Goal: Transaction & Acquisition: Subscribe to service/newsletter

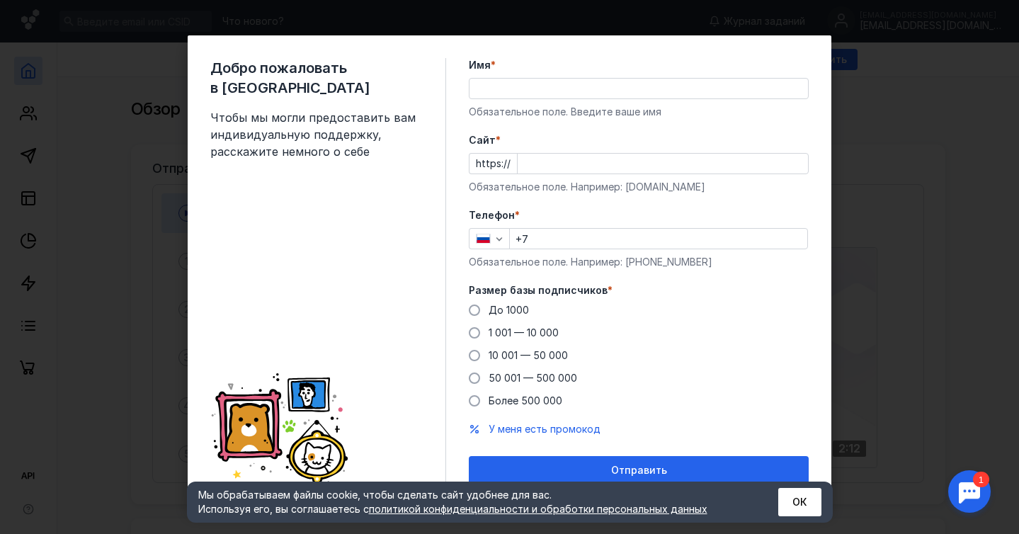
click at [567, 91] on input "Имя *" at bounding box center [638, 89] width 338 height 20
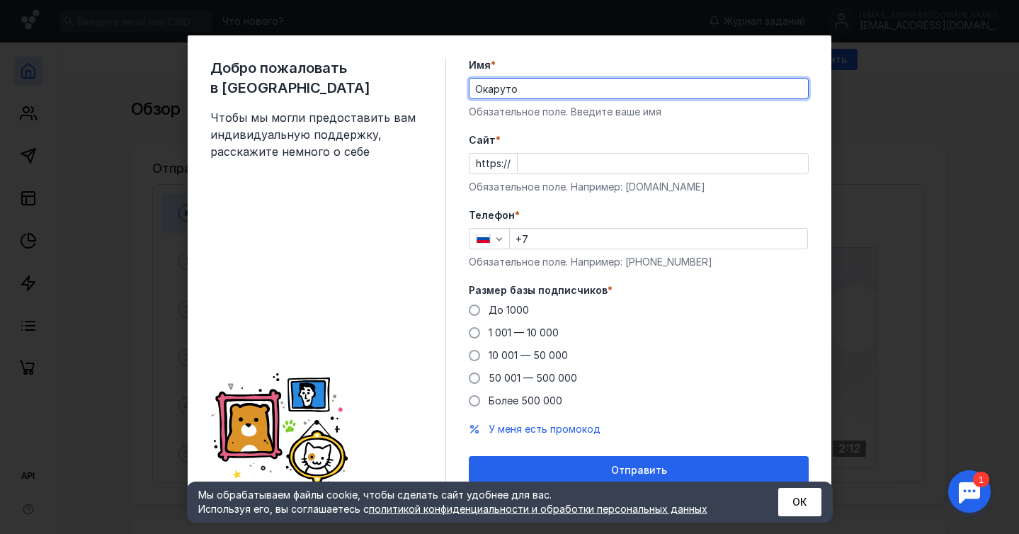
type input "Окаруто"
click at [545, 166] on input "Cайт *" at bounding box center [662, 164] width 290 height 20
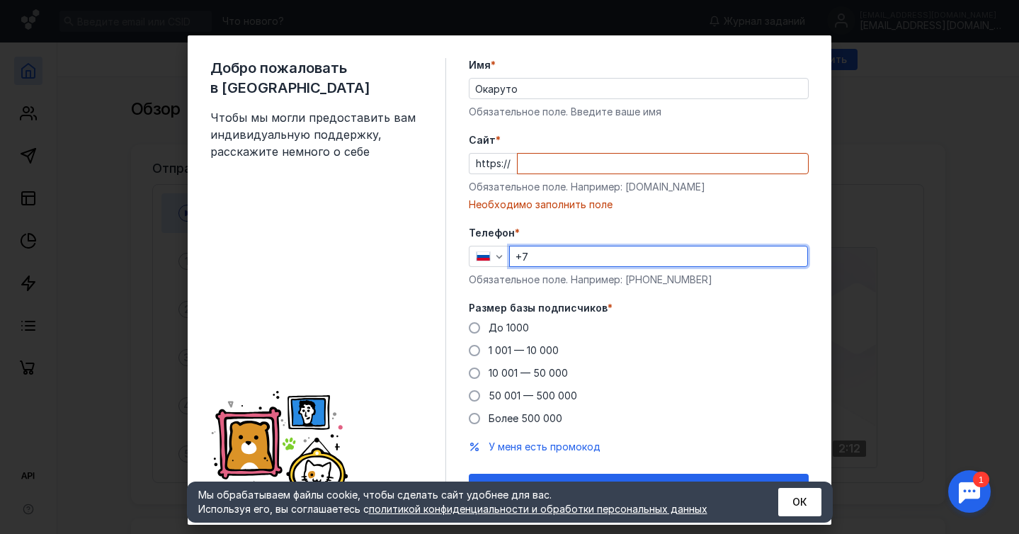
click at [547, 239] on div "Телефон * +7 Обязательное поле. Например: [PHONE_NUMBER]" at bounding box center [639, 256] width 340 height 61
type input "[PHONE_NUMBER]"
click at [476, 326] on span at bounding box center [474, 327] width 11 height 11
click at [0, 0] on input "До 1000" at bounding box center [0, 0] width 0 height 0
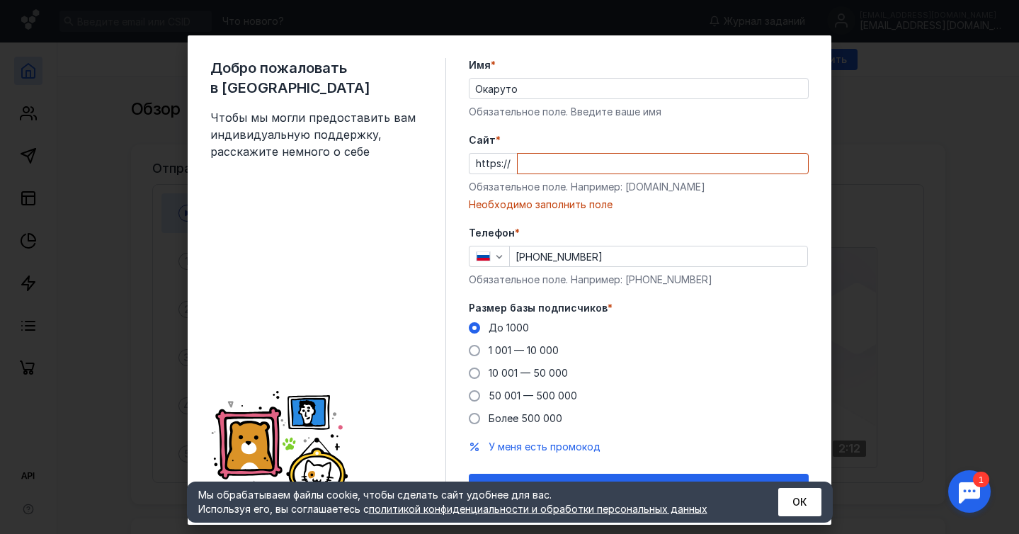
click at [542, 161] on input "Cайт *" at bounding box center [662, 164] width 290 height 20
paste input "[DOMAIN_NAME][URL]"
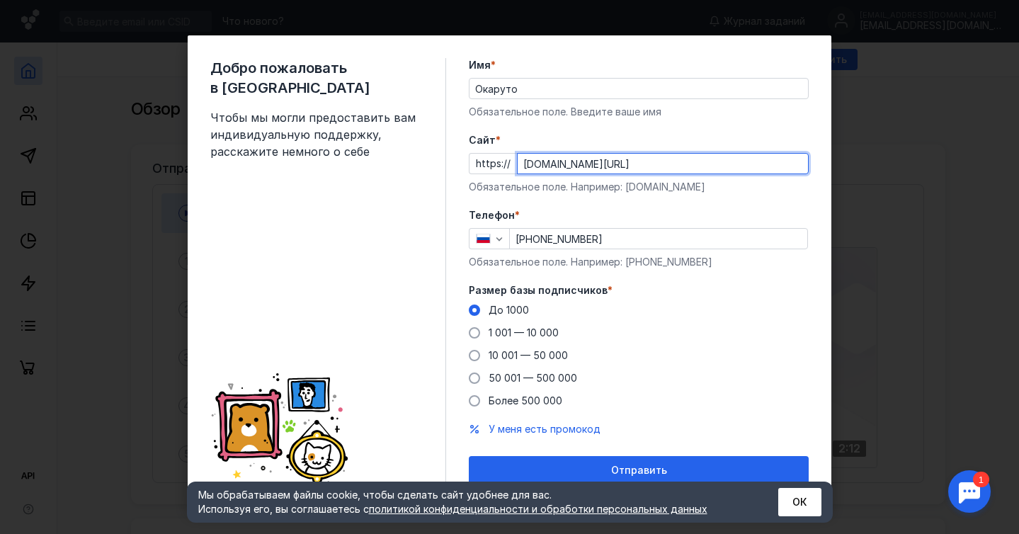
scroll to position [8, 0]
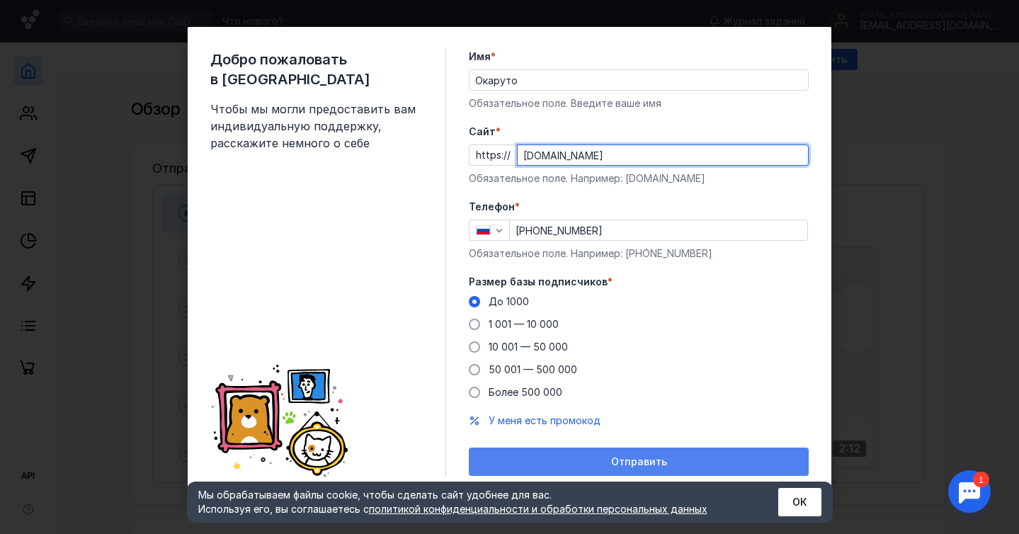
type input "[DOMAIN_NAME]"
click at [590, 457] on div "Отправить" at bounding box center [639, 462] width 326 height 12
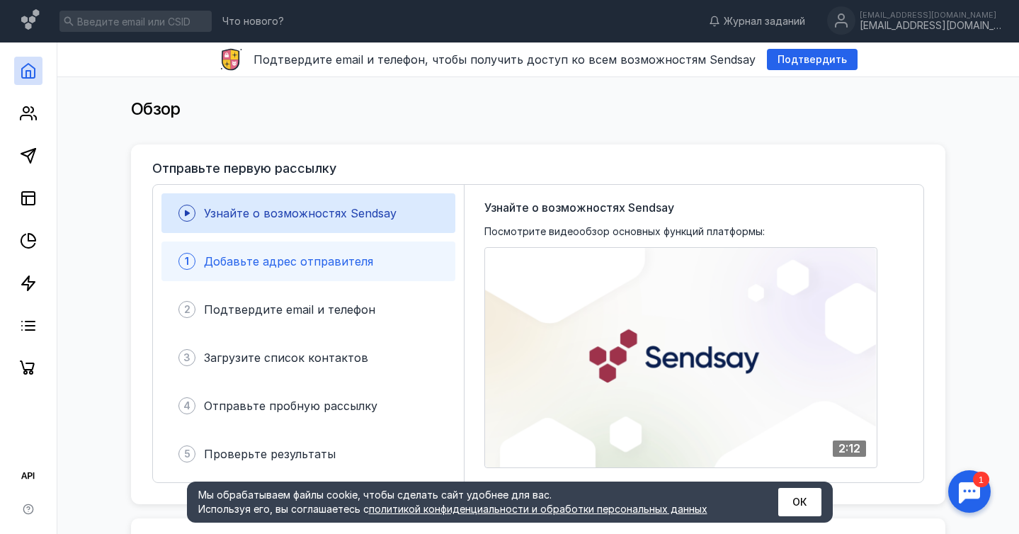
click at [340, 255] on span "Добавьте адрес отправителя" at bounding box center [288, 261] width 169 height 14
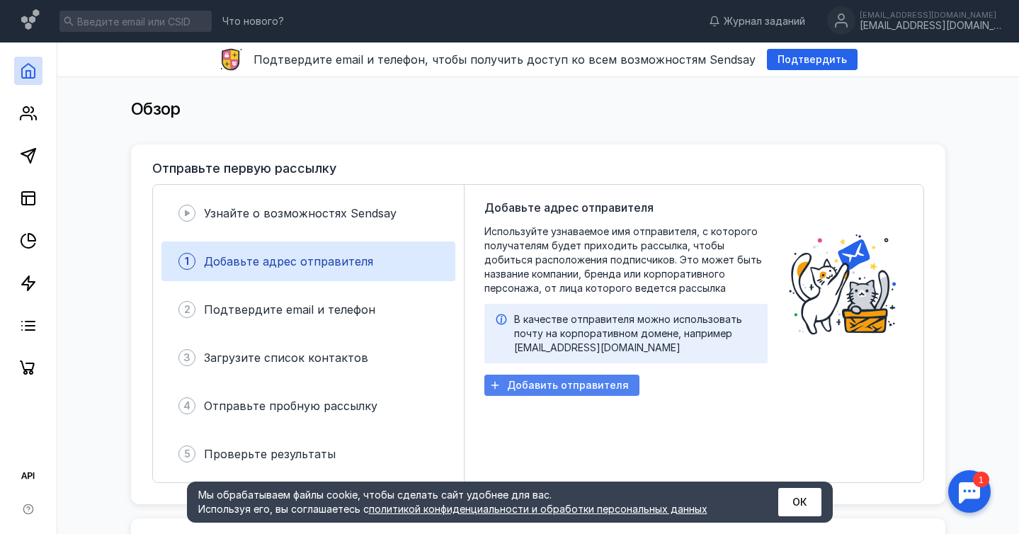
click at [580, 387] on span "Добавить отправителя" at bounding box center [568, 385] width 122 height 12
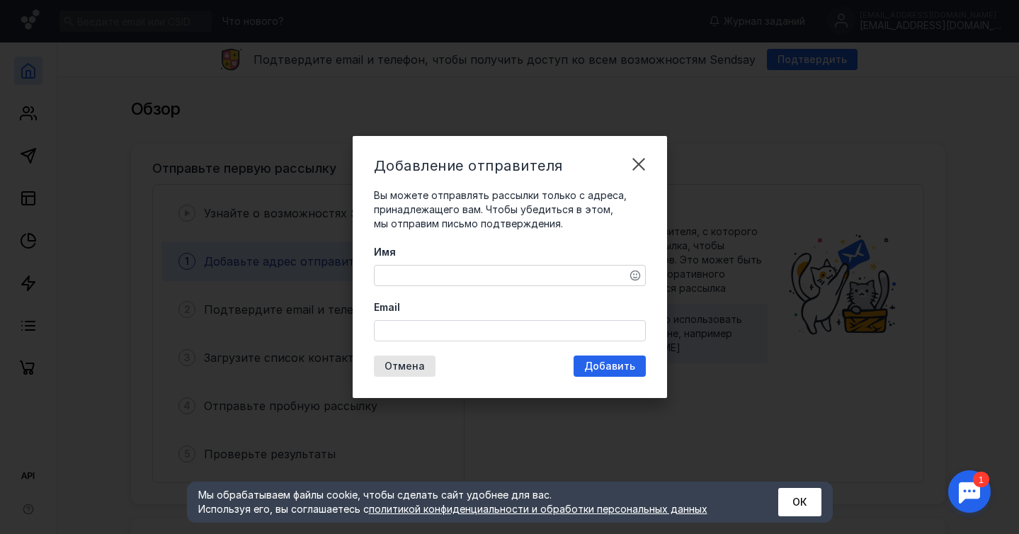
click at [575, 274] on textarea "Имя" at bounding box center [509, 275] width 270 height 20
type textarea "Окаруто"
click at [459, 333] on input "Email" at bounding box center [509, 331] width 270 height 20
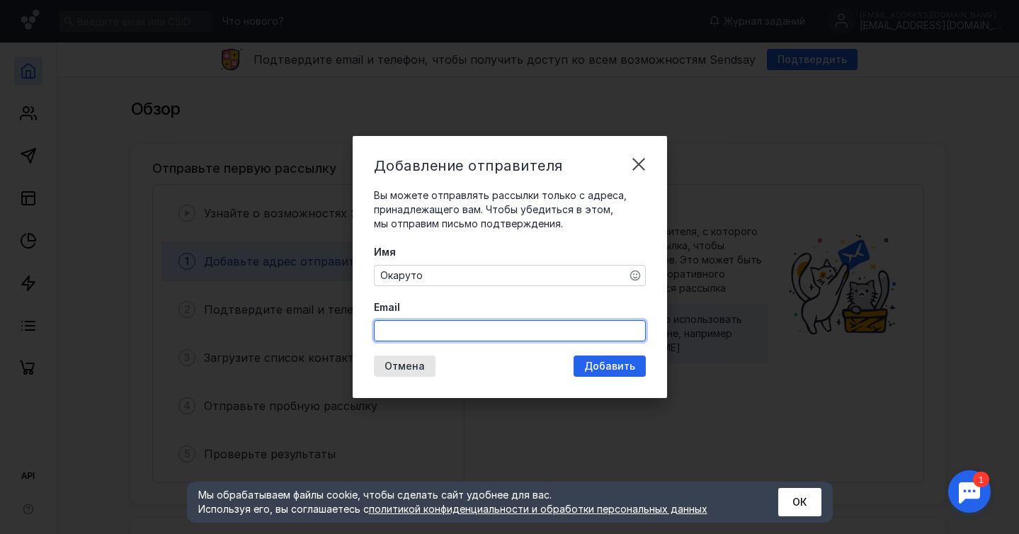
paste input "[EMAIL_ADDRESS][DOMAIN_NAME]"
type input "[EMAIL_ADDRESS][DOMAIN_NAME]"
click at [620, 367] on div "Добавление отправителя Вы можете отправлять рассылки только с адреса, принадлеж…" at bounding box center [510, 267] width 314 height 262
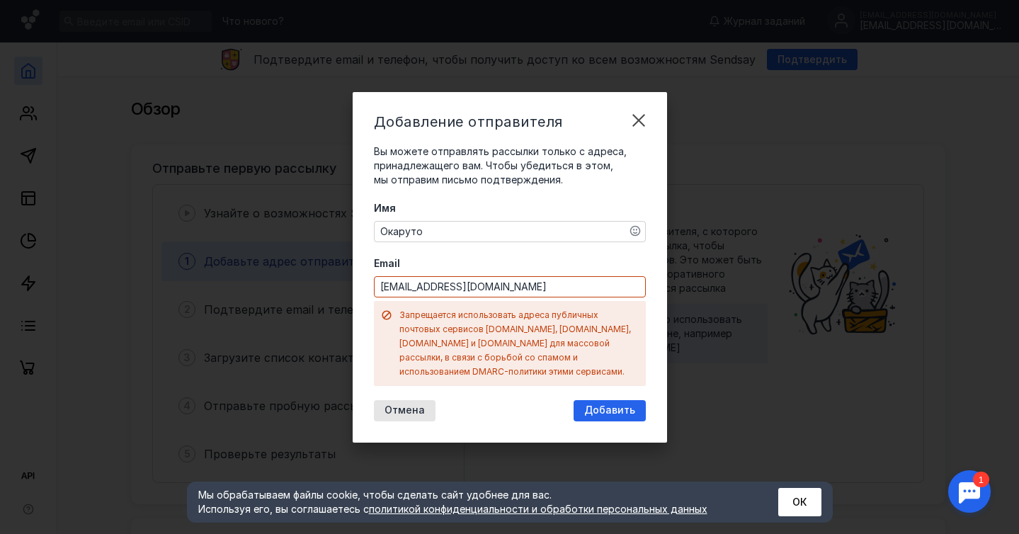
click at [612, 261] on div "Имя Окаруто Email [EMAIL_ADDRESS][DOMAIN_NAME] Запрещается использовать адреса …" at bounding box center [510, 293] width 272 height 185
click at [404, 404] on span "Отмена" at bounding box center [404, 410] width 40 height 12
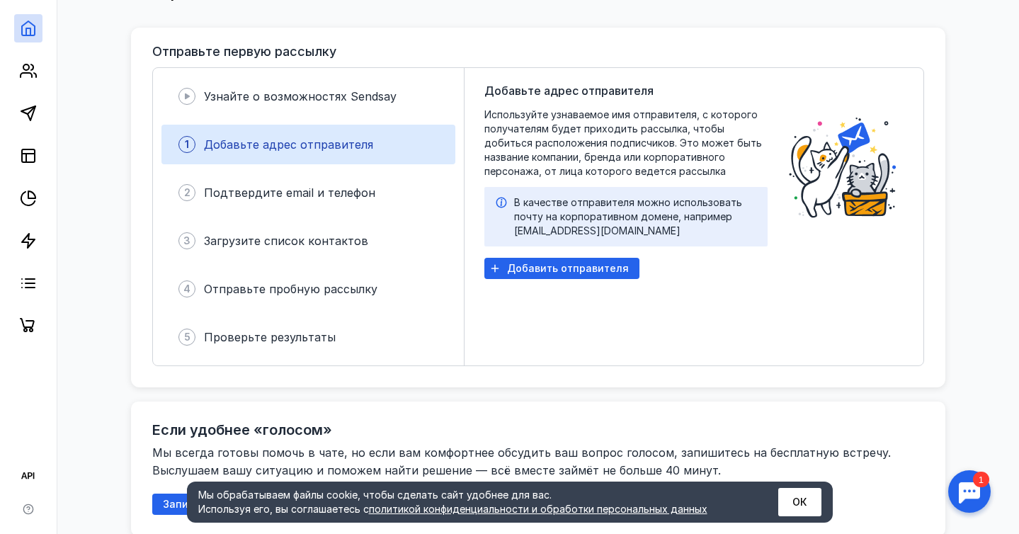
scroll to position [134, 0]
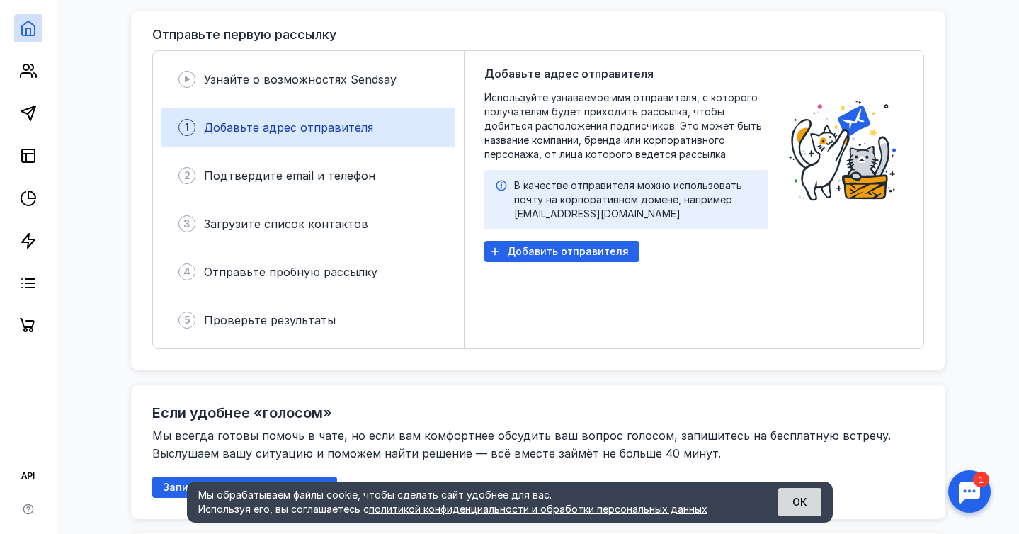
click at [808, 508] on button "ОК" at bounding box center [799, 502] width 43 height 28
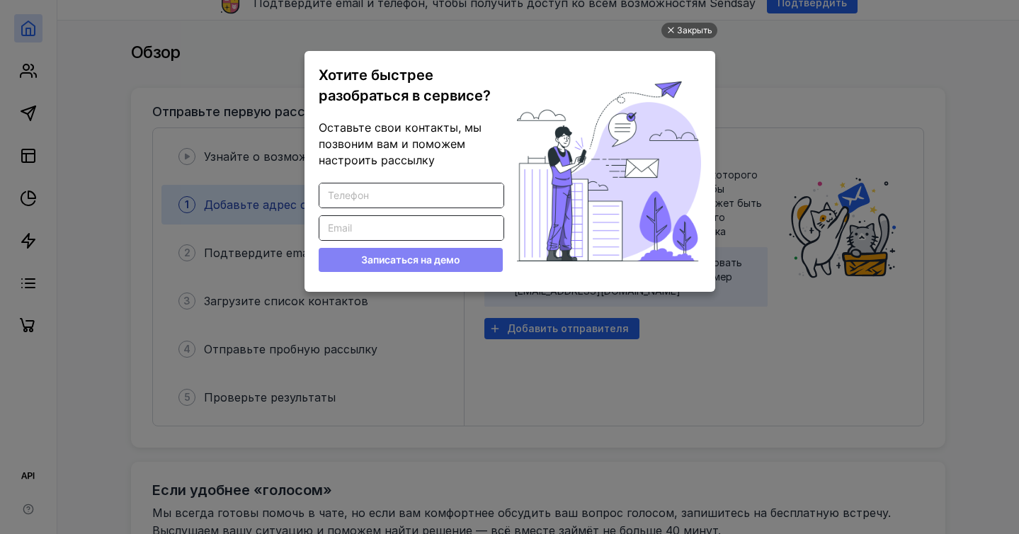
scroll to position [0, 0]
click at [688, 32] on div "Закрыть" at bounding box center [694, 31] width 35 height 16
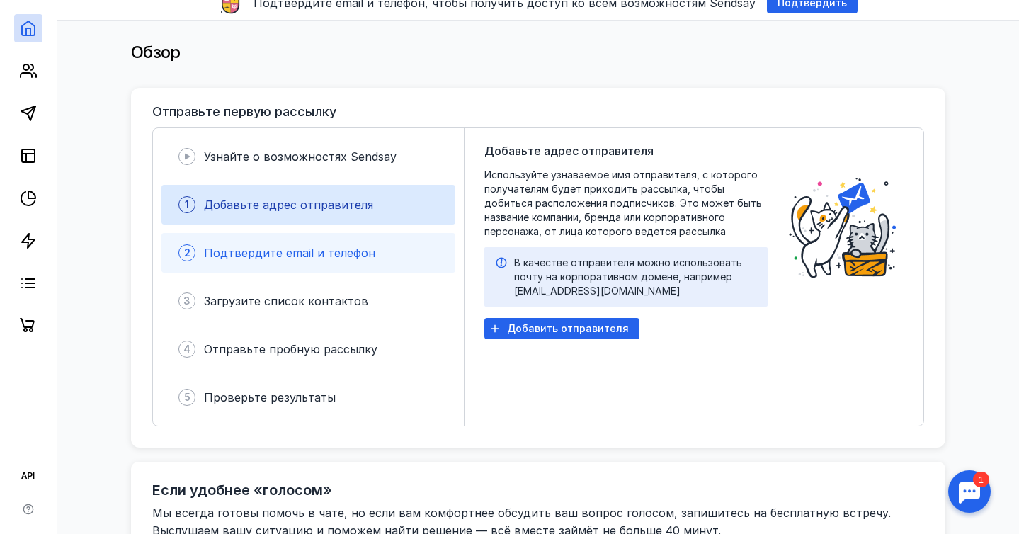
click at [317, 263] on div "2 Подтвердите email и телефон" at bounding box center [308, 253] width 294 height 40
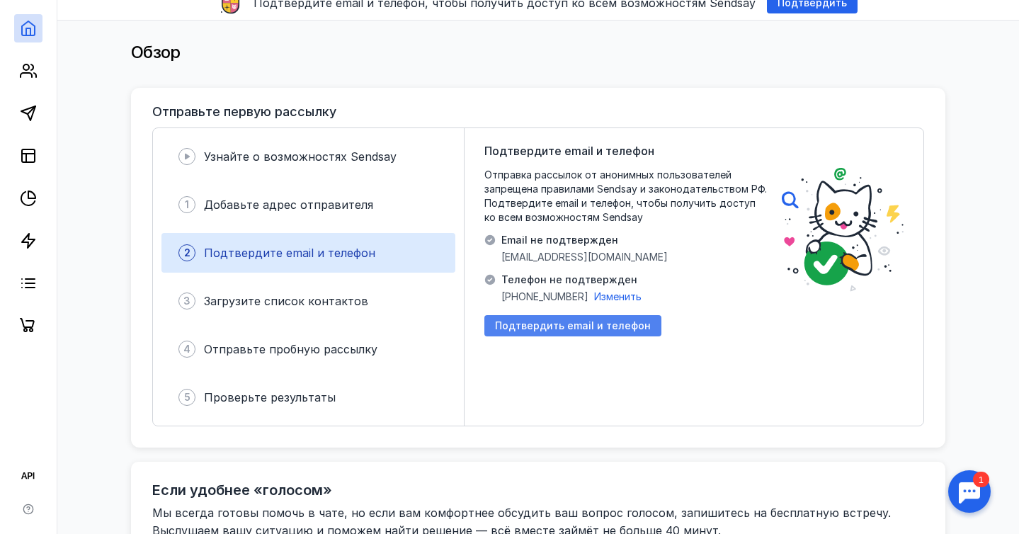
click at [591, 327] on span "Подтвердить email и телефон" at bounding box center [573, 326] width 156 height 12
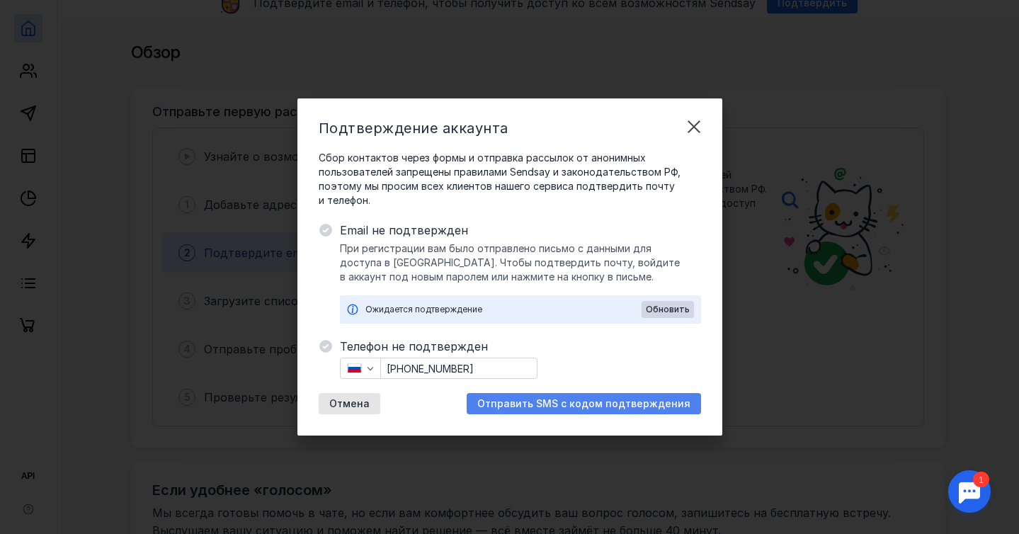
click at [580, 406] on span "Отправить SMS с кодом подтверждения" at bounding box center [583, 404] width 213 height 12
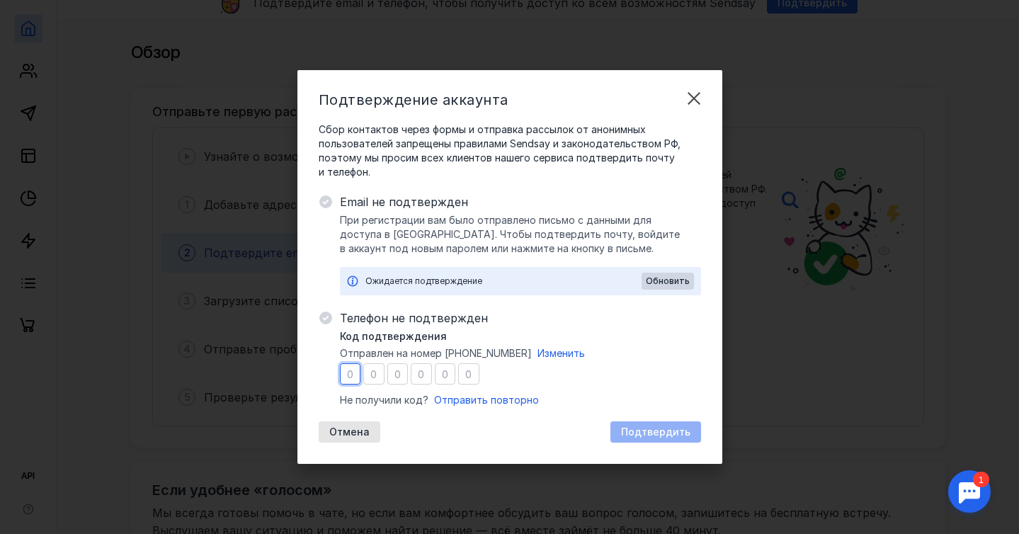
click at [353, 373] on input "number" at bounding box center [350, 373] width 21 height 21
type input "9"
type input "1"
type input "8"
type input "0"
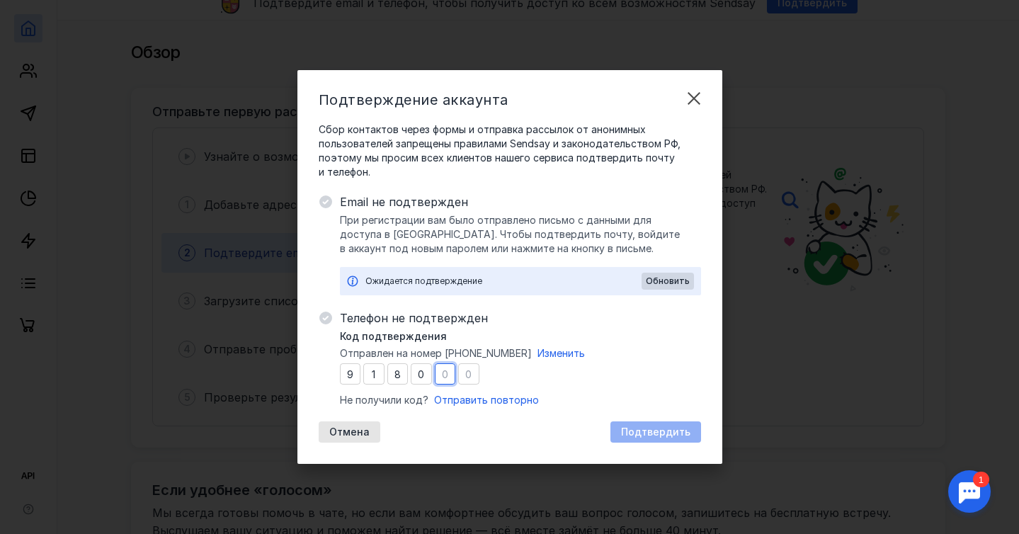
type input "6"
type input "3"
click at [664, 428] on span "Подтвердить" at bounding box center [655, 432] width 69 height 12
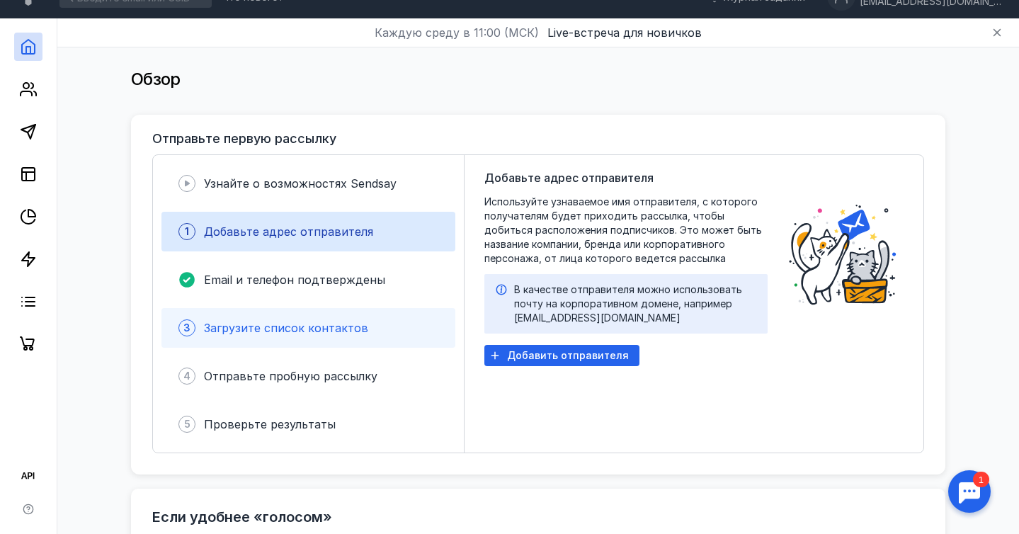
scroll to position [15, 0]
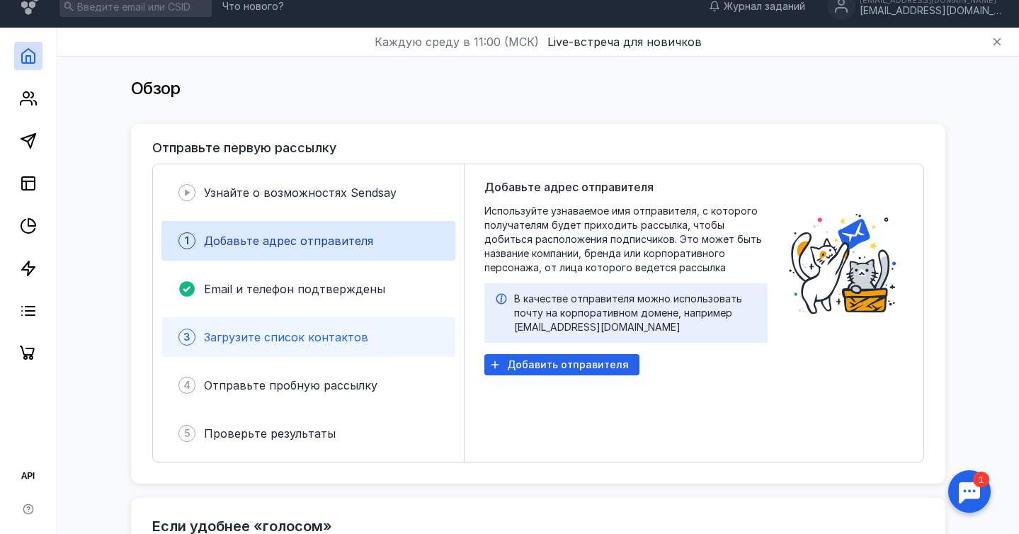
click at [304, 334] on span "Загрузите список контактов" at bounding box center [286, 337] width 164 height 14
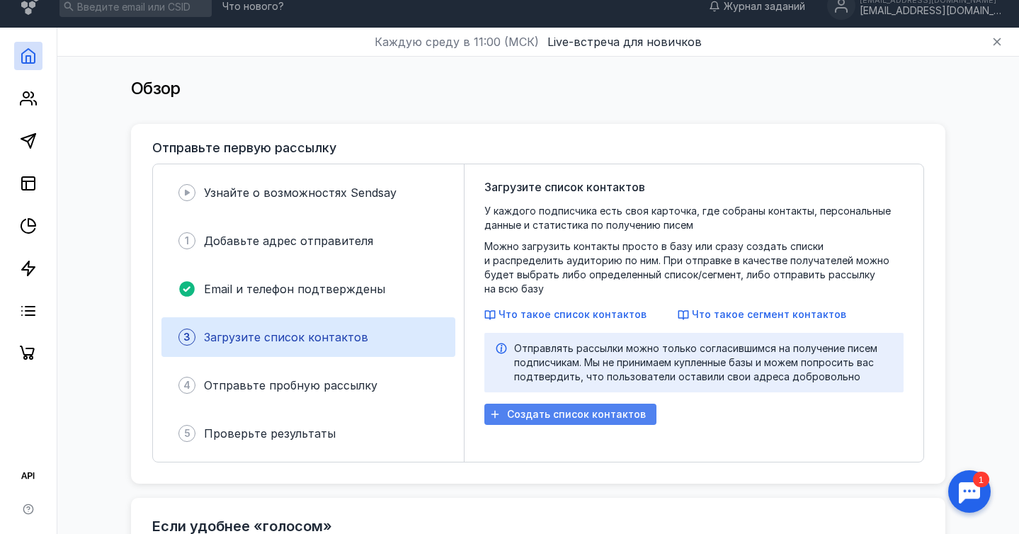
click at [593, 408] on span "Создать список контактов" at bounding box center [576, 414] width 139 height 12
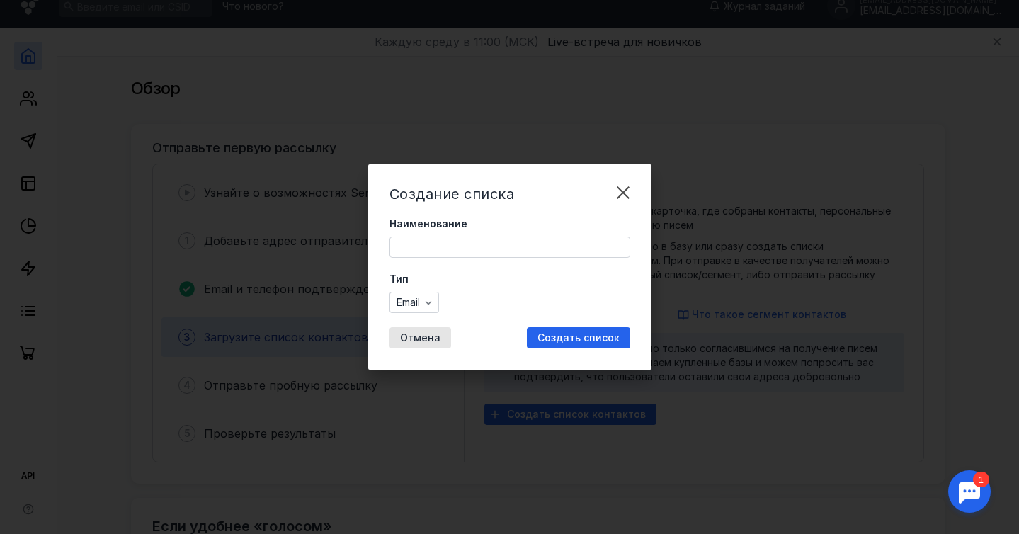
click at [470, 244] on input "Наименование" at bounding box center [509, 247] width 239 height 20
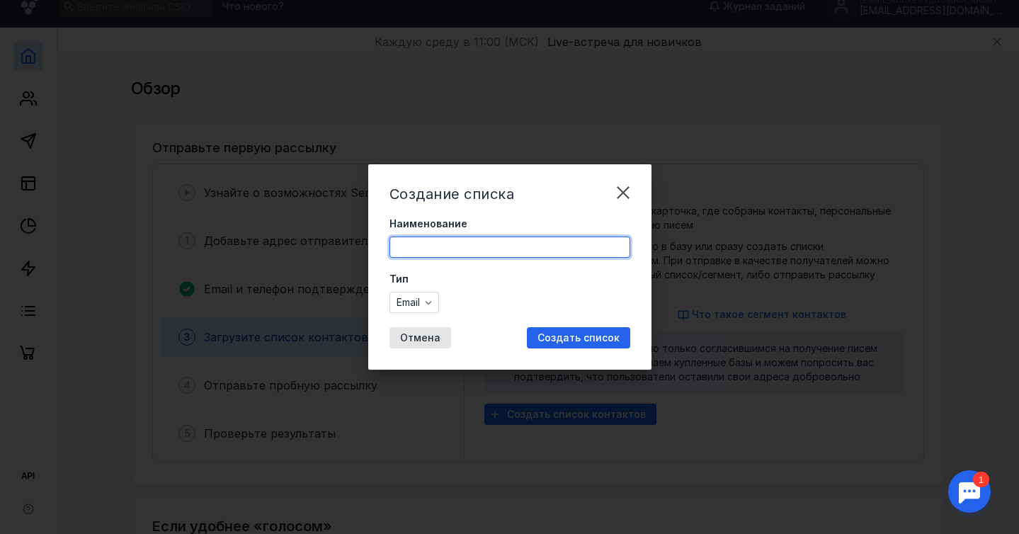
type input "Окаруто"
click at [557, 338] on span "Создать список" at bounding box center [578, 338] width 82 height 12
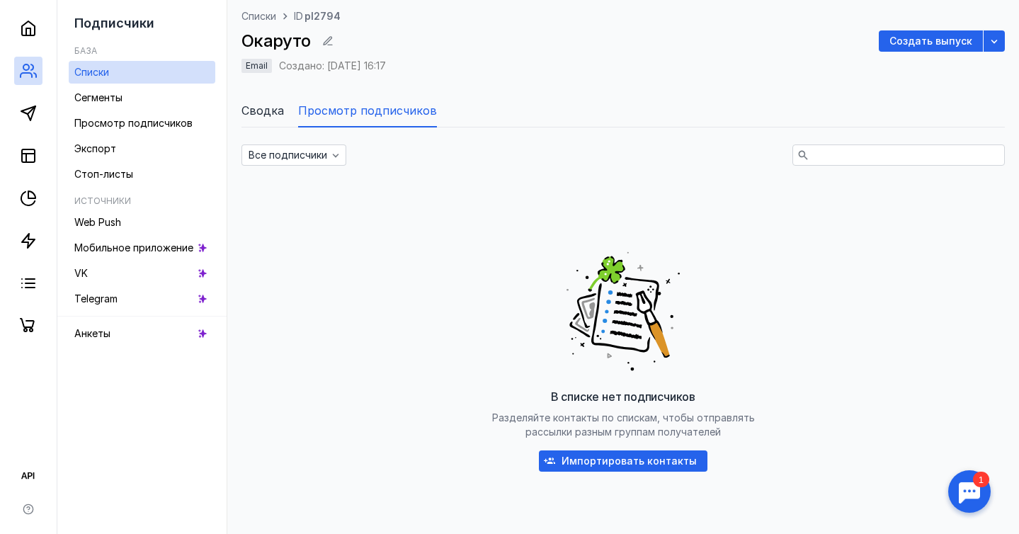
scroll to position [78, 0]
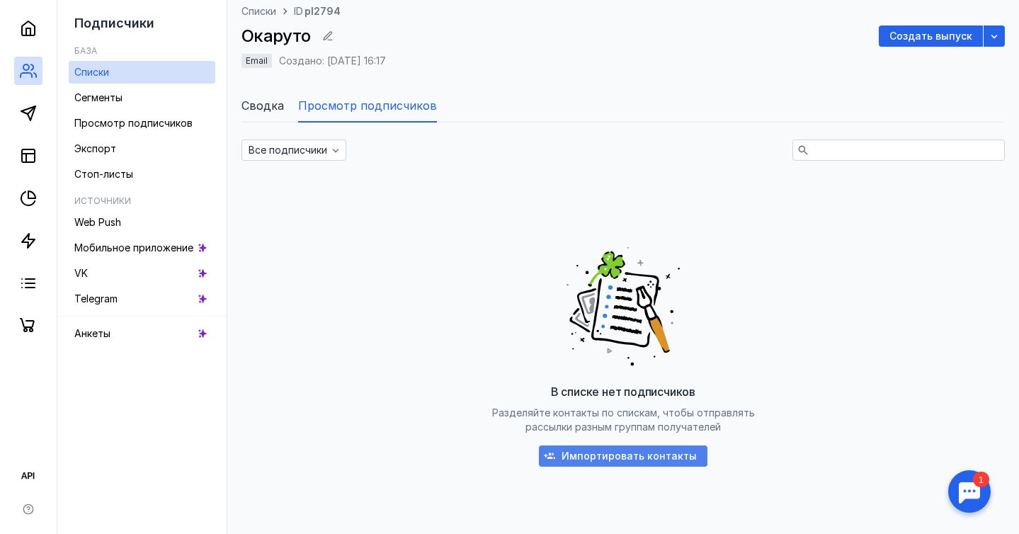
click at [622, 457] on span "Импортировать контакты" at bounding box center [628, 456] width 135 height 12
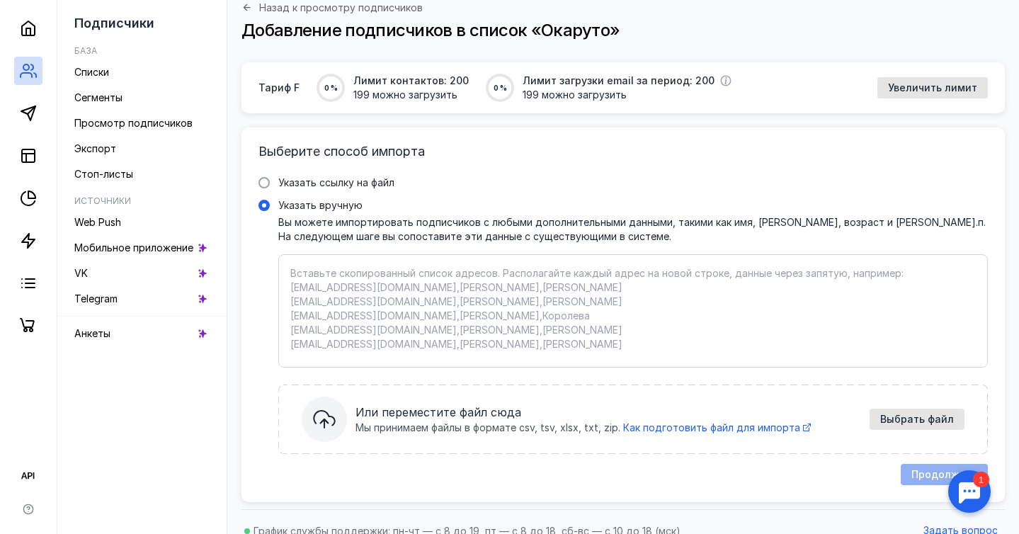
scroll to position [81, 0]
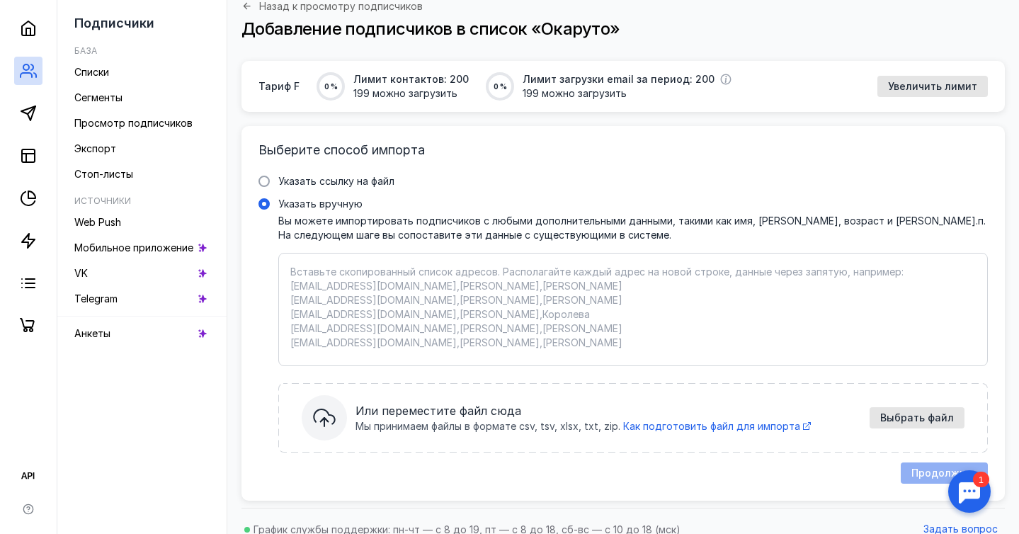
click at [471, 280] on textarea "Указать вручную Вы можете импортировать подписчиков с любыми дополнительными да…" at bounding box center [632, 309] width 685 height 89
paste textarea "loremipsum@dolo.si ametco5155@adipi.eli seddoeiusmod@tempo.inc utlabor@etdolo.m…"
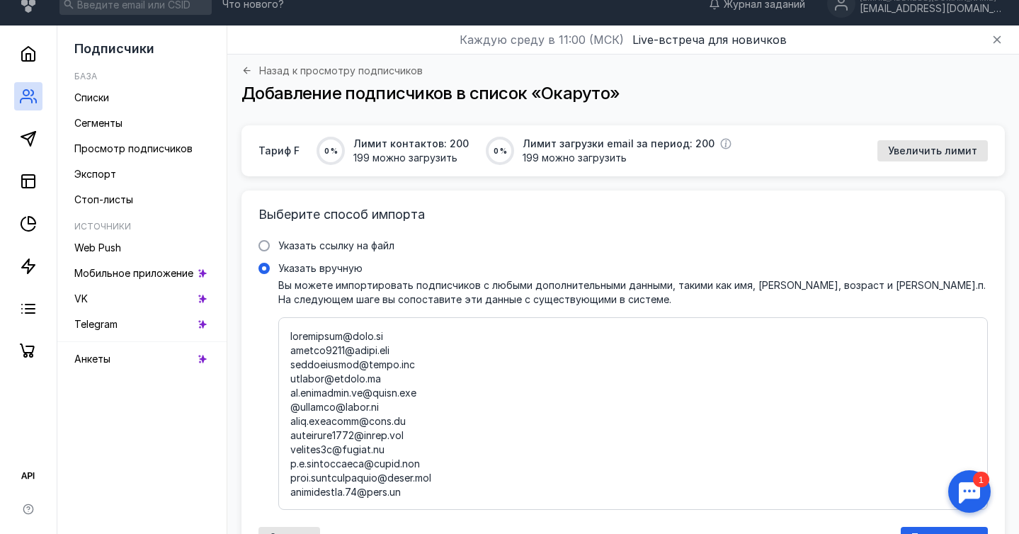
scroll to position [0, 0]
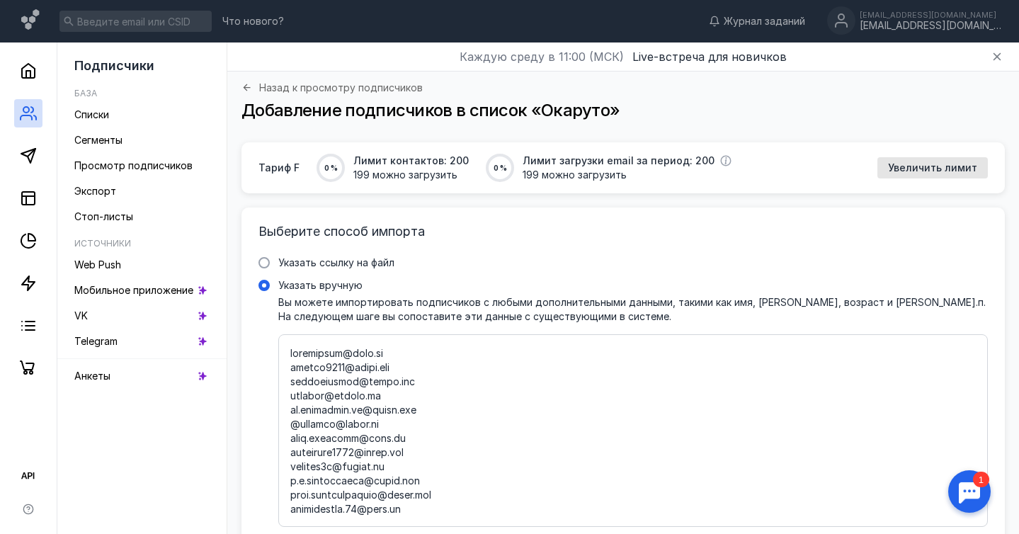
click at [389, 353] on textarea "Указать вручную Вы можете импортировать подписчиков с любыми дополнительными да…" at bounding box center [632, 430] width 685 height 168
click at [410, 365] on textarea "Указать вручную Вы можете импортировать подписчиков с любыми дополнительными да…" at bounding box center [632, 430] width 685 height 168
click at [413, 383] on textarea "Указать вручную Вы можете импортировать подписчиков с любыми дополнительными да…" at bounding box center [632, 430] width 685 height 168
click at [397, 396] on textarea "Указать вручную Вы можете импортировать подписчиков с любыми дополнительными да…" at bounding box center [632, 430] width 685 height 168
click at [435, 410] on textarea "Указать вручную Вы можете импортировать подписчиков с любыми дополнительными да…" at bounding box center [632, 430] width 685 height 168
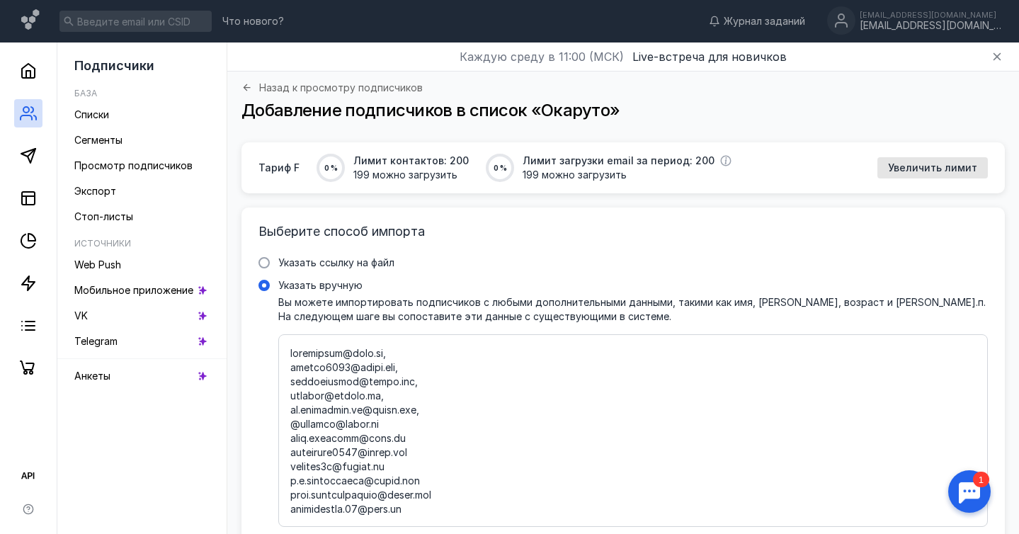
click at [300, 425] on textarea "Указать вручную Вы можете импортировать подписчиков с любыми дополнительными да…" at bounding box center [632, 430] width 685 height 168
click at [396, 423] on textarea "Указать вручную Вы можете импортировать подписчиков с любыми дополнительными да…" at bounding box center [632, 430] width 685 height 168
click at [410, 442] on textarea "Указать вручную Вы можете импортировать подписчиков с любыми дополнительными да…" at bounding box center [632, 430] width 685 height 168
click at [426, 456] on textarea "Указать вручную Вы можете импортировать подписчиков с любыми дополнительными да…" at bounding box center [632, 430] width 685 height 168
click at [411, 467] on textarea "Указать вручную Вы можете импортировать подписчиков с любыми дополнительными да…" at bounding box center [632, 430] width 685 height 168
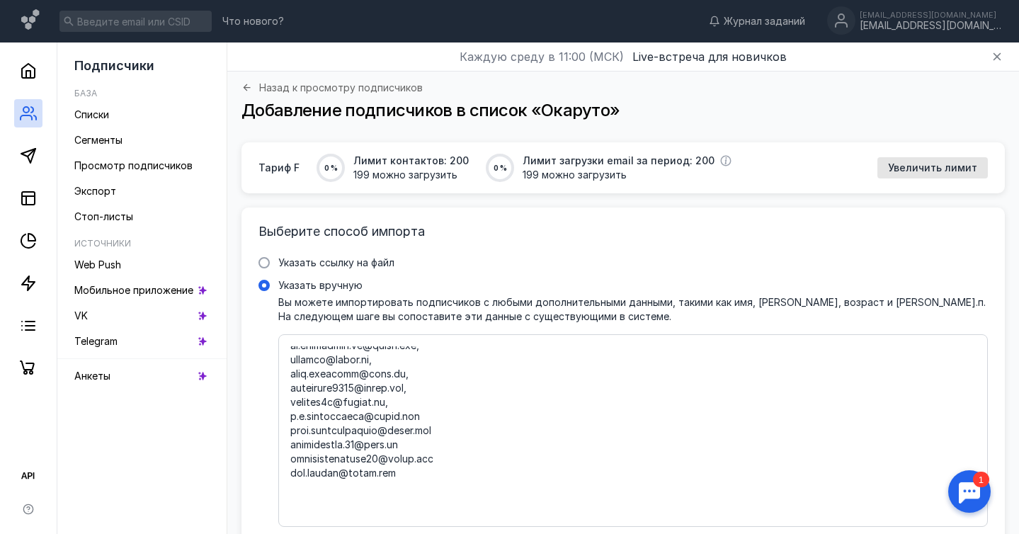
scroll to position [67, 0]
click at [432, 416] on textarea "Указать вручную Вы можете импортировать подписчиков с любыми дополнительными да…" at bounding box center [632, 430] width 685 height 168
click at [450, 429] on textarea "Указать вручную Вы можете импортировать подписчиков с любыми дополнительными да…" at bounding box center [632, 430] width 685 height 168
click at [416, 439] on textarea "Указать вручную Вы можете импортировать подписчиков с любыми дополнительными да…" at bounding box center [632, 430] width 685 height 168
click at [445, 451] on textarea "Указать вручную Вы можете импортировать подписчиков с любыми дополнительными да…" at bounding box center [632, 430] width 685 height 168
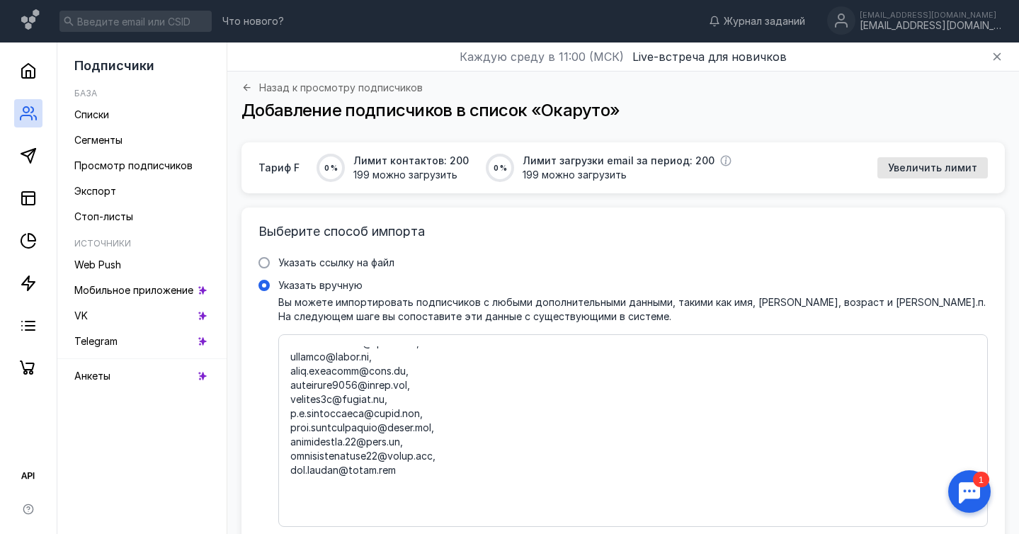
click at [401, 471] on textarea "Указать вручную Вы можете импортировать подписчиков с любыми дополнительными да…" at bounding box center [632, 430] width 685 height 168
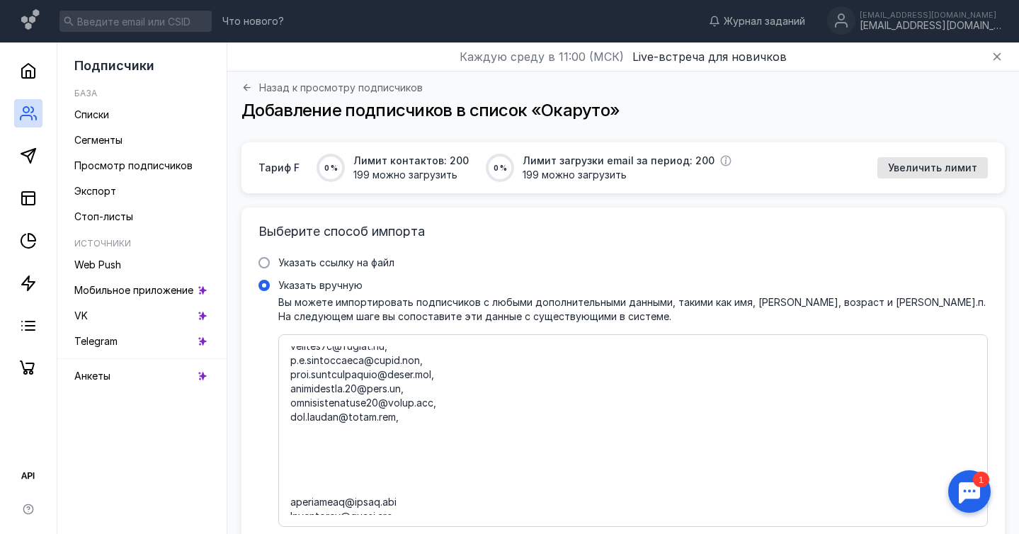
scroll to position [144, 0]
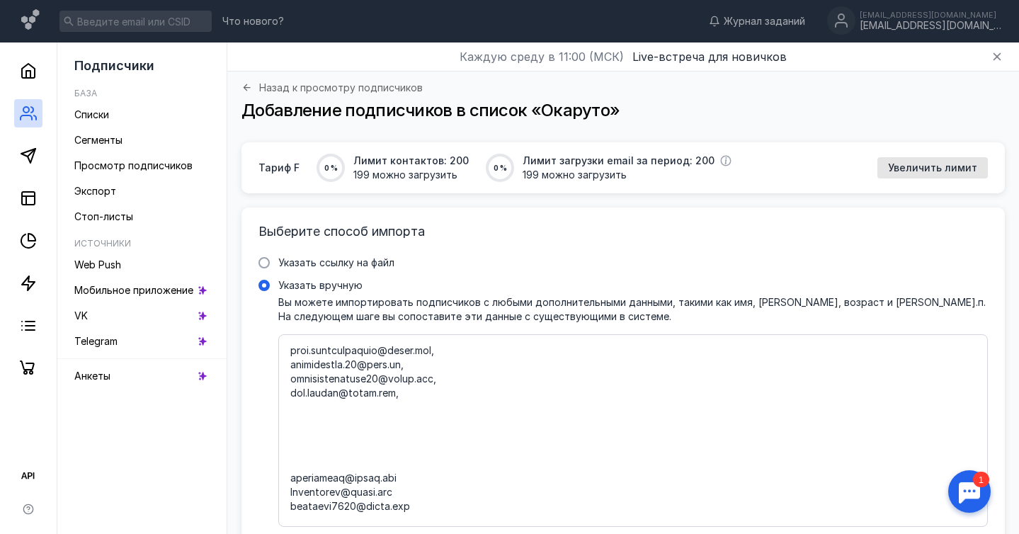
drag, startPoint x: 291, startPoint y: 477, endPoint x: 290, endPoint y: 408, distance: 69.4
click at [290, 408] on div at bounding box center [632, 430] width 709 height 193
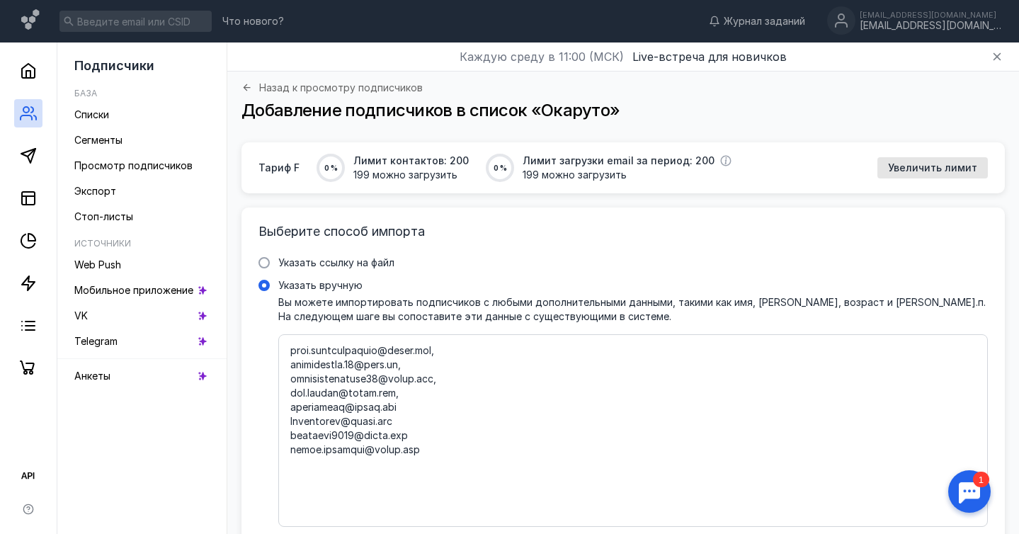
click at [416, 407] on textarea "Указать вручную Вы можете импортировать подписчиков с любыми дополнительными да…" at bounding box center [632, 430] width 685 height 168
click at [430, 441] on textarea "Указать вручную Вы можете импортировать подписчиков с любыми дополнительными да…" at bounding box center [632, 430] width 685 height 168
click at [433, 450] on textarea "Указать вручную Вы можете импортировать подписчиков с любыми дополнительными да…" at bounding box center [632, 430] width 685 height 168
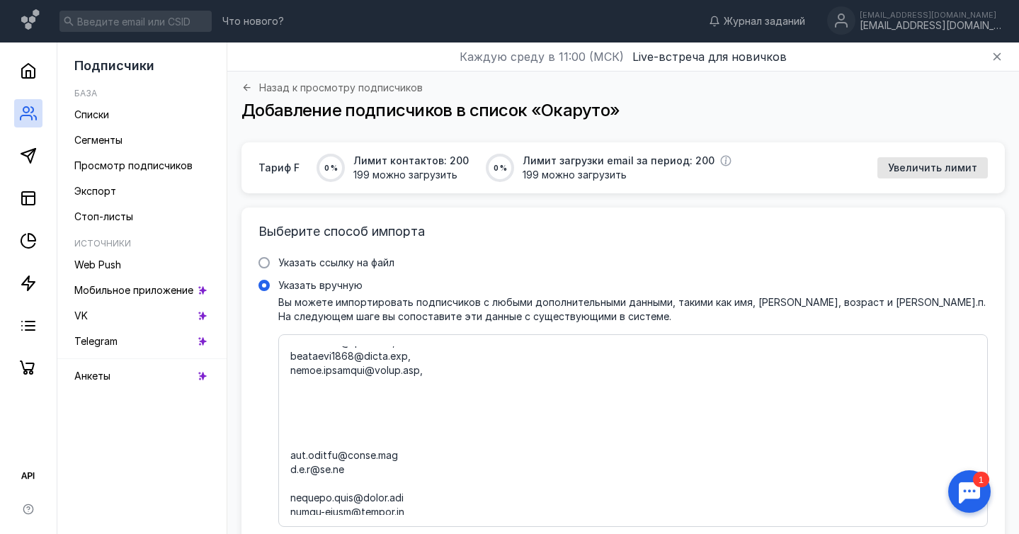
scroll to position [229, 0]
drag, startPoint x: 292, startPoint y: 447, endPoint x: 298, endPoint y: 382, distance: 65.4
click at [298, 382] on textarea "Указать вручную Вы можете импортировать подписчиков с любыми дополнительными да…" at bounding box center [632, 430] width 685 height 168
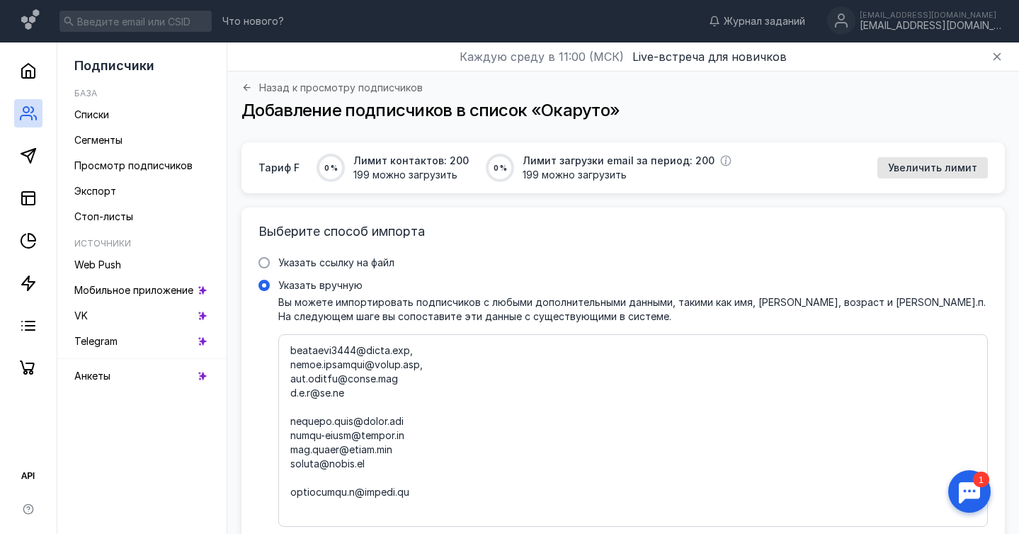
click at [406, 380] on textarea "Указать вручную Вы можете импортировать подписчиков с любыми дополнительными да…" at bounding box center [632, 430] width 685 height 168
click at [372, 394] on textarea "Указать вручную Вы можете импортировать подписчиков с любыми дополнительными да…" at bounding box center [632, 430] width 685 height 168
click at [291, 421] on textarea "Указать вручную Вы можете импортировать подписчиков с любыми дополнительными да…" at bounding box center [632, 430] width 685 height 168
click at [435, 404] on textarea "Указать вручную Вы можете импортировать подписчиков с любыми дополнительными да…" at bounding box center [632, 430] width 685 height 168
click at [411, 420] on textarea "Указать вручную Вы можете импортировать подписчиков с любыми дополнительными да…" at bounding box center [632, 430] width 685 height 168
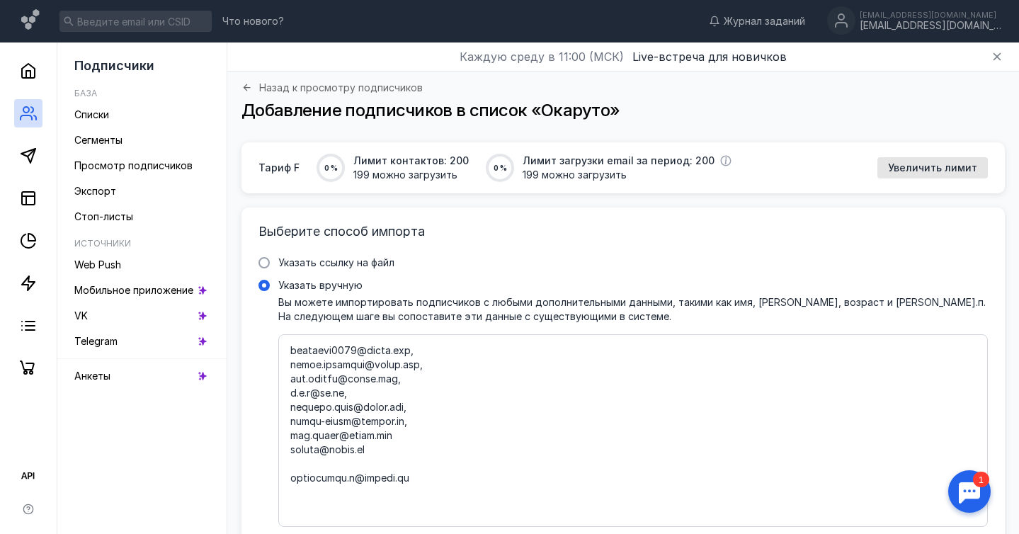
click at [428, 440] on textarea "Указать вручную Вы можете импортировать подписчиков с любыми дополнительными да…" at bounding box center [632, 430] width 685 height 168
click at [412, 450] on textarea "Указать вручную Вы можете импортировать подписчиков с любыми дополнительными да…" at bounding box center [632, 430] width 685 height 168
click at [372, 462] on textarea "Указать вручную Вы можете импортировать подписчиков с любыми дополнительными да…" at bounding box center [632, 430] width 685 height 168
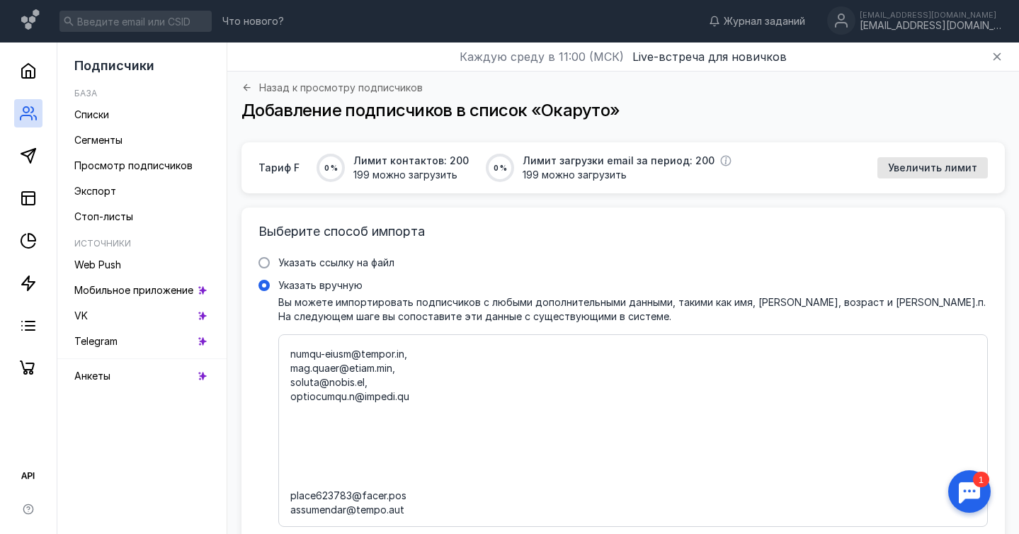
scroll to position [300, 0]
drag, startPoint x: 292, startPoint y: 483, endPoint x: 292, endPoint y: 409, distance: 74.3
click at [292, 409] on textarea "Указать вручную Вы можете импортировать подписчиков с любыми дополнительными да…" at bounding box center [632, 430] width 685 height 168
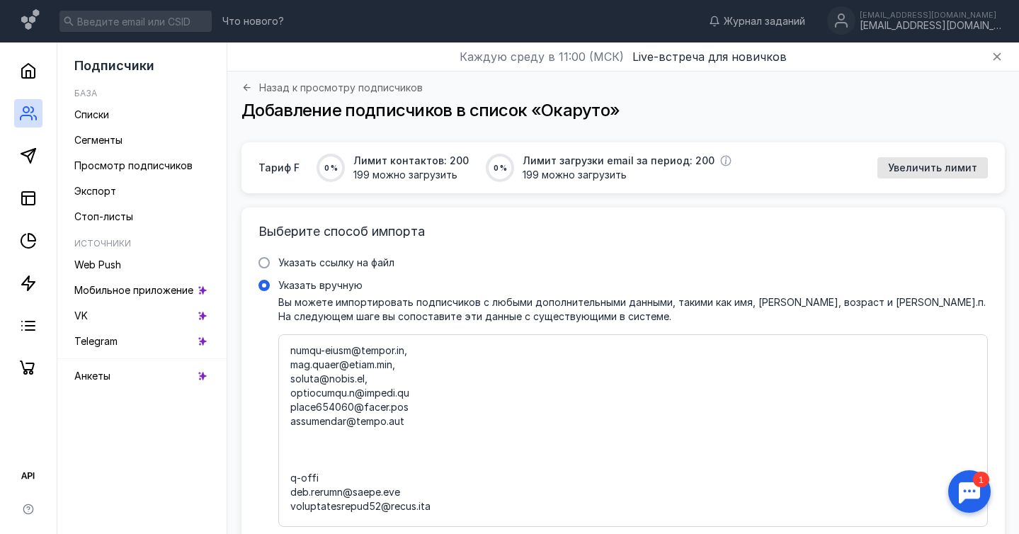
click at [412, 411] on textarea "Указать вручную Вы можете импортировать подписчиков с любыми дополнительными да…" at bounding box center [632, 430] width 685 height 168
click at [413, 420] on textarea "Указать вручную Вы можете импортировать подписчиков с любыми дополнительными да…" at bounding box center [632, 430] width 685 height 168
drag, startPoint x: 399, startPoint y: 491, endPoint x: 313, endPoint y: 432, distance: 103.9
click at [313, 432] on textarea "Указать вручную Вы можете импортировать подписчиков с любыми дополнительными да…" at bounding box center [632, 430] width 685 height 168
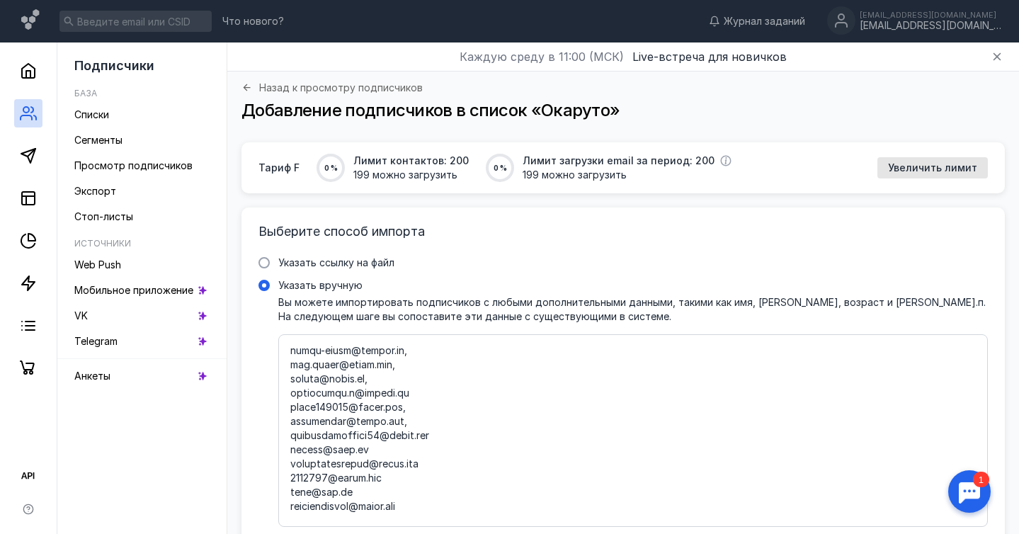
click at [453, 436] on textarea "Указать вручную Вы можете импортировать подписчиков с любыми дополнительными да…" at bounding box center [632, 430] width 685 height 168
click at [488, 465] on textarea "Указать вручную Вы можете импортировать подписчиков с любыми дополнительными да…" at bounding box center [632, 430] width 685 height 168
click at [430, 477] on textarea "Указать вручную Вы можете импортировать подписчиков с любыми дополнительными да…" at bounding box center [632, 430] width 685 height 168
click at [394, 488] on textarea "Указать вручную Вы можете импортировать подписчиков с любыми дополнительными да…" at bounding box center [632, 430] width 685 height 168
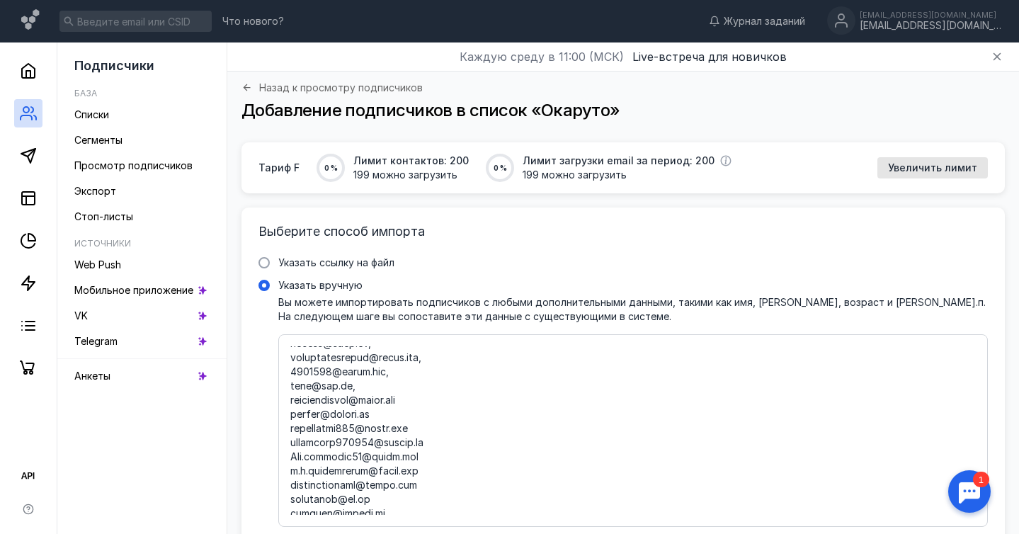
scroll to position [408, 0]
click at [432, 399] on textarea "Указать вручную Вы можете импортировать подписчиков с любыми дополнительными да…" at bounding box center [632, 430] width 685 height 168
click at [386, 412] on textarea "Указать вручную Вы можете импортировать подписчиков с любыми дополнительными да…" at bounding box center [632, 430] width 685 height 168
click at [436, 428] on textarea "Указать вручную Вы можете импортировать подписчиков с любыми дополнительными да…" at bounding box center [632, 430] width 685 height 168
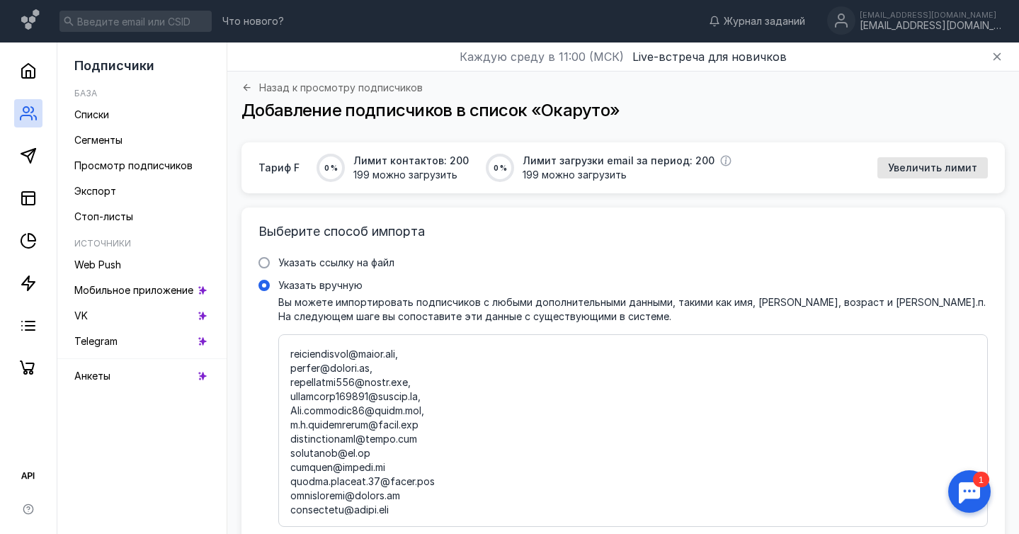
drag, startPoint x: 433, startPoint y: 425, endPoint x: 282, endPoint y: 430, distance: 151.6
click at [282, 430] on div at bounding box center [632, 430] width 709 height 193
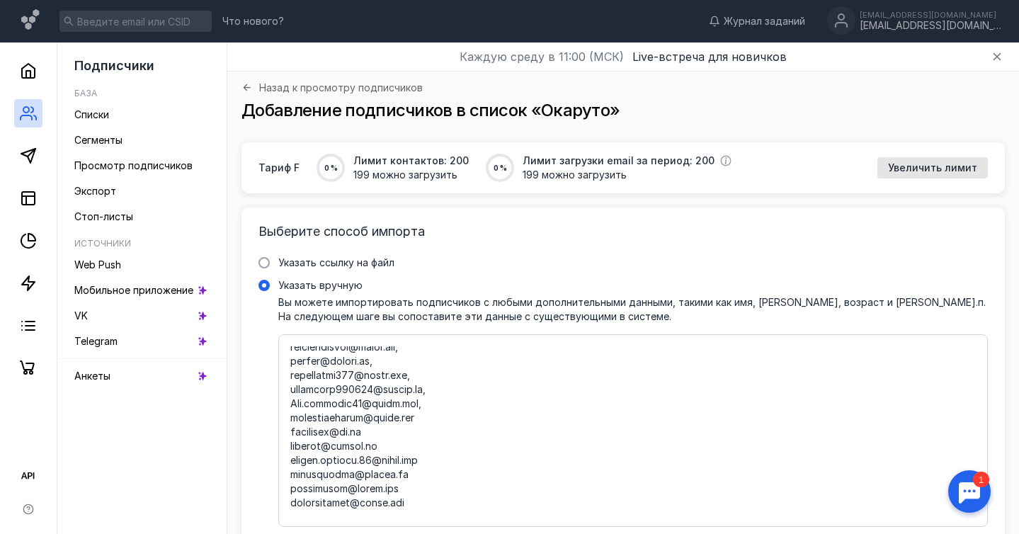
drag, startPoint x: 399, startPoint y: 444, endPoint x: 285, endPoint y: 447, distance: 114.7
click at [285, 447] on div at bounding box center [632, 430] width 709 height 193
click at [450, 445] on textarea "Указать вручную Вы можете импортировать подписчиков с любыми дополнительными да…" at bounding box center [632, 430] width 685 height 168
click at [420, 459] on textarea "Указать вручную Вы можете импортировать подписчиков с любыми дополнительными да…" at bounding box center [632, 430] width 685 height 168
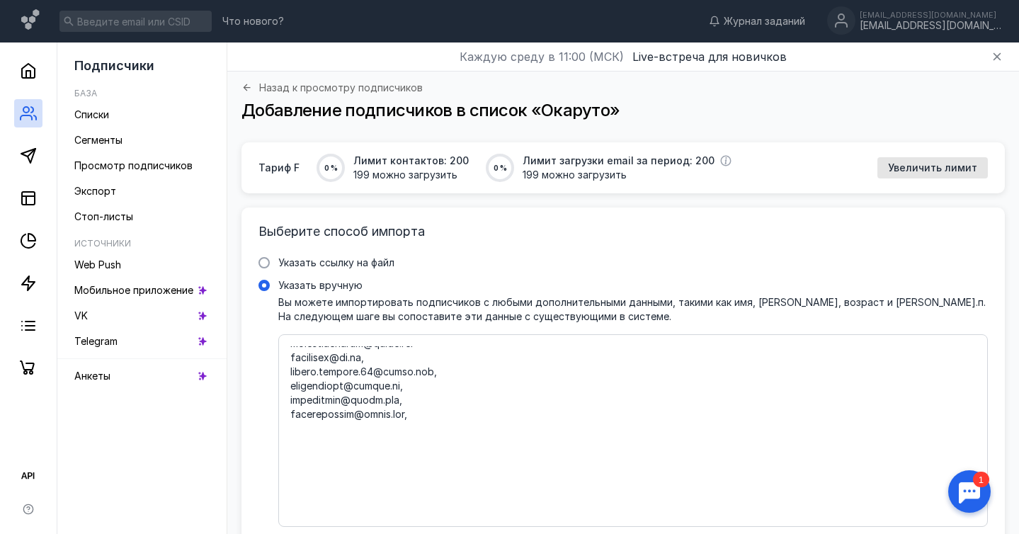
scroll to position [531, 0]
drag, startPoint x: 330, startPoint y: 471, endPoint x: 292, endPoint y: 428, distance: 58.2
click at [292, 428] on textarea "Указать вручную Вы можете импортировать подписчиков с любыми дополнительными да…" at bounding box center [632, 430] width 685 height 168
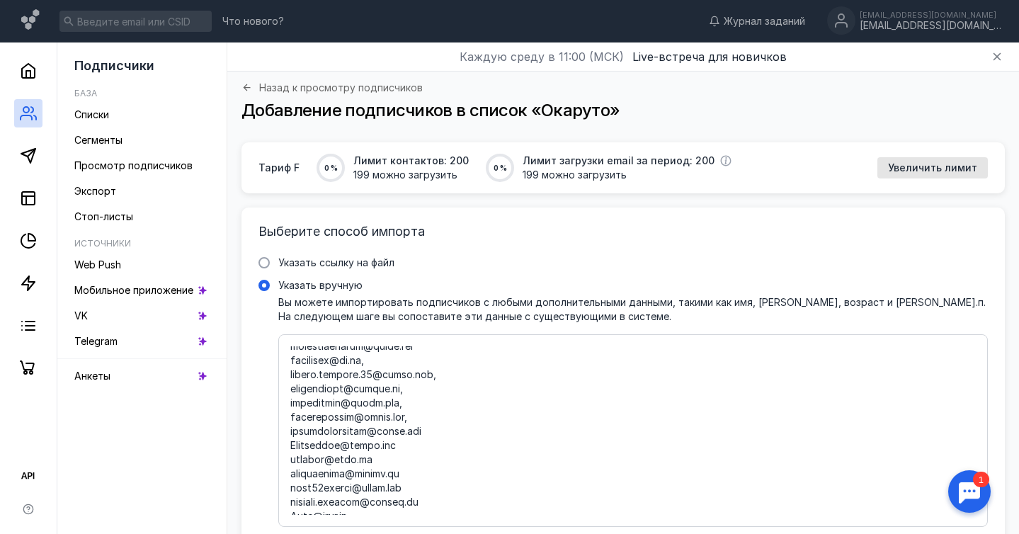
drag, startPoint x: 412, startPoint y: 445, endPoint x: 281, endPoint y: 444, distance: 131.0
click at [281, 444] on div at bounding box center [632, 430] width 709 height 193
click at [372, 448] on textarea "Указать вручную Вы можете импортировать подписчиков с любыми дополнительными да…" at bounding box center [632, 430] width 685 height 168
click at [428, 457] on textarea "Указать вручную Вы можете импортировать подписчиков с любыми дополнительными да…" at bounding box center [632, 430] width 685 height 168
click at [435, 471] on textarea "Указать вручную Вы можете импортировать подписчиков с любыми дополнительными да…" at bounding box center [632, 430] width 685 height 168
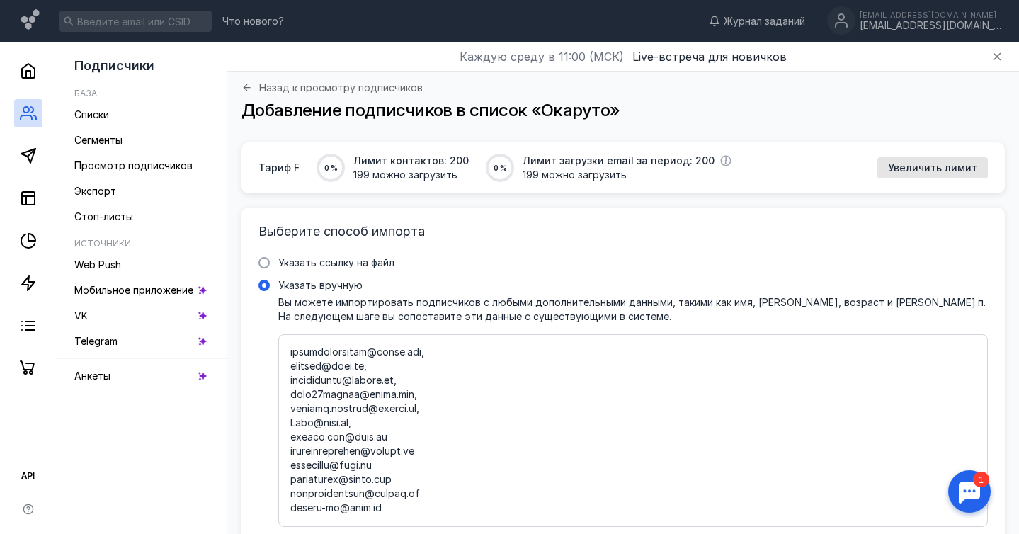
scroll to position [621, 0]
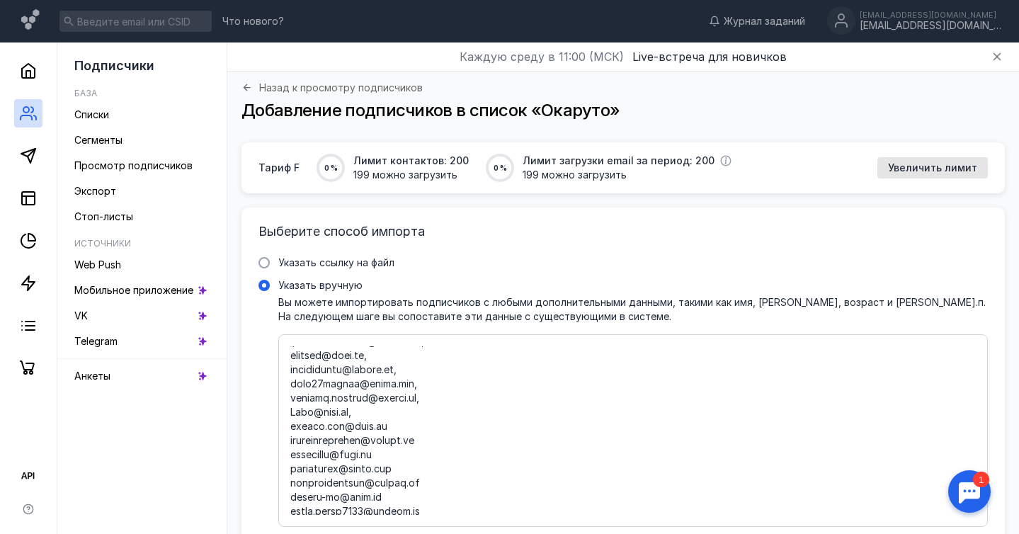
click at [388, 425] on textarea "Указать вручную Вы можете импортировать подписчиков с любыми дополнительными да…" at bounding box center [632, 430] width 685 height 168
click at [430, 442] on textarea "Указать вручную Вы можете импортировать подписчиков с любыми дополнительными да…" at bounding box center [632, 430] width 685 height 168
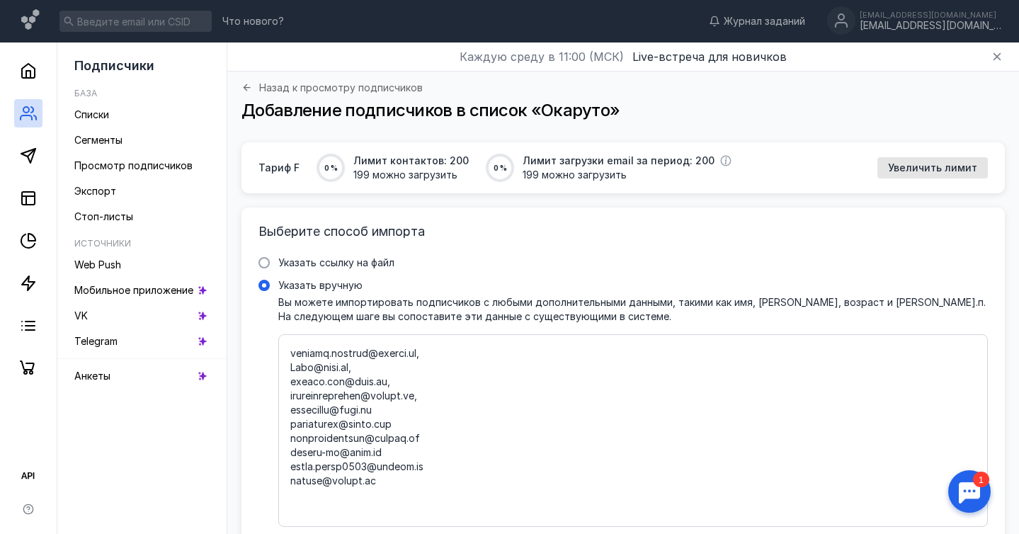
scroll to position [682, 0]
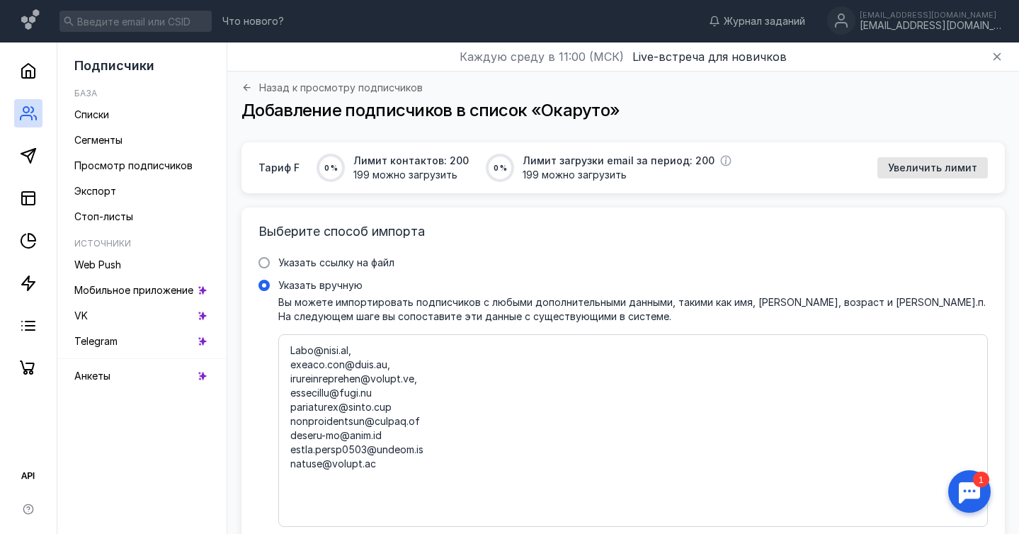
click at [381, 392] on textarea "Указать вручную Вы можете импортировать подписчиков с любыми дополнительными да…" at bounding box center [632, 430] width 685 height 168
click at [405, 406] on textarea "Указать вручную Вы можете импортировать подписчиков с любыми дополнительными да…" at bounding box center [632, 430] width 685 height 168
click at [418, 421] on textarea "Указать вручную Вы можете импортировать подписчиков с любыми дополнительными да…" at bounding box center [632, 430] width 685 height 168
click at [387, 435] on textarea "Указать вручную Вы можете импортировать подписчиков с любыми дополнительными да…" at bounding box center [632, 430] width 685 height 168
click at [427, 451] on textarea "Указать вручную Вы можете импортировать подписчиков с любыми дополнительными да…" at bounding box center [632, 430] width 685 height 168
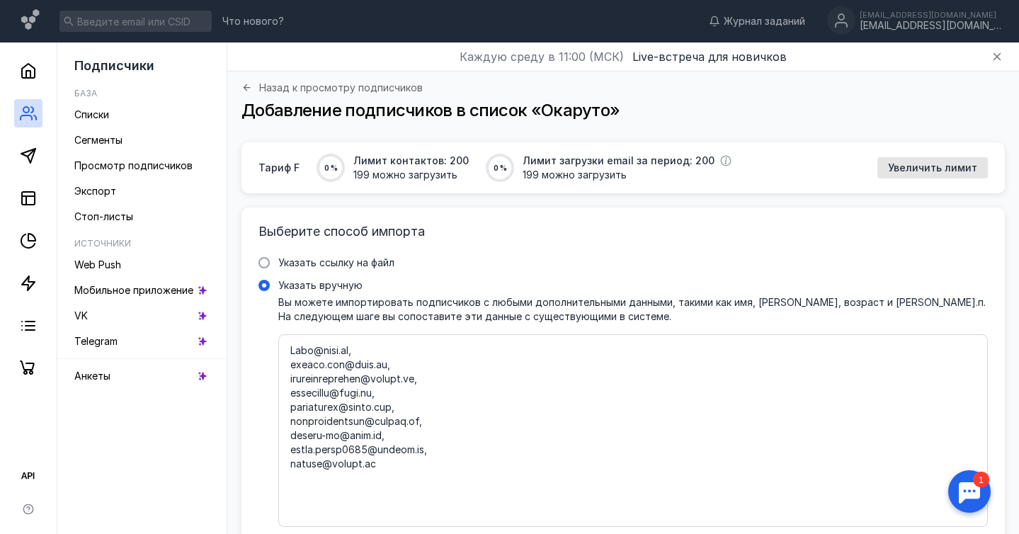
drag, startPoint x: 393, startPoint y: 463, endPoint x: 277, endPoint y: 462, distance: 116.1
click at [277, 462] on label "Указать вручную Вы можете импортировать подписчиков с любыми дополнительными да…" at bounding box center [622, 402] width 729 height 248
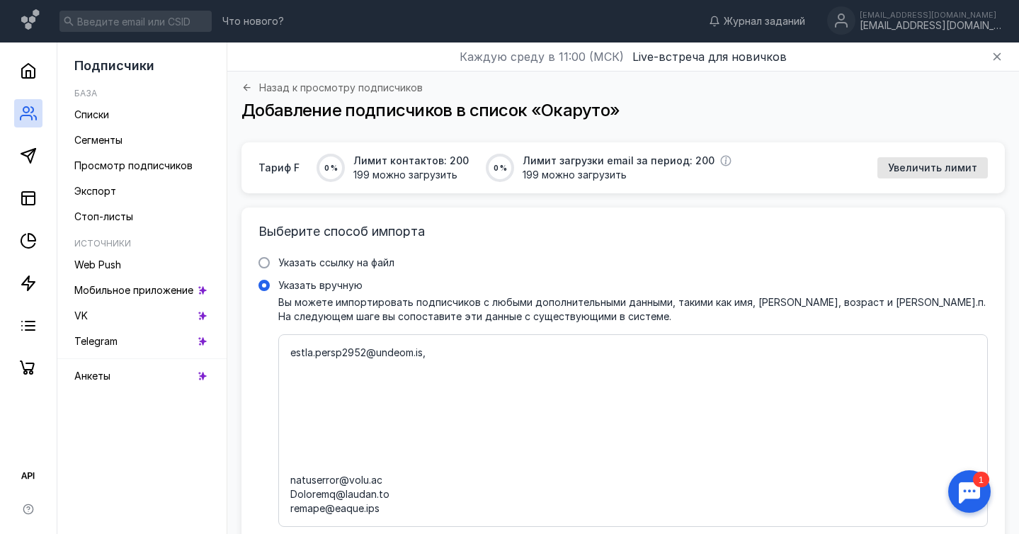
scroll to position [776, 0]
drag, startPoint x: 291, startPoint y: 476, endPoint x: 287, endPoint y: 369, distance: 107.7
click at [287, 369] on div at bounding box center [632, 430] width 709 height 193
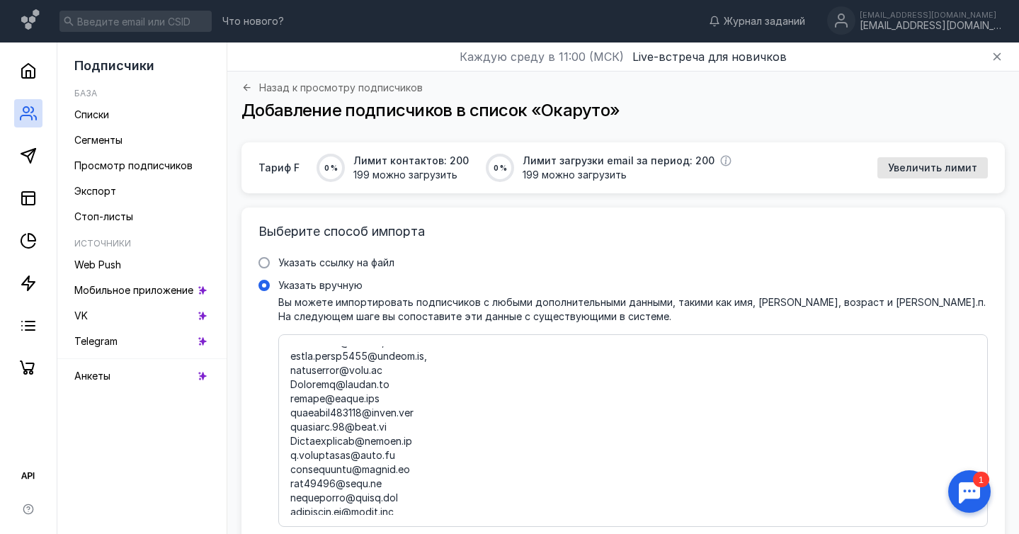
click at [406, 370] on textarea "Указать вручную Вы можете импортировать подписчиков с любыми дополнительными да…" at bounding box center [632, 430] width 685 height 168
click at [408, 383] on textarea "Указать вручную Вы можете импортировать подписчиков с любыми дополнительными да…" at bounding box center [632, 430] width 685 height 168
click at [435, 413] on textarea "Указать вручную Вы можете импортировать подписчиков с любыми дополнительными да…" at bounding box center [632, 430] width 685 height 168
click at [450, 439] on textarea "Указать вручную Вы можете импортировать подписчиков с любыми дополнительными да…" at bounding box center [632, 430] width 685 height 168
click at [464, 464] on textarea "Указать вручную Вы можете импортировать подписчиков с любыми дополнительными да…" at bounding box center [632, 430] width 685 height 168
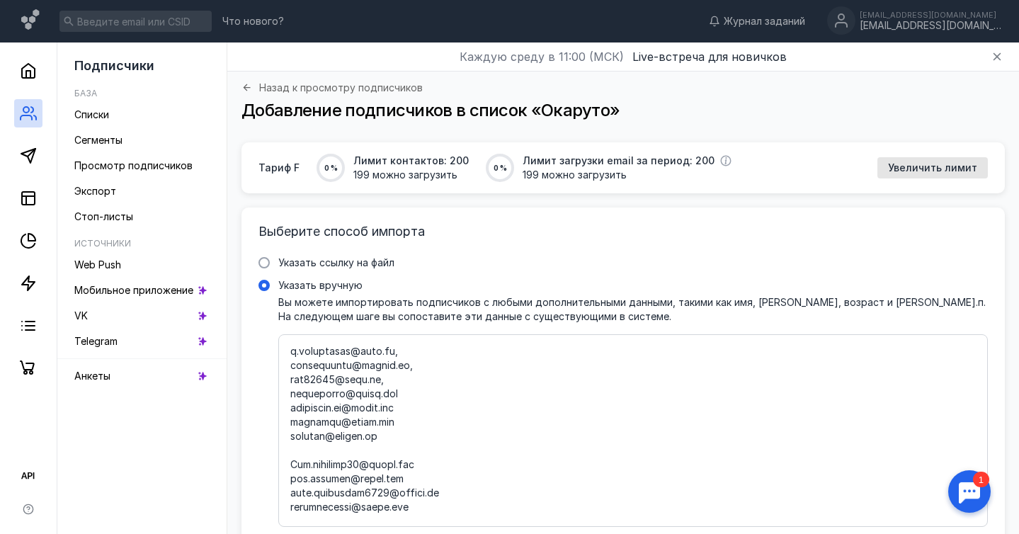
scroll to position [881, 0]
click at [425, 391] on textarea "Указать вручную Вы можете импортировать подписчиков с любыми дополнительными да…" at bounding box center [632, 430] width 685 height 168
click at [430, 412] on textarea "Указать вручную Вы можете импортировать подписчиков с любыми дополнительными да…" at bounding box center [632, 430] width 685 height 168
click at [406, 415] on textarea "Указать вручную Вы можете импортировать подписчиков с любыми дополнительными да…" at bounding box center [632, 430] width 685 height 168
drag, startPoint x: 291, startPoint y: 435, endPoint x: 444, endPoint y: 459, distance: 154.8
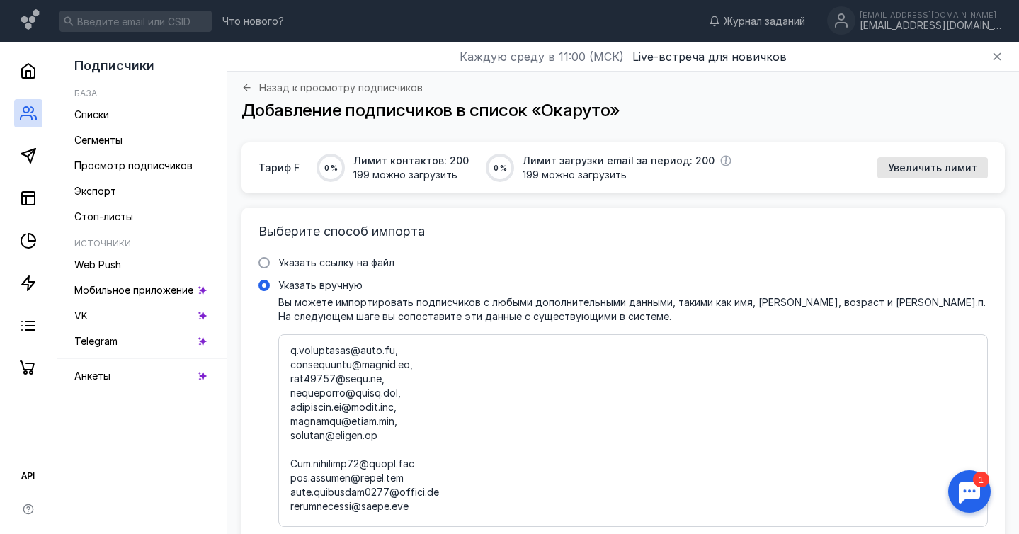
click at [444, 459] on textarea "Указать вручную Вы можете импортировать подписчиков с любыми дополнительными да…" at bounding box center [632, 430] width 685 height 168
click at [430, 433] on textarea "Указать вручную Вы можете импортировать подписчиков с любыми дополнительными да…" at bounding box center [632, 430] width 685 height 168
click at [459, 450] on textarea "Указать вручную Вы можете импортировать подписчиков с любыми дополнительными да…" at bounding box center [632, 430] width 685 height 168
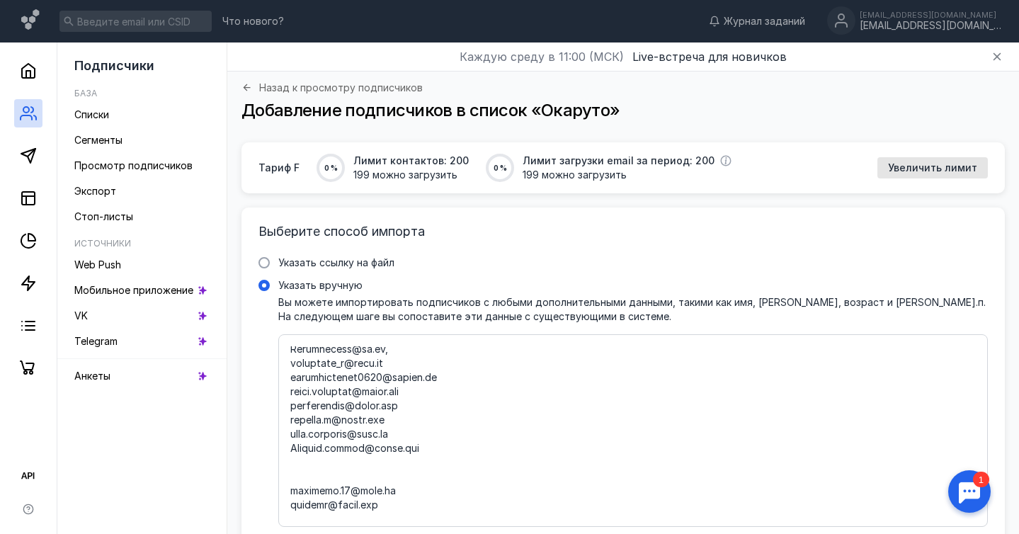
scroll to position [1030, 0]
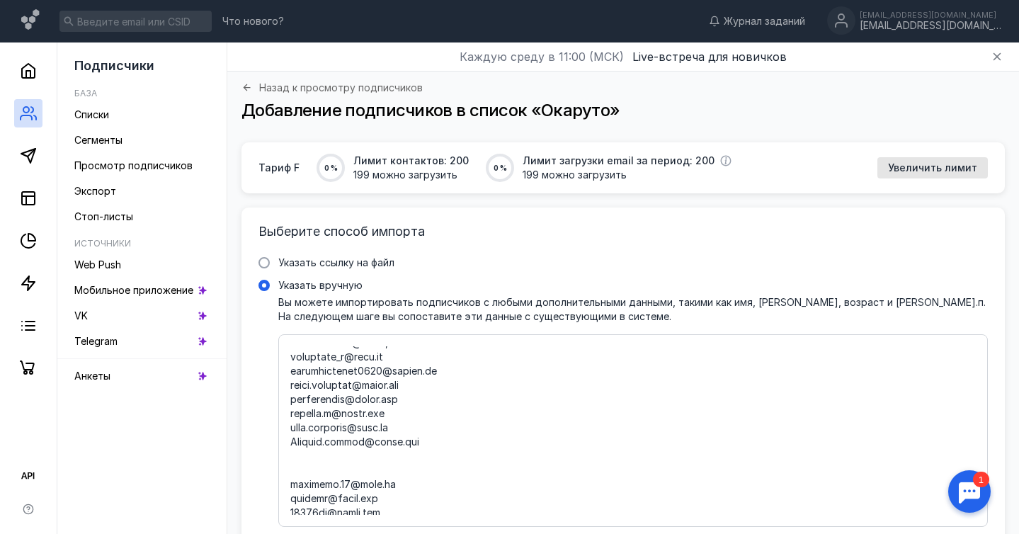
click at [415, 353] on textarea "Указать вручную Вы можете импортировать подписчиков с любыми дополнительными да…" at bounding box center [632, 430] width 685 height 168
click at [449, 372] on textarea "Указать вручную Вы можете импортировать подписчиков с любыми дополнительными да…" at bounding box center [632, 430] width 685 height 168
click at [433, 384] on textarea "Указать вручную Вы можете импортировать подписчиков с любыми дополнительными да…" at bounding box center [632, 430] width 685 height 168
click at [411, 397] on textarea "Указать вручную Вы можете импортировать подписчиков с любыми дополнительными да…" at bounding box center [632, 430] width 685 height 168
drag, startPoint x: 411, startPoint y: 427, endPoint x: 280, endPoint y: 426, distance: 131.0
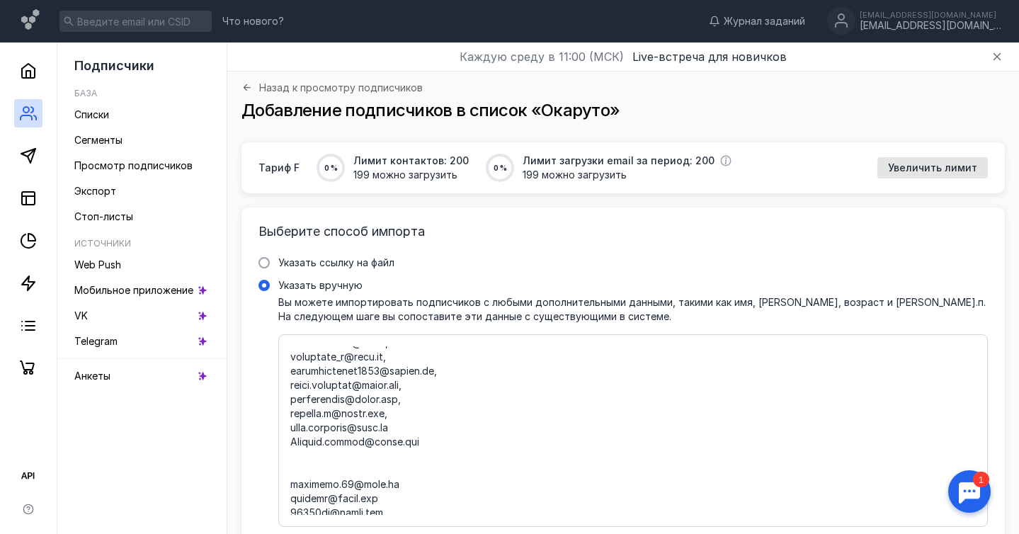
click at [280, 426] on div at bounding box center [632, 430] width 709 height 193
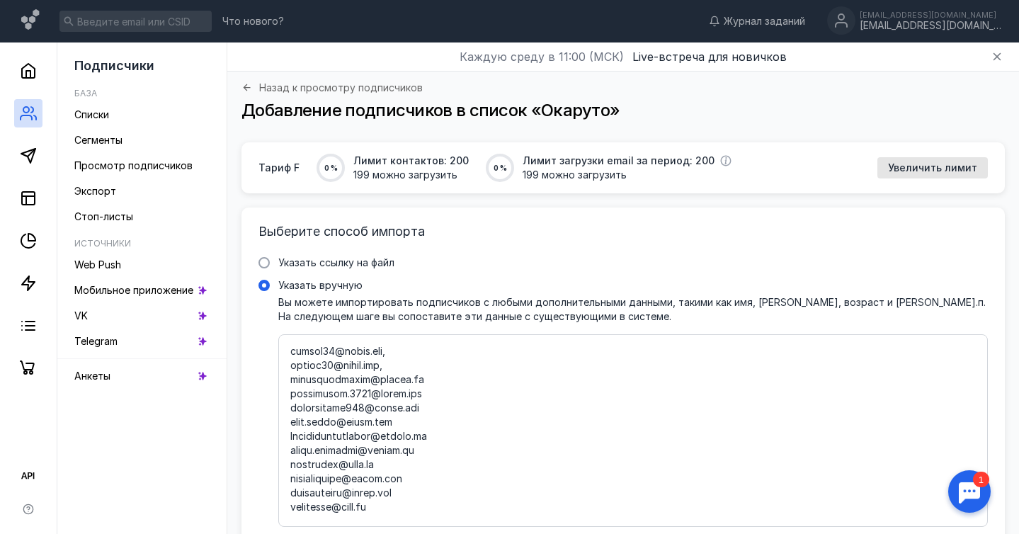
scroll to position [1181, 0]
click at [432, 377] on textarea "Указать вручную Вы можете импортировать подписчиков с любыми дополнительными да…" at bounding box center [632, 430] width 685 height 168
click at [432, 391] on textarea "Указать вручную Вы можете импортировать подписчиков с любыми дополнительными да…" at bounding box center [632, 430] width 685 height 168
click at [430, 404] on textarea "Указать вручную Вы можете импортировать подписчиков с любыми дополнительными да…" at bounding box center [632, 430] width 685 height 168
click at [443, 433] on textarea "Указать вручную Вы можете импортировать подписчиков с любыми дополнительными да…" at bounding box center [632, 430] width 685 height 168
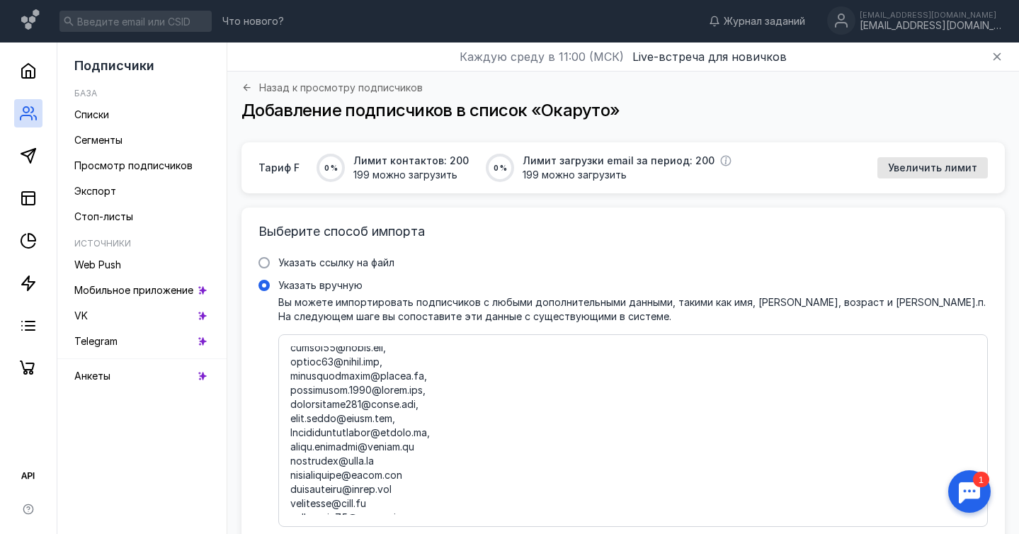
click at [430, 450] on textarea "Указать вручную Вы можете импортировать подписчиков с любыми дополнительными да…" at bounding box center [632, 430] width 685 height 168
click at [413, 459] on textarea "Указать вручную Вы можете импортировать подписчиков с любыми дополнительными да…" at bounding box center [632, 430] width 685 height 168
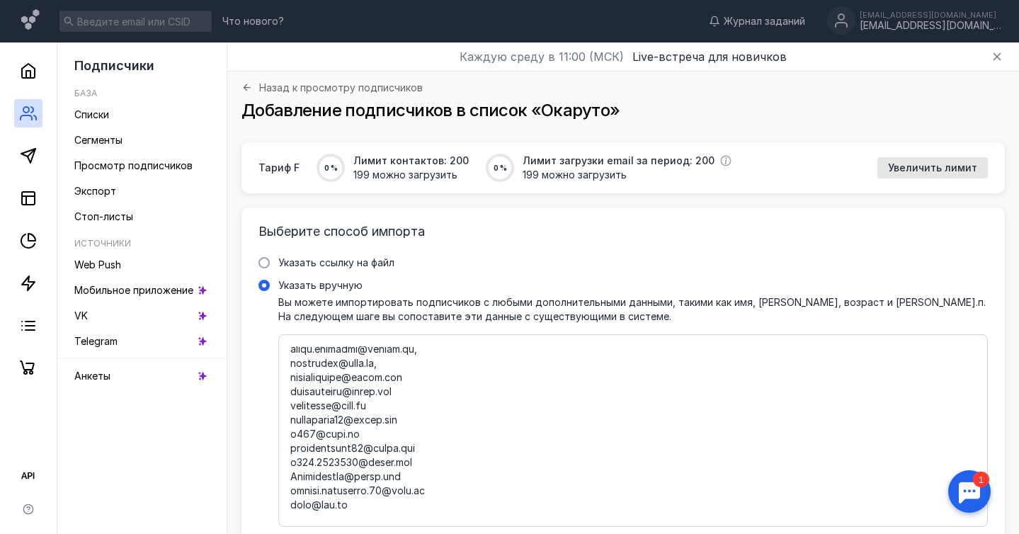
scroll to position [1280, 0]
click at [426, 376] on textarea "Указать вручную Вы можете импортировать подписчиков с любыми дополнительными да…" at bounding box center [632, 430] width 685 height 168
click at [442, 419] on textarea "Указать вручную Вы можете импортировать подписчиков с любыми дополнительными да…" at bounding box center [632, 430] width 685 height 168
click at [456, 445] on textarea "Указать вручную Вы можете импортировать подписчиков с любыми дополнительными да…" at bounding box center [632, 430] width 685 height 168
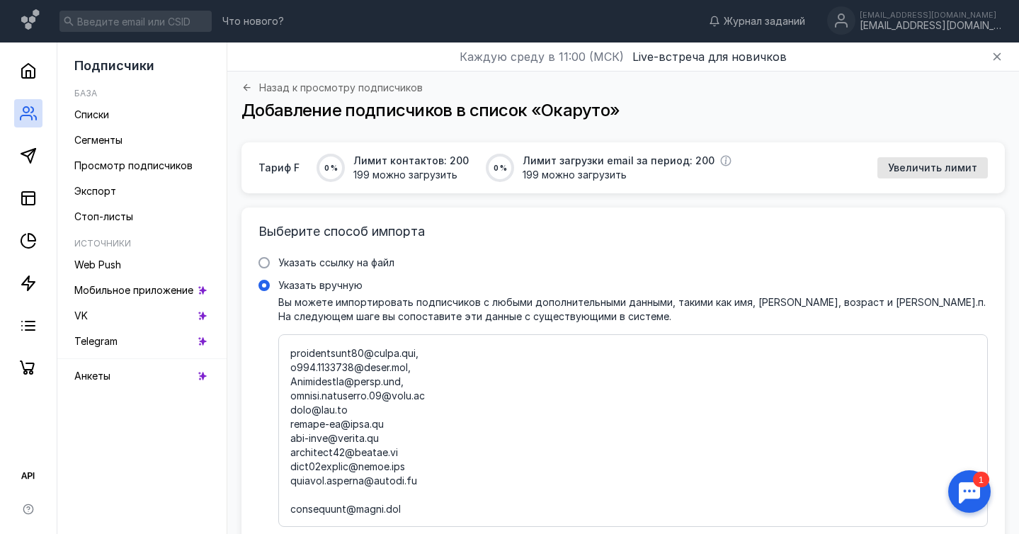
drag, startPoint x: 372, startPoint y: 411, endPoint x: 272, endPoint y: 415, distance: 99.9
click at [272, 415] on label "Указать вручную Вы можете импортировать подписчиков с любыми дополнительными да…" at bounding box center [622, 402] width 729 height 248
drag, startPoint x: 422, startPoint y: 453, endPoint x: 283, endPoint y: 454, distance: 138.7
click at [283, 454] on div at bounding box center [632, 430] width 709 height 193
click at [291, 482] on textarea "Указать вручную Вы можете импортировать подписчиков с любыми дополнительными да…" at bounding box center [632, 430] width 685 height 168
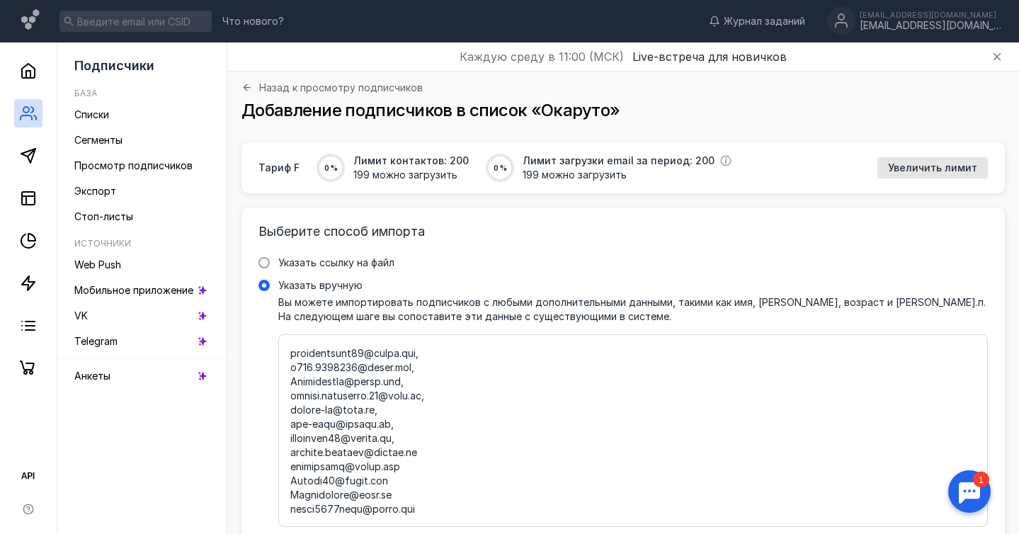
click at [425, 451] on textarea "Указать вручную Вы можете импортировать подписчиков с любыми дополнительными да…" at bounding box center [632, 430] width 685 height 168
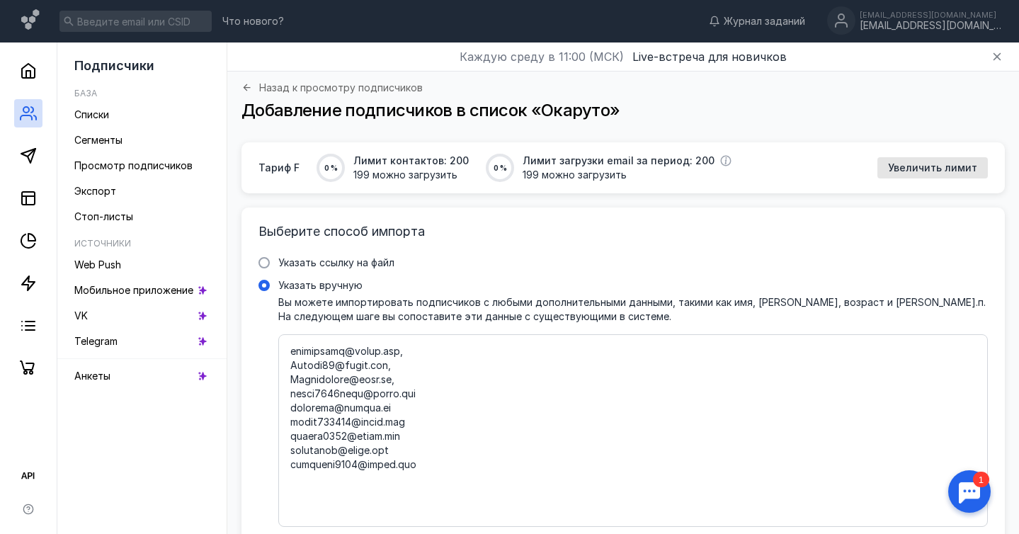
scroll to position [1492, 0]
click at [450, 387] on textarea "Указать вручную Вы можете импортировать подписчиков с любыми дополнительными да…" at bounding box center [632, 430] width 685 height 168
click at [469, 418] on textarea "Указать вручную Вы можете импортировать подписчиков с любыми дополнительными да…" at bounding box center [632, 430] width 685 height 168
click at [505, 460] on textarea "Указать вручную Вы можете импортировать подписчиков с любыми дополнительными да…" at bounding box center [632, 430] width 685 height 168
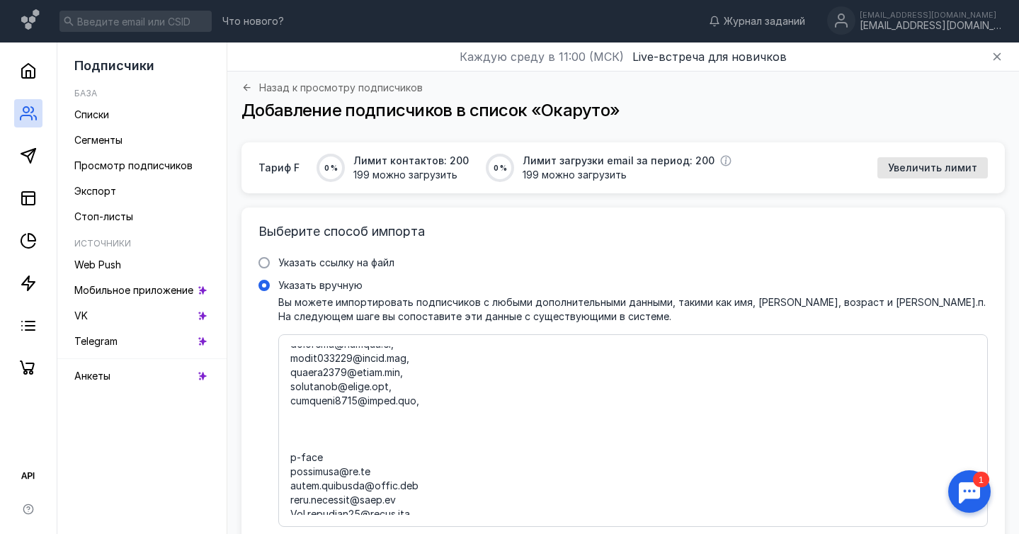
scroll to position [1566, 0]
drag, startPoint x: 328, startPoint y: 437, endPoint x: 294, endPoint y: 399, distance: 51.1
click at [294, 399] on textarea "Указать вручную Вы можете импортировать подписчиков с любыми дополнительными да…" at bounding box center [632, 430] width 685 height 168
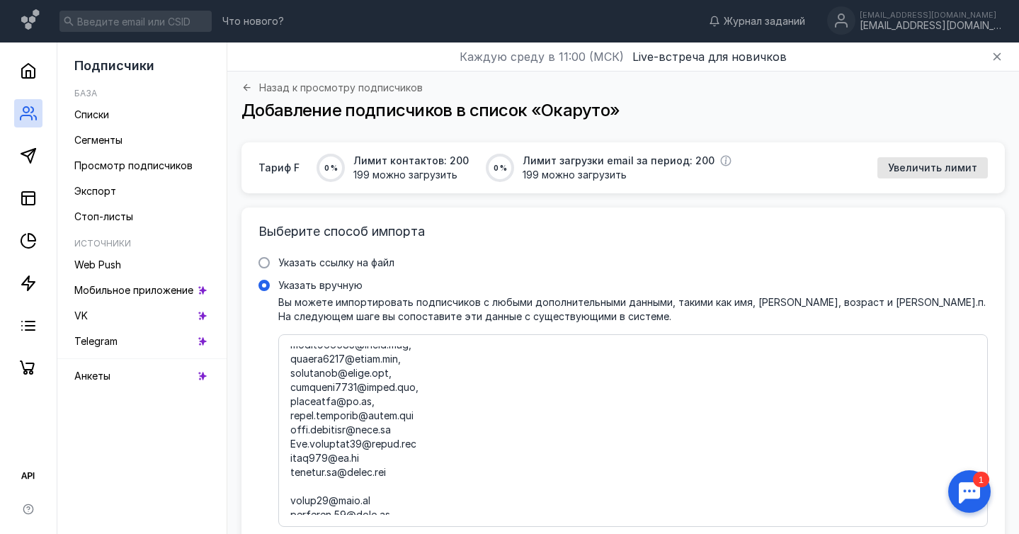
click at [439, 416] on textarea "Указать вручную Вы можете импортировать подписчиков с любыми дополнительными да…" at bounding box center [632, 430] width 685 height 168
drag, startPoint x: 434, startPoint y: 443, endPoint x: 285, endPoint y: 428, distance: 150.1
click at [285, 428] on div at bounding box center [632, 430] width 709 height 193
click at [410, 442] on textarea "Указать вручную Вы можете импортировать подписчиков с любыми дополнительными да…" at bounding box center [632, 430] width 685 height 168
click at [357, 459] on textarea "Указать вручную Вы можете импортировать подписчиков с любыми дополнительными да…" at bounding box center [632, 430] width 685 height 168
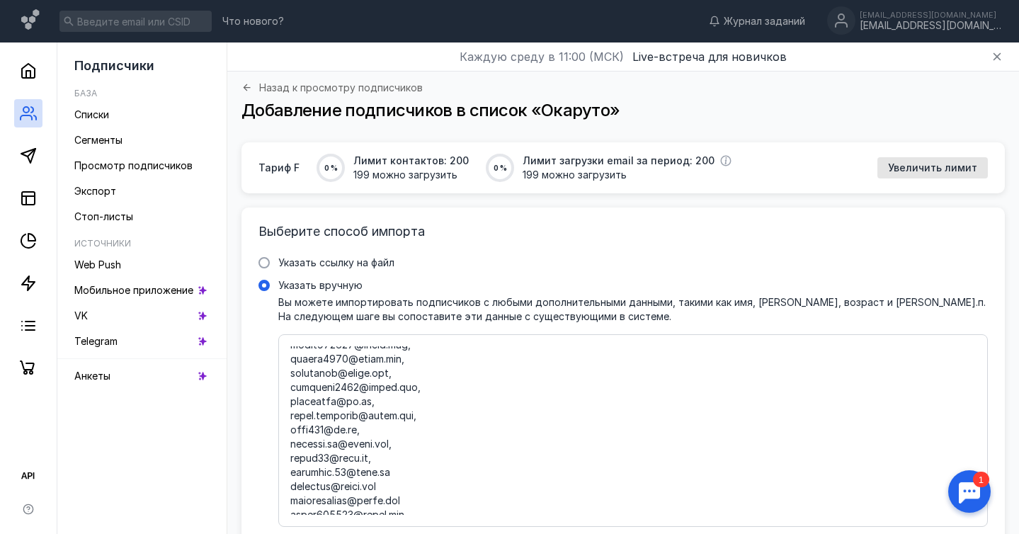
drag, startPoint x: 405, startPoint y: 471, endPoint x: 280, endPoint y: 469, distance: 124.6
click at [280, 469] on div at bounding box center [632, 430] width 709 height 193
click at [409, 470] on textarea "Указать вручную Вы можете импортировать подписчиков с любыми дополнительными да…" at bounding box center [632, 430] width 685 height 168
click at [425, 488] on textarea "Указать вручную Вы можете импортировать подписчиков с любыми дополнительными да…" at bounding box center [632, 430] width 685 height 168
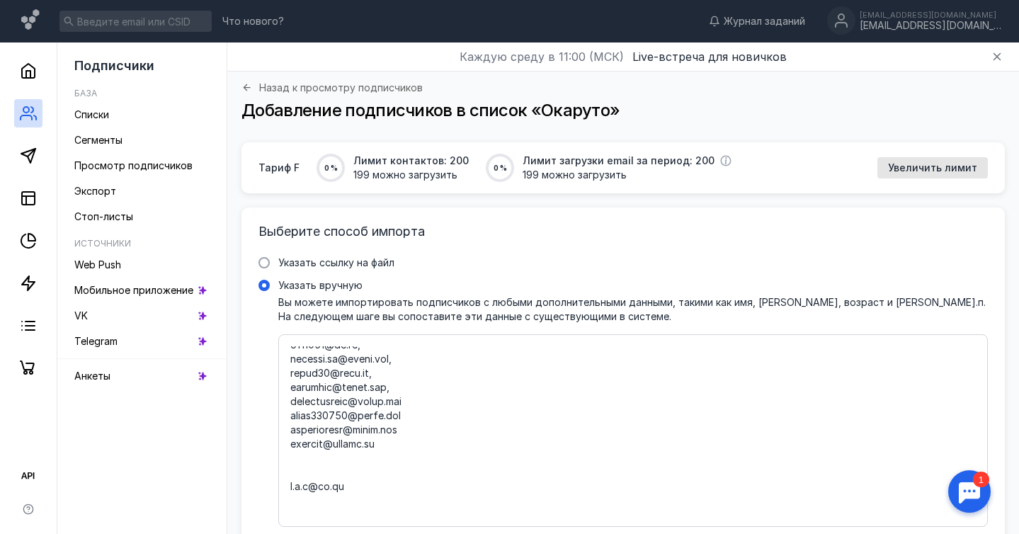
scroll to position [1655, 0]
drag, startPoint x: 413, startPoint y: 415, endPoint x: 272, endPoint y: 408, distance: 141.7
click at [272, 408] on label "Указать вручную Вы можете импортировать подписчиков с любыми дополнительными да…" at bounding box center [622, 402] width 729 height 248
drag, startPoint x: 294, startPoint y: 456, endPoint x: 296, endPoint y: 437, distance: 19.2
click at [296, 437] on textarea "Указать вручную Вы можете импортировать подписчиков с любыми дополнительными да…" at bounding box center [632, 430] width 685 height 168
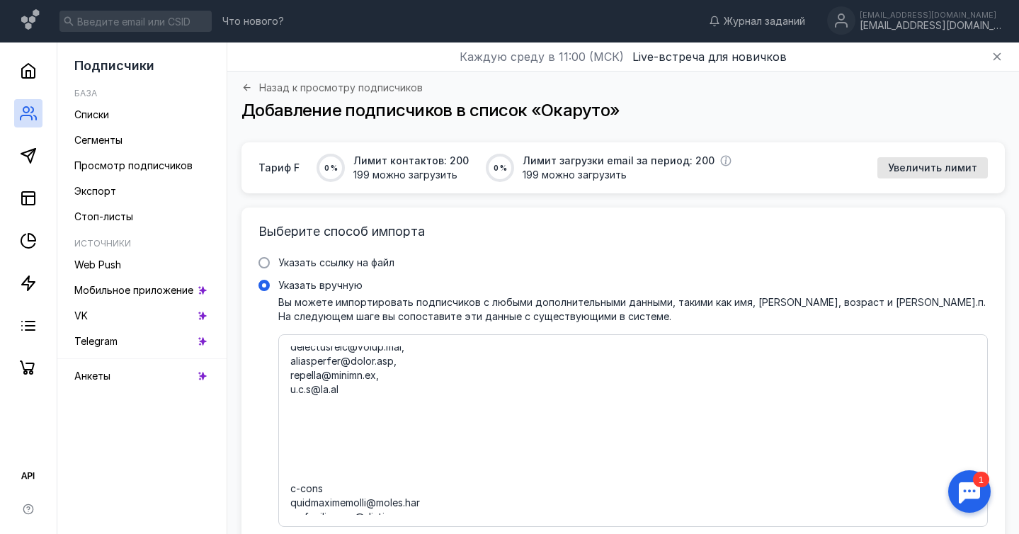
scroll to position [1708, 0]
drag, startPoint x: 326, startPoint y: 485, endPoint x: 308, endPoint y: 399, distance: 87.6
click at [308, 399] on textarea "Указать вручную Вы можете импортировать подписчиков с любыми дополнительными да…" at bounding box center [632, 430] width 685 height 168
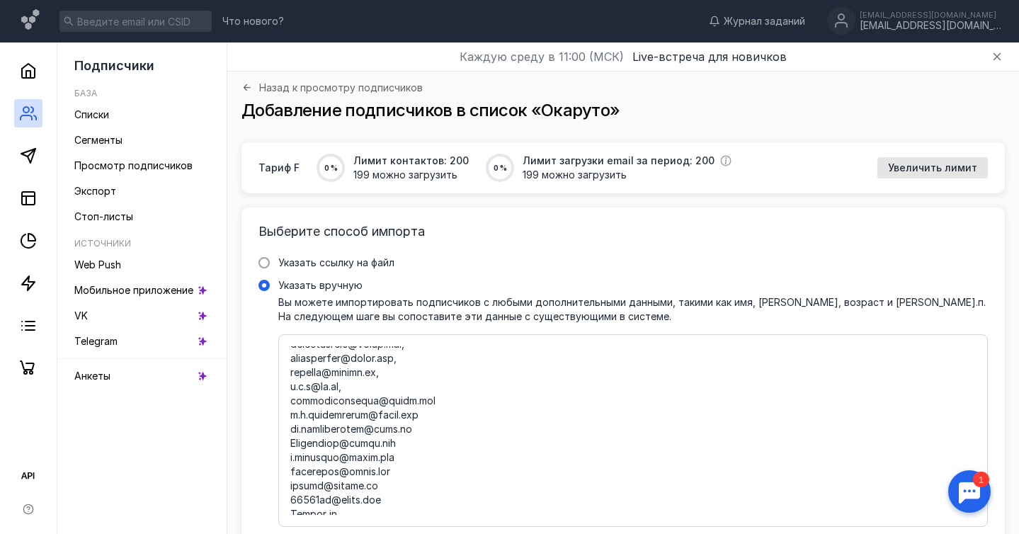
click at [435, 401] on textarea "Указать вручную Вы можете импортировать подписчиков с любыми дополнительными да…" at bounding box center [632, 430] width 685 height 168
drag, startPoint x: 430, startPoint y: 414, endPoint x: 284, endPoint y: 420, distance: 145.9
click at [284, 420] on div at bounding box center [632, 430] width 709 height 193
drag, startPoint x: 410, startPoint y: 430, endPoint x: 281, endPoint y: 431, distance: 128.8
click at [281, 431] on div at bounding box center [632, 430] width 709 height 193
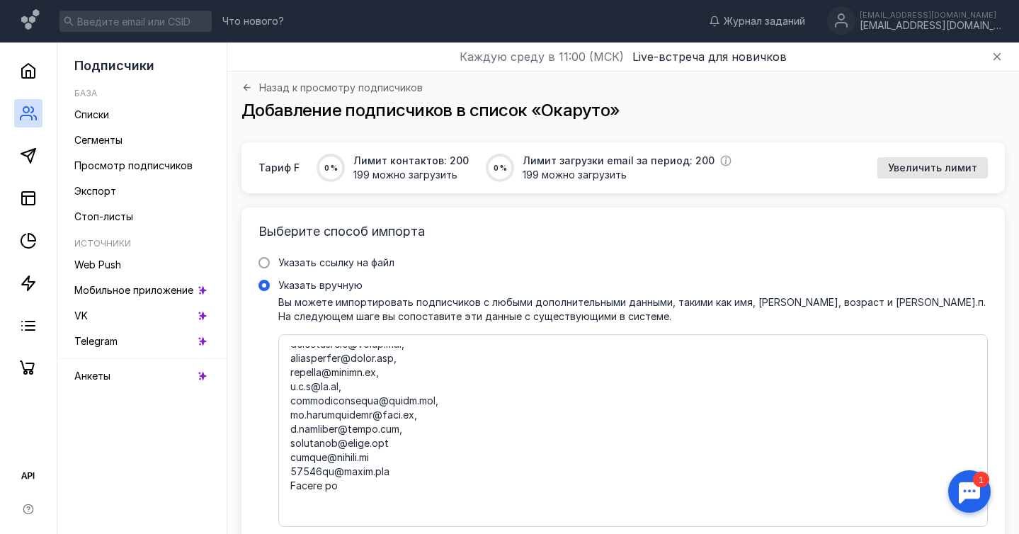
drag, startPoint x: 382, startPoint y: 457, endPoint x: 275, endPoint y: 459, distance: 106.2
click at [275, 459] on label "Указать вручную Вы можете импортировать подписчиков с любыми дополнительными да…" at bounding box center [622, 402] width 729 height 248
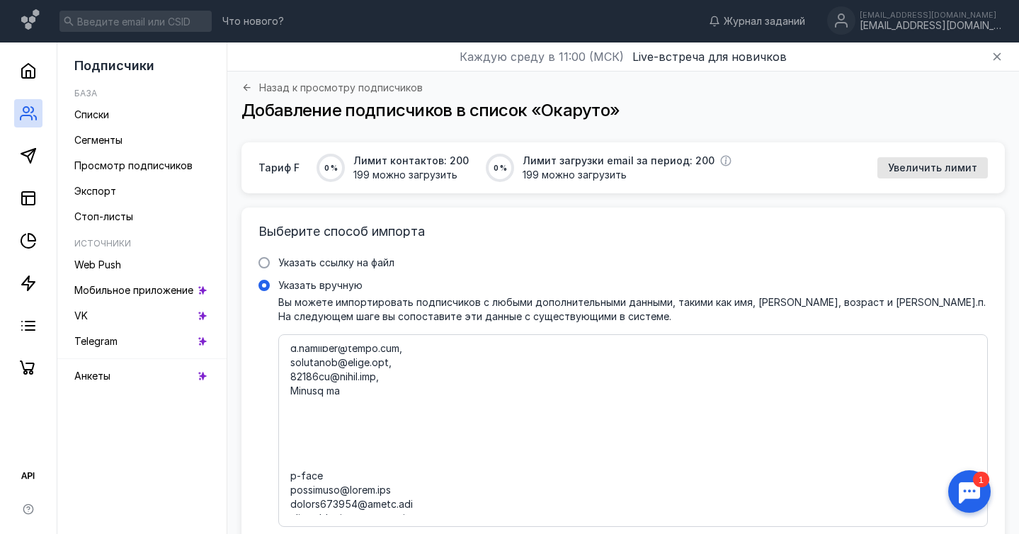
scroll to position [1790, 0]
drag, startPoint x: 328, startPoint y: 472, endPoint x: 288, endPoint y: 392, distance: 89.3
click at [288, 392] on div at bounding box center [632, 430] width 709 height 193
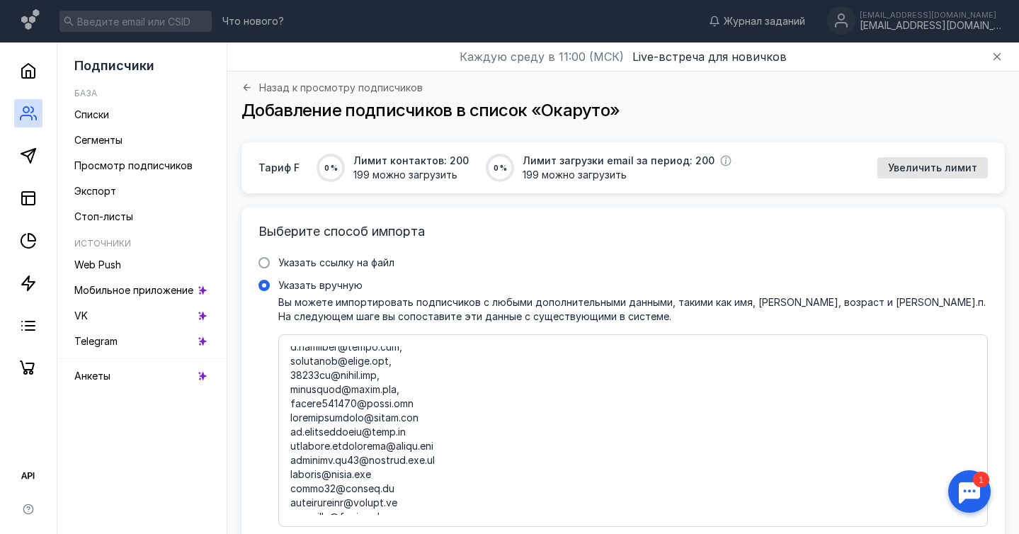
click at [428, 404] on textarea "Указать вручную Вы можете импортировать подписчиков с любыми дополнительными да…" at bounding box center [632, 430] width 685 height 168
click at [447, 416] on textarea "Указать вручную Вы можете импортировать подписчиков с любыми дополнительными да…" at bounding box center [632, 430] width 685 height 168
drag, startPoint x: 420, startPoint y: 431, endPoint x: 278, endPoint y: 431, distance: 142.3
click at [278, 431] on div at bounding box center [632, 430] width 709 height 193
click at [481, 435] on textarea "Указать вручную Вы можете импортировать подписчиков с любыми дополнительными да…" at bounding box center [632, 430] width 685 height 168
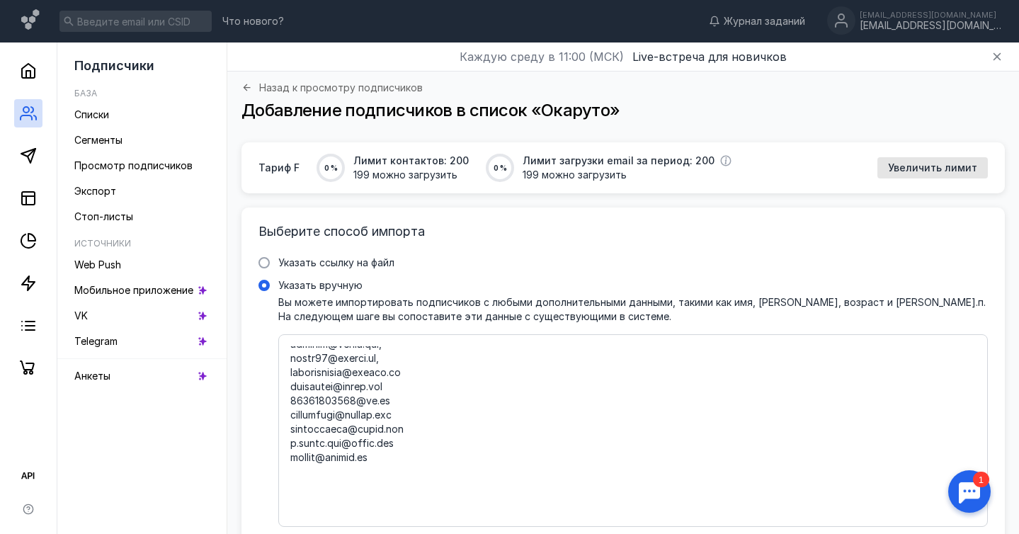
scroll to position [1908, 0]
click at [439, 373] on textarea "Указать вручную Вы можете импортировать подписчиков с любыми дополнительными да…" at bounding box center [632, 430] width 685 height 168
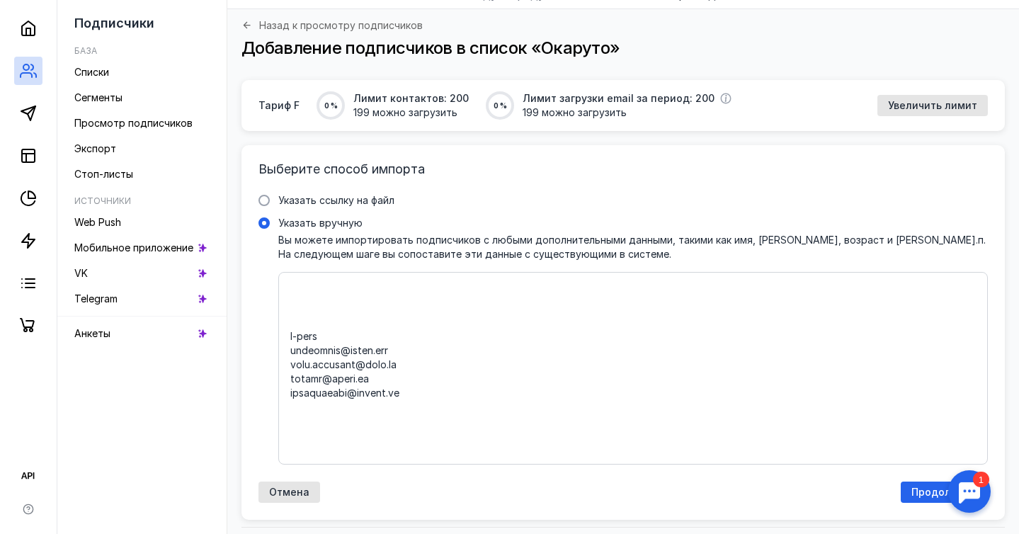
scroll to position [2110, 0]
drag, startPoint x: 292, startPoint y: 326, endPoint x: 340, endPoint y: 316, distance: 50.0
click at [340, 316] on textarea "Указать вручную Вы можете импортировать подписчиков с любыми дополнительными да…" at bounding box center [632, 368] width 685 height 168
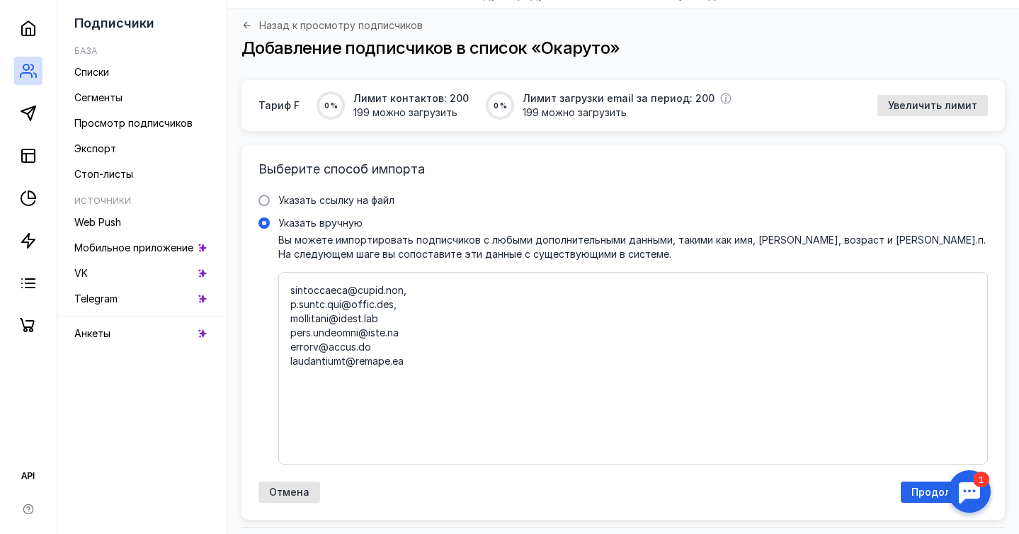
scroll to position [1969, 0]
drag, startPoint x: 369, startPoint y: 359, endPoint x: 278, endPoint y: 348, distance: 91.3
click at [278, 348] on div at bounding box center [632, 368] width 709 height 193
click at [425, 346] on textarea "Указать вручную Вы можете импортировать подписчиков с любыми дополнительными да…" at bounding box center [632, 368] width 685 height 168
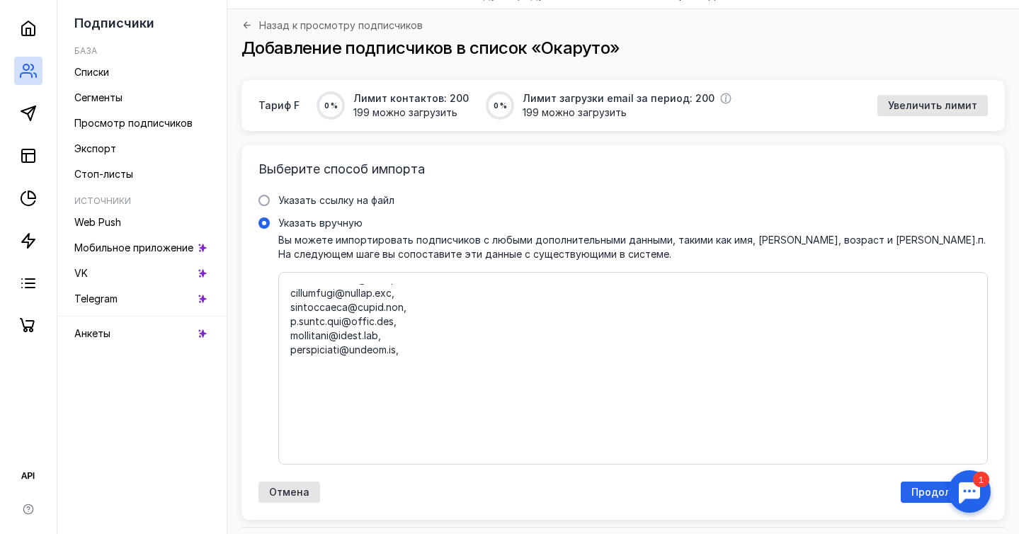
drag, startPoint x: 422, startPoint y: 406, endPoint x: 316, endPoint y: 359, distance: 116.0
click at [316, 359] on textarea "Указать вручную Вы можете импортировать подписчиков с любыми дополнительными да…" at bounding box center [632, 368] width 685 height 168
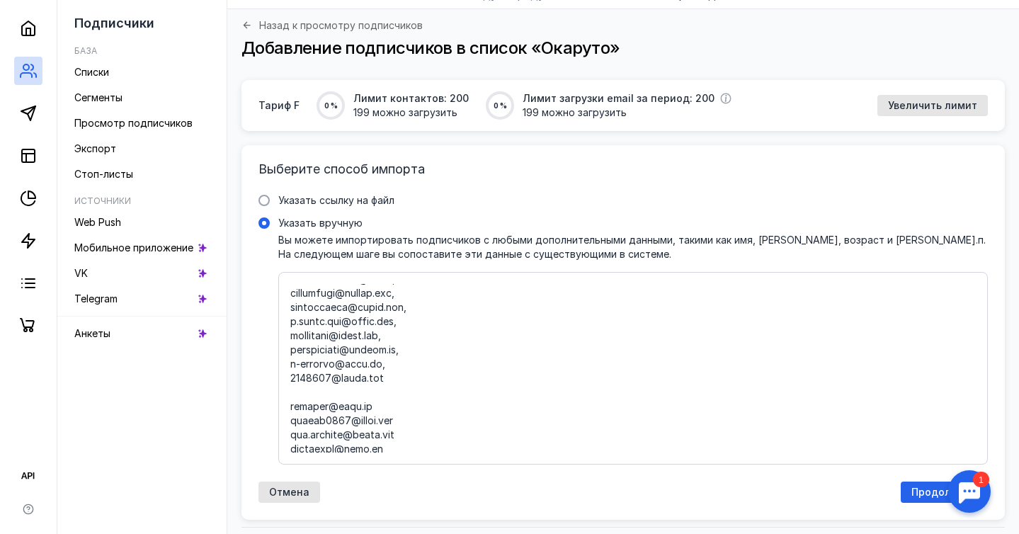
click at [404, 377] on textarea "Указать вручную Вы можете импортировать подписчиков с любыми дополнительными да…" at bounding box center [632, 368] width 685 height 168
click at [339, 391] on textarea "Указать вручную Вы можете импортировать подписчиков с любыми дополнительными да…" at bounding box center [632, 368] width 685 height 168
click at [416, 408] on textarea "Указать вручную Вы можете импортировать подписчиков с любыми дополнительными да…" at bounding box center [632, 368] width 685 height 168
drag, startPoint x: 408, startPoint y: 422, endPoint x: 276, endPoint y: 421, distance: 131.7
click at [276, 421] on label "Указать вручную Вы можете импортировать подписчиков с любыми дополнительными да…" at bounding box center [622, 340] width 729 height 248
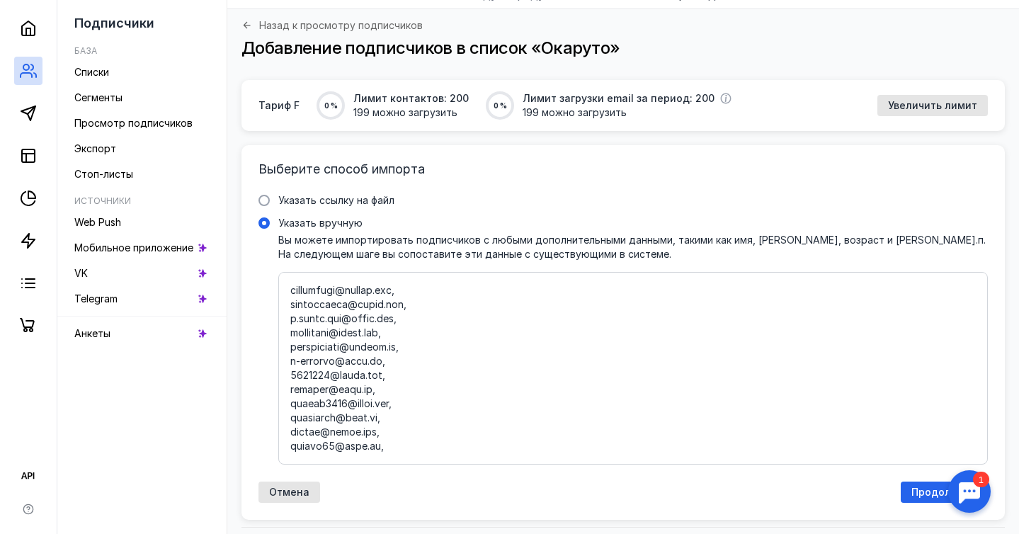
scroll to position [1969, 0]
type textarea "[EMAIL_ADDRESS][DOMAIN_NAME], [EMAIL_ADDRESS][DOMAIN_NAME], [EMAIL_ADDRESS][DOM…"
click at [917, 496] on span "Продолжить" at bounding box center [944, 492] width 66 height 12
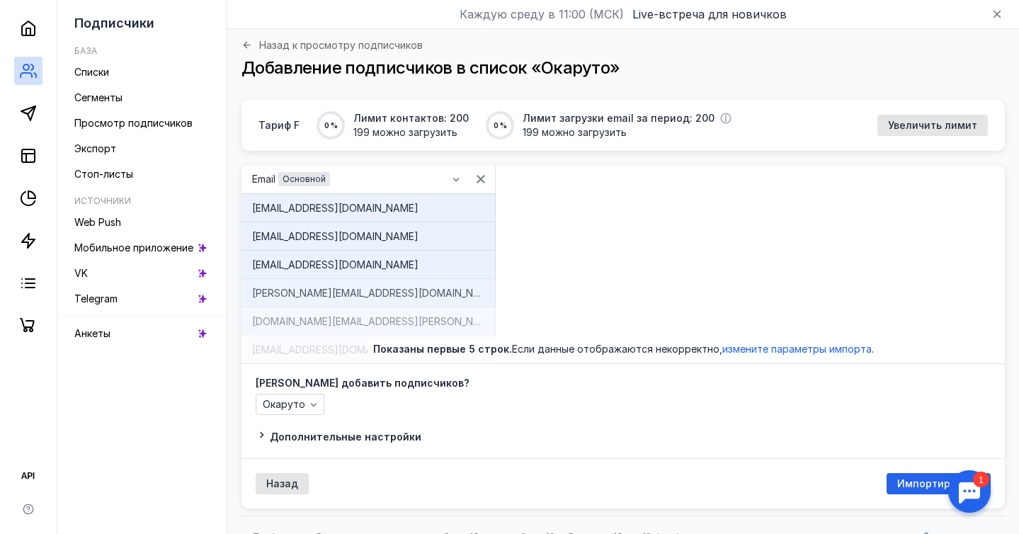
scroll to position [67, 0]
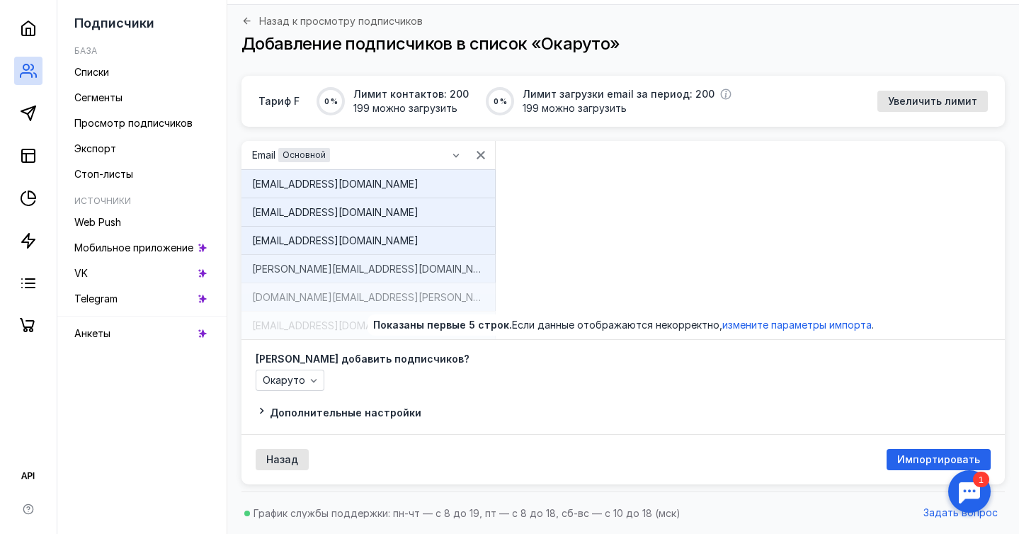
click at [384, 412] on span "Дополнительные настройки" at bounding box center [345, 412] width 151 height 12
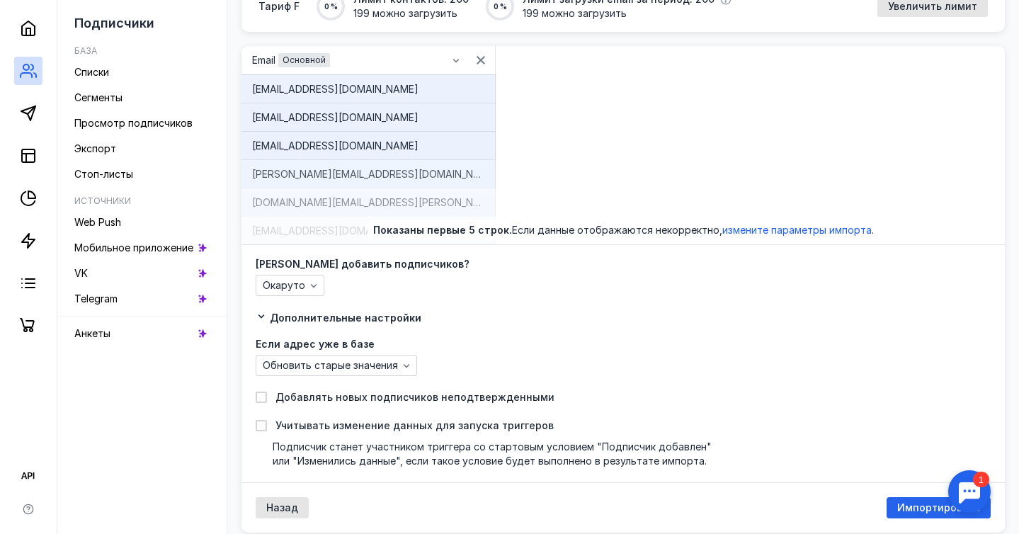
scroll to position [210, 0]
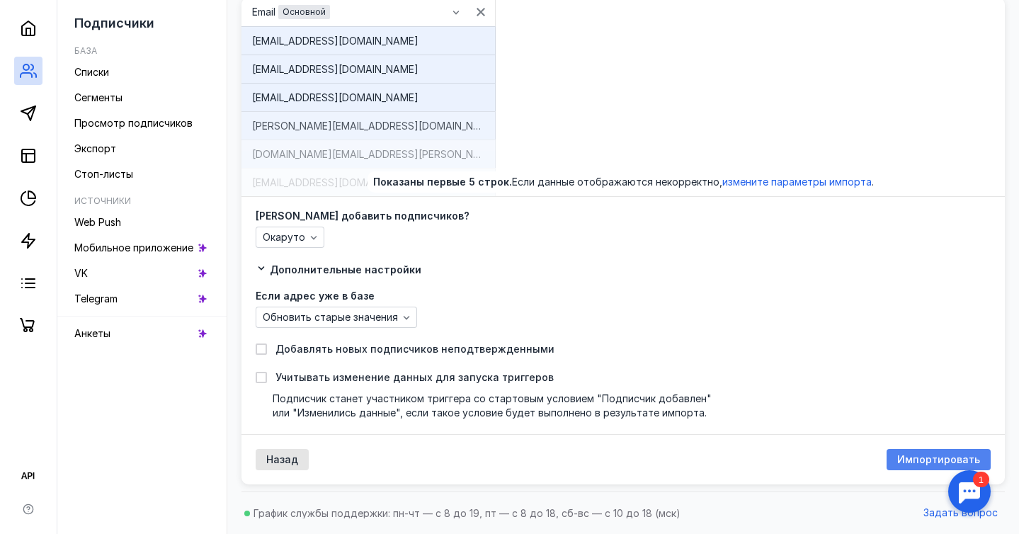
click at [900, 457] on div "Импортировать" at bounding box center [938, 460] width 97 height 12
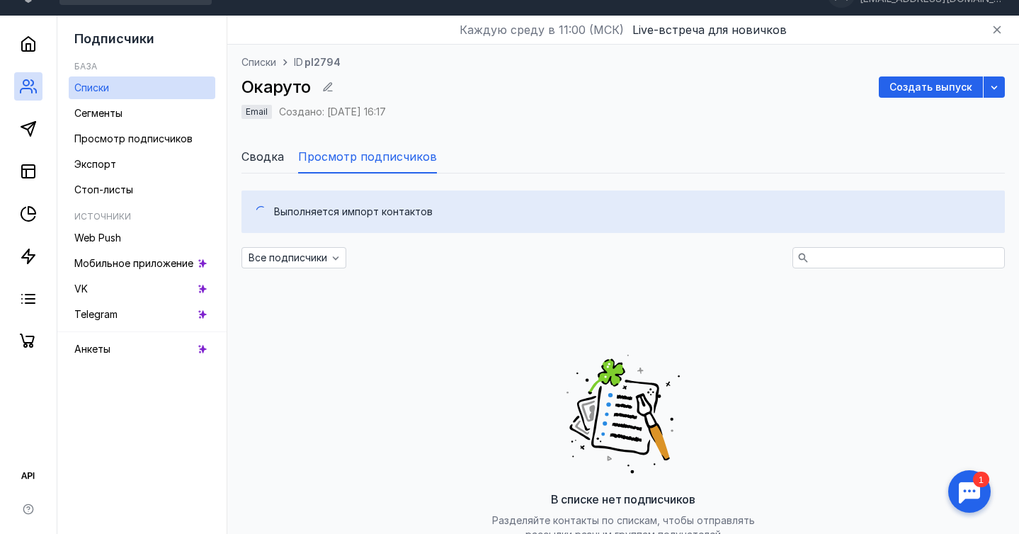
scroll to position [23, 0]
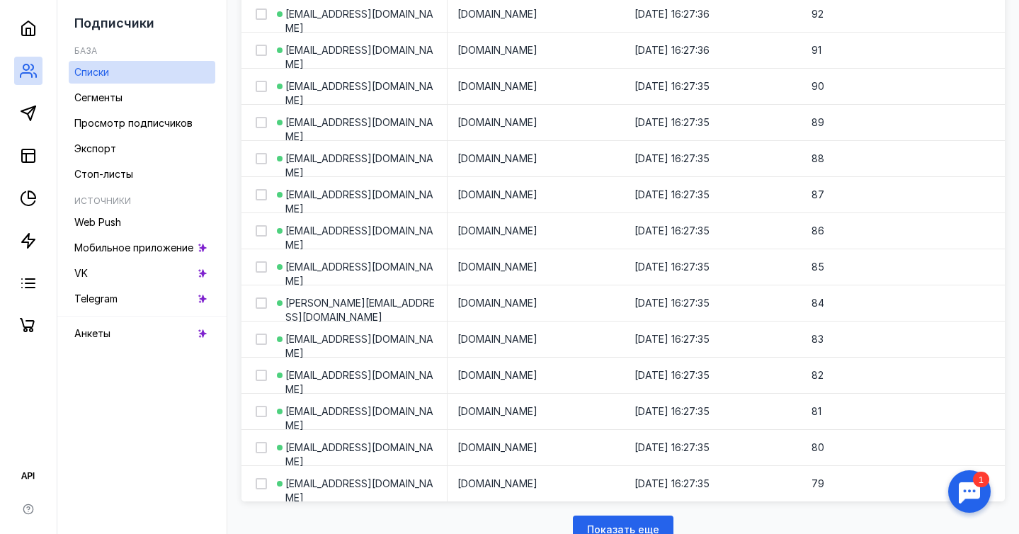
scroll to position [1829, 0]
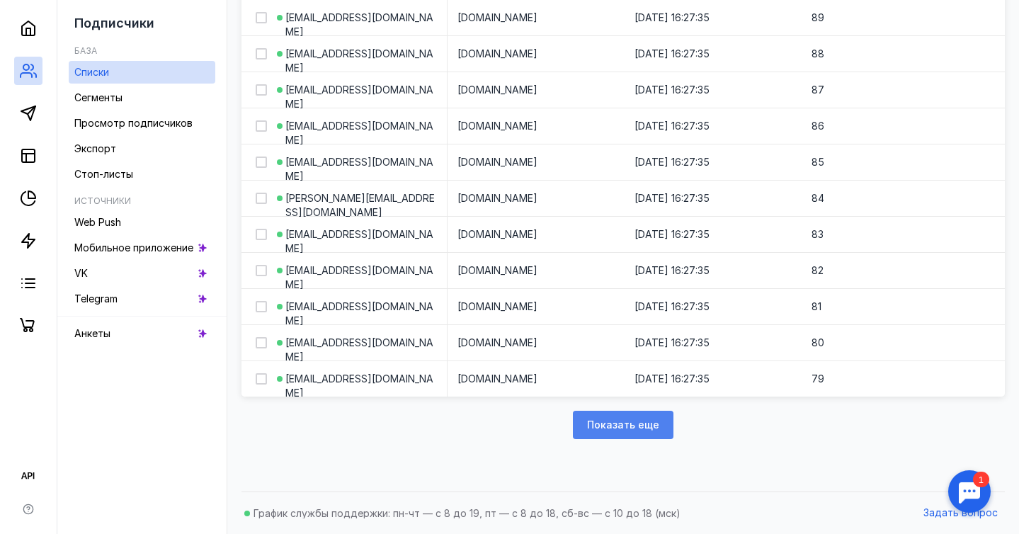
click at [619, 429] on span "Показать еще" at bounding box center [623, 425] width 72 height 12
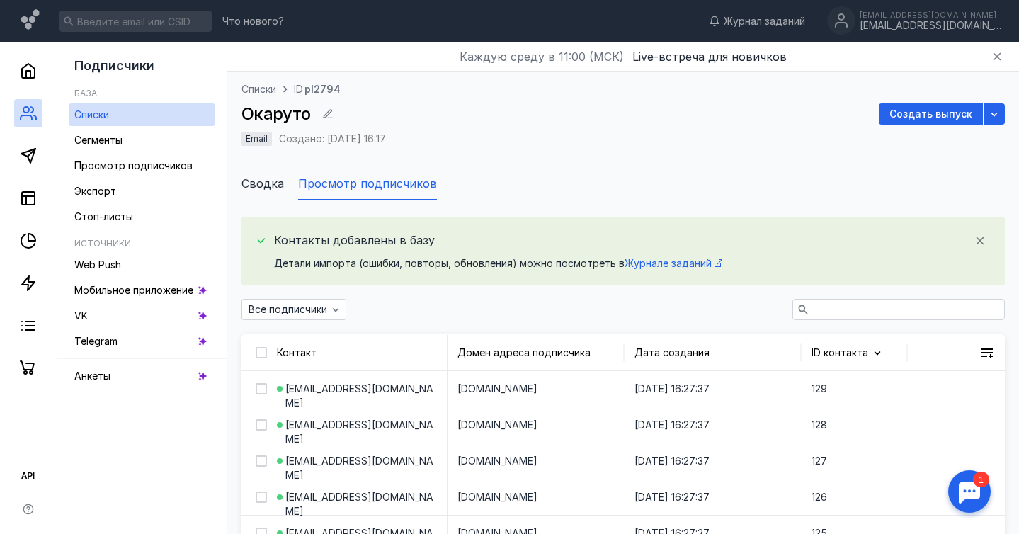
click at [299, 349] on span "Контакт" at bounding box center [297, 352] width 40 height 12
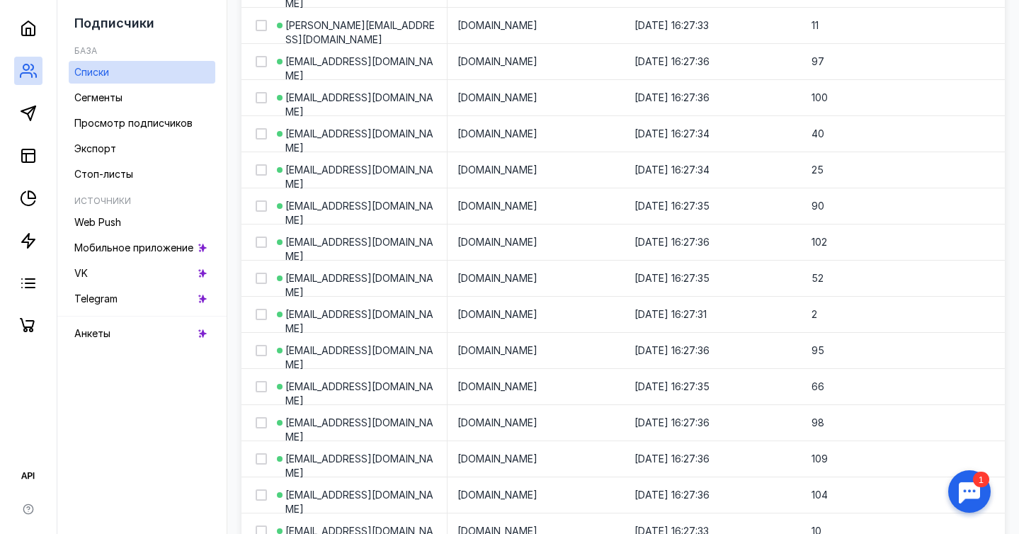
scroll to position [1203, 0]
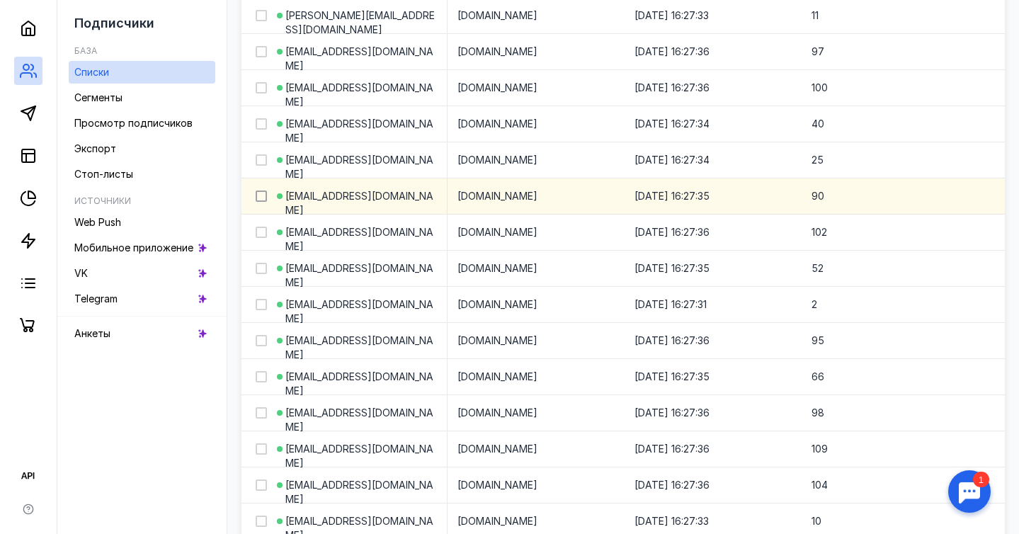
click at [261, 195] on icon at bounding box center [261, 196] width 10 height 10
click at [261, 195] on input "checkbox" at bounding box center [260, 193] width 9 height 9
checkbox input "true"
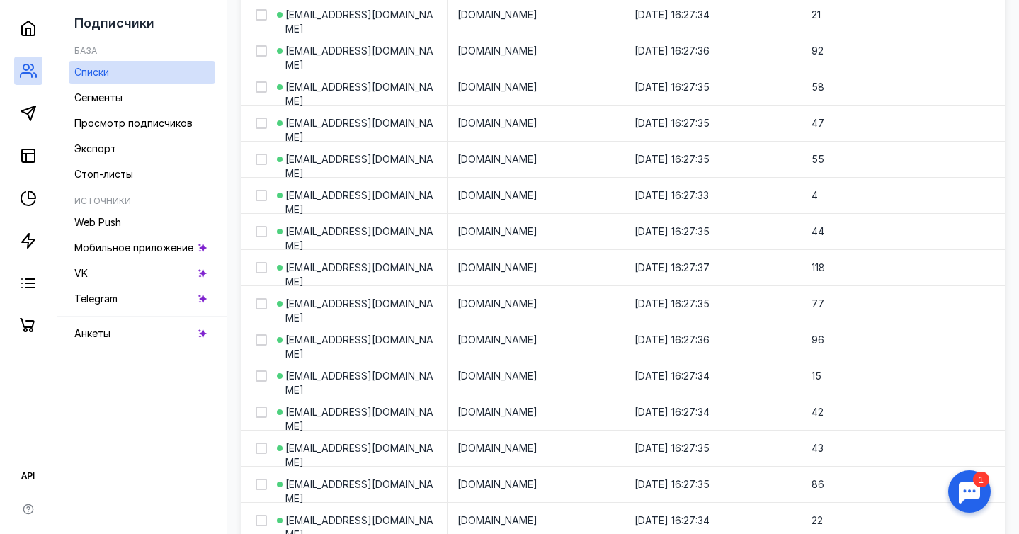
scroll to position [0, 0]
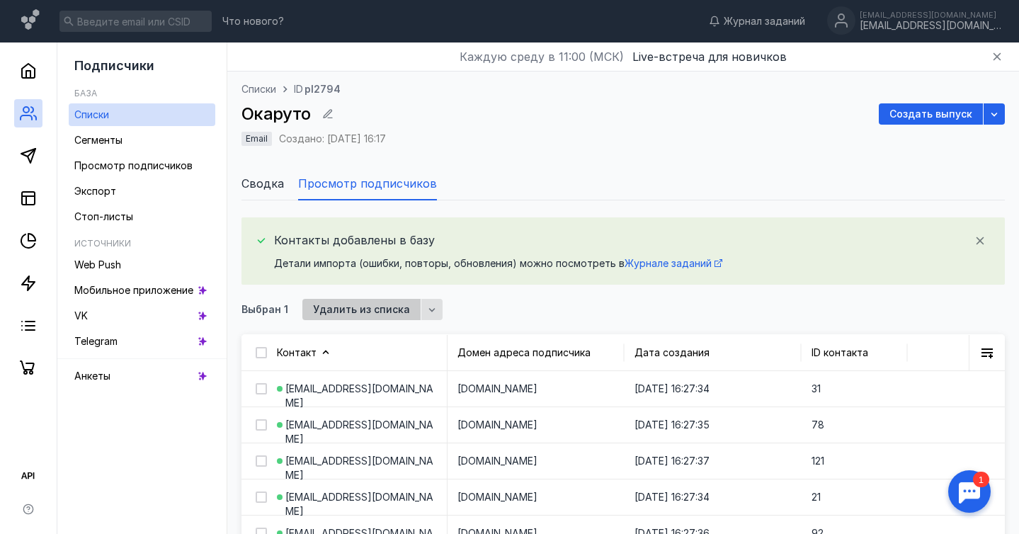
click at [357, 307] on span "Удалить из списка" at bounding box center [361, 310] width 97 height 12
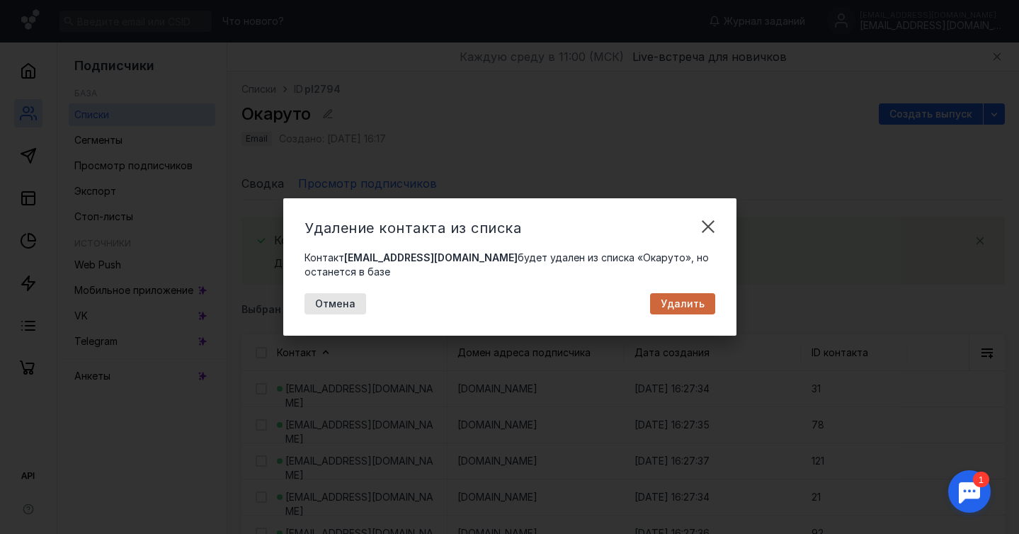
click at [675, 298] on span "Удалить" at bounding box center [682, 304] width 44 height 12
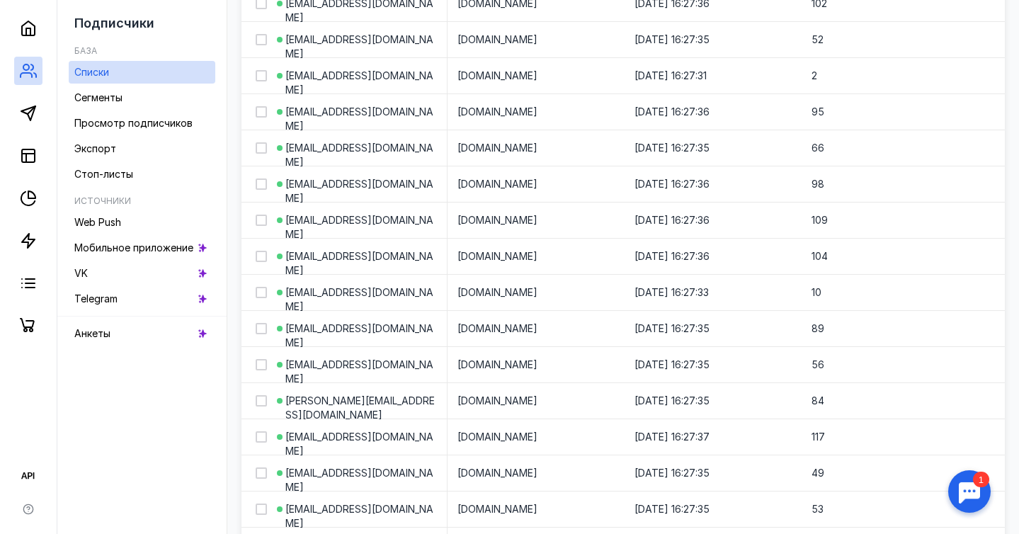
scroll to position [1392, 0]
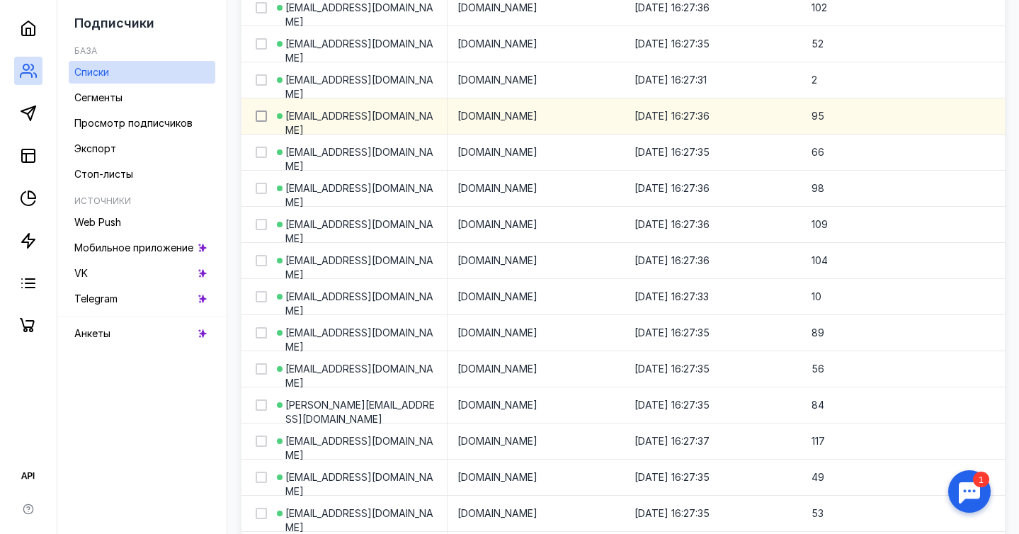
click at [259, 116] on icon at bounding box center [261, 116] width 6 height 5
click at [259, 116] on input "checkbox" at bounding box center [260, 113] width 9 height 9
checkbox input "true"
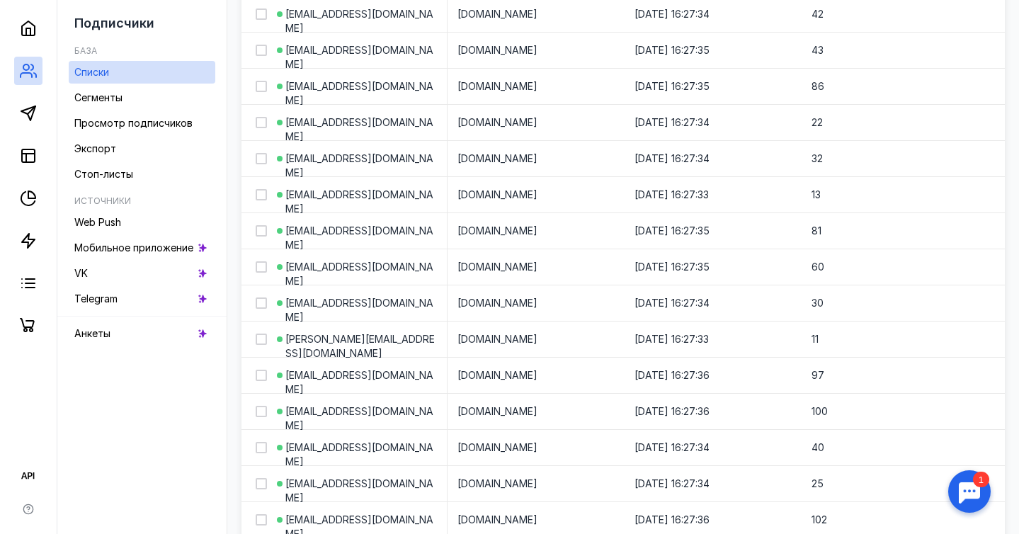
scroll to position [0, 0]
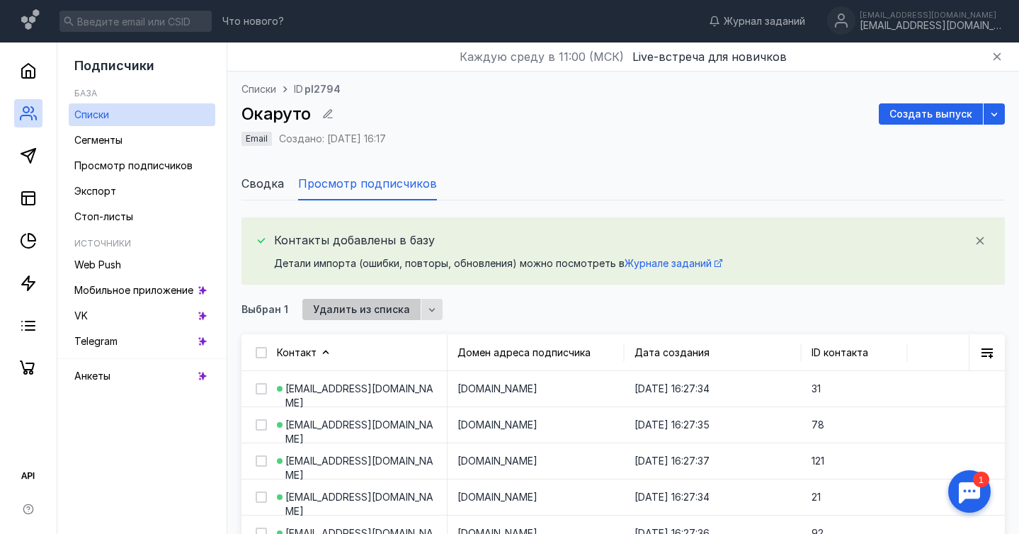
click at [367, 311] on span "Удалить из списка" at bounding box center [361, 310] width 97 height 12
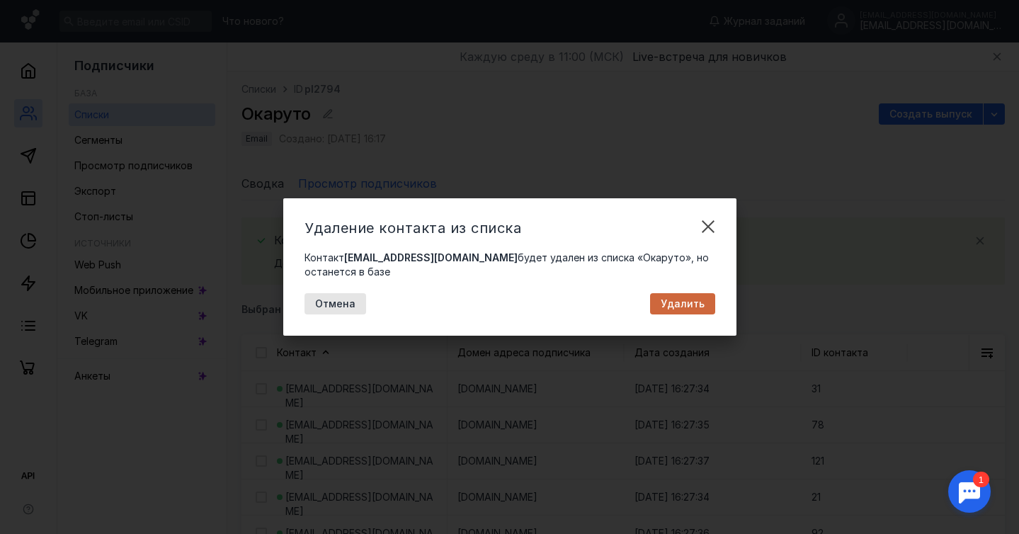
click at [697, 306] on span "Удалить" at bounding box center [682, 304] width 44 height 12
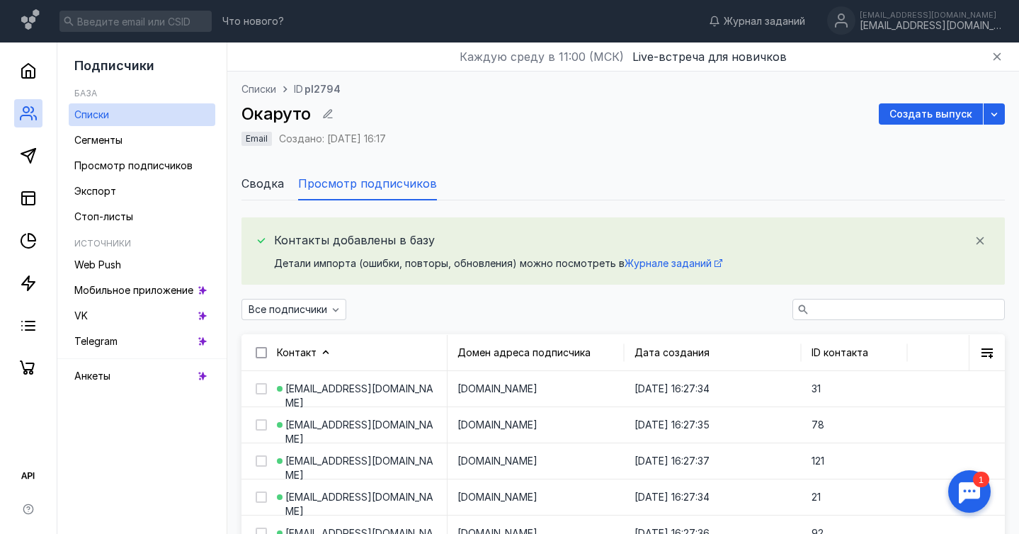
click at [259, 356] on icon at bounding box center [261, 353] width 10 height 10
click at [259, 355] on input "checkbox" at bounding box center [260, 349] width 9 height 9
checkbox input "true"
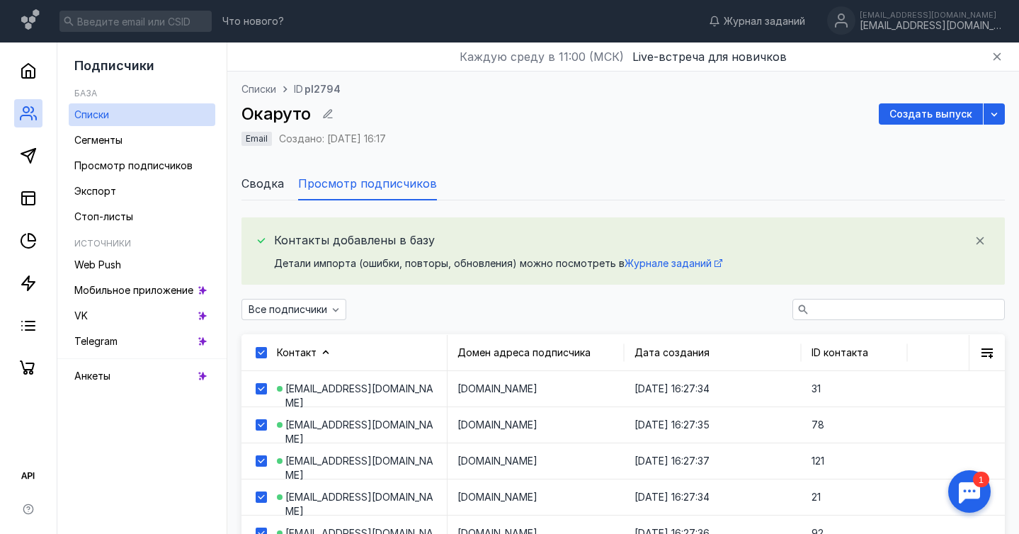
checkbox input "true"
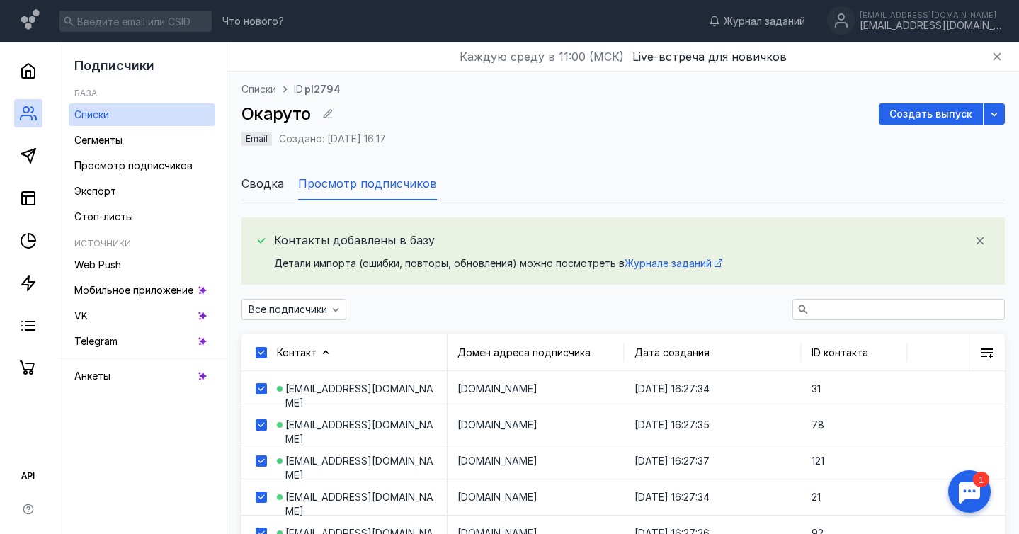
checkbox input "true"
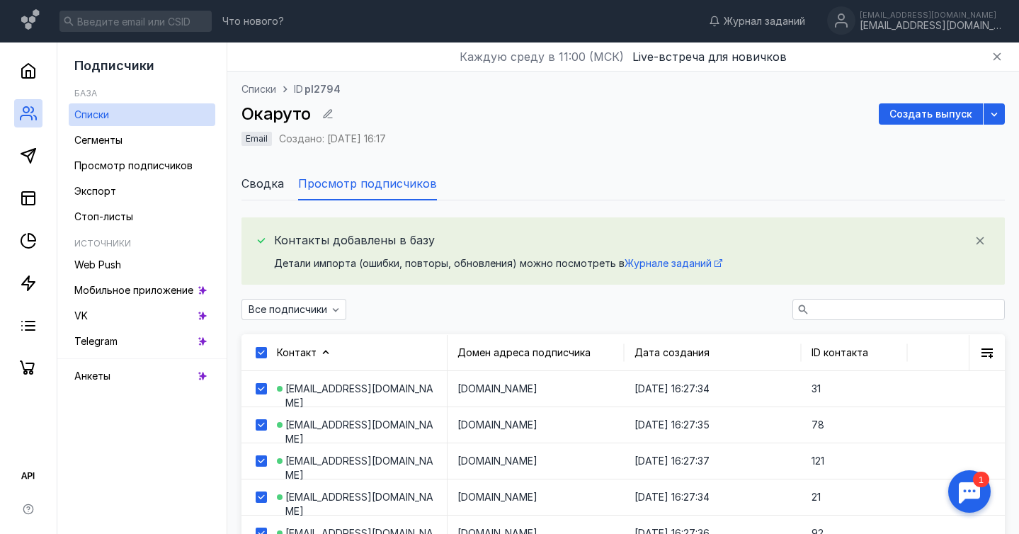
checkbox input "true"
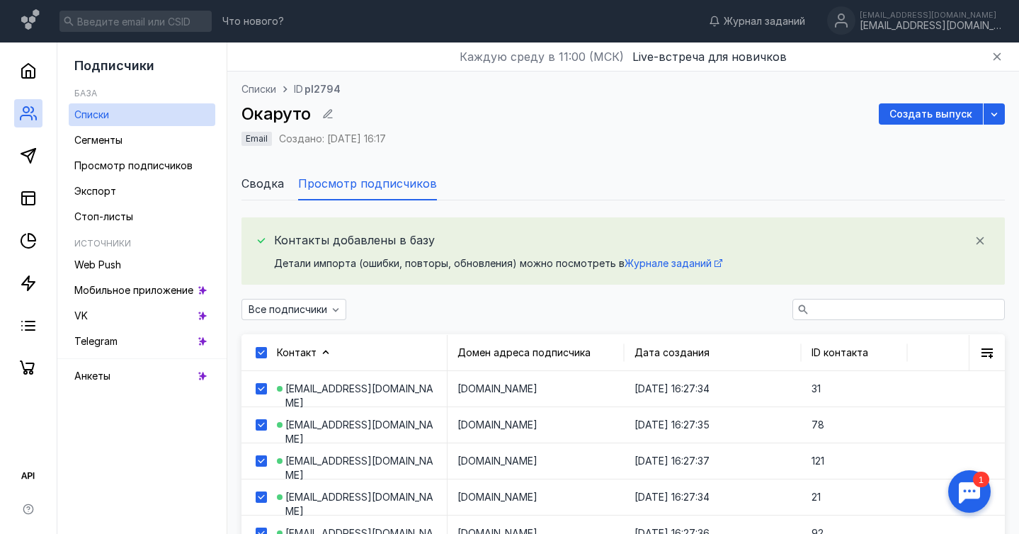
checkbox input "true"
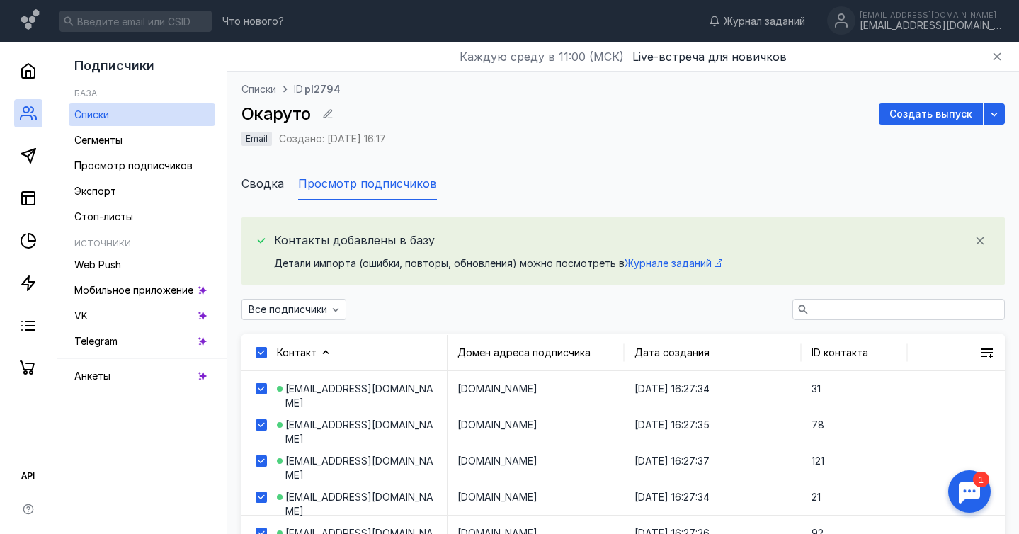
checkbox input "true"
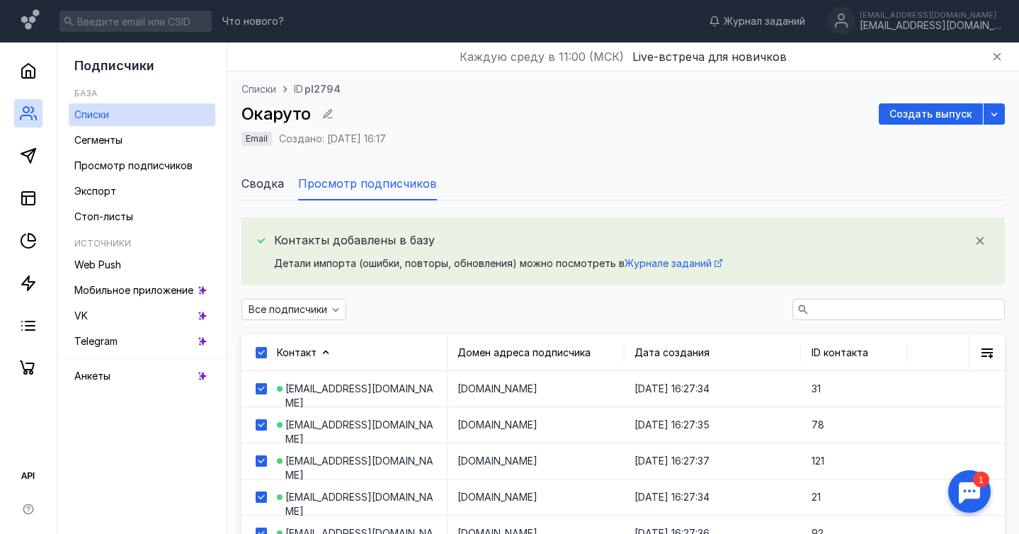
checkbox input "true"
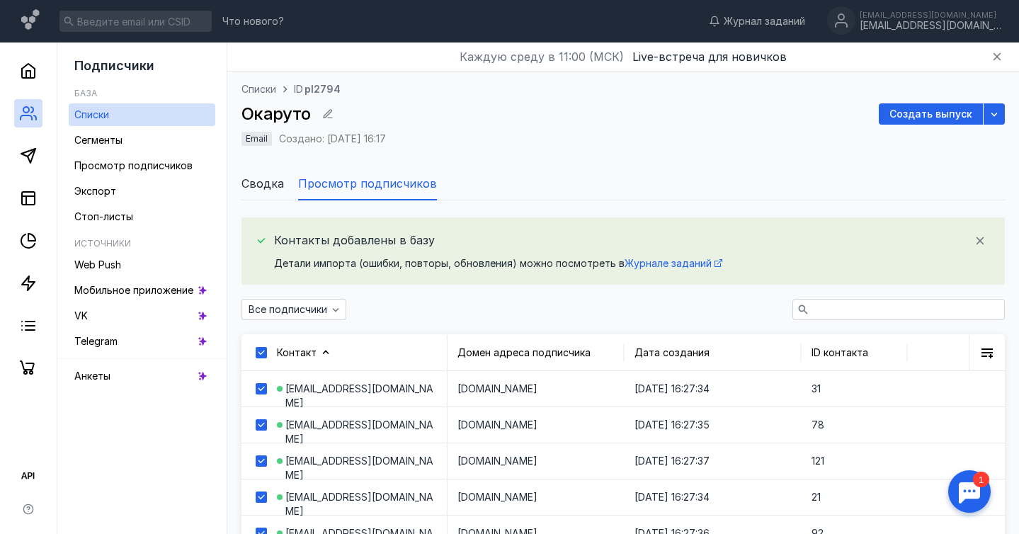
checkbox input "true"
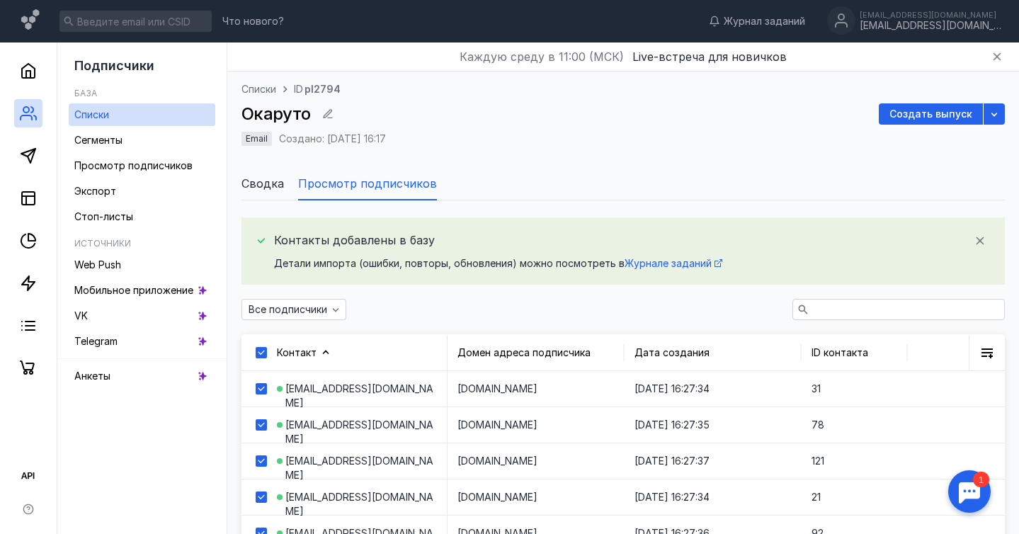
checkbox input "true"
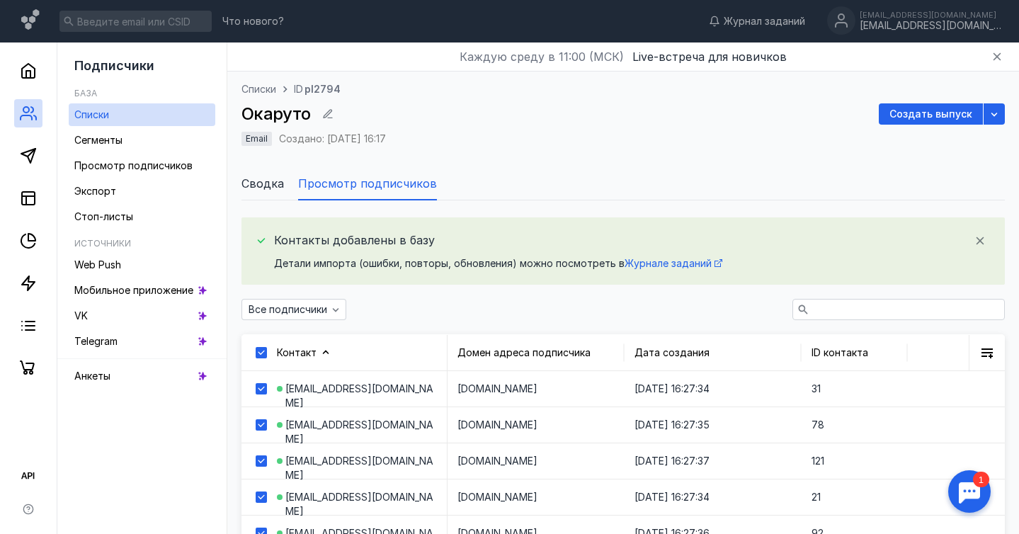
checkbox input "true"
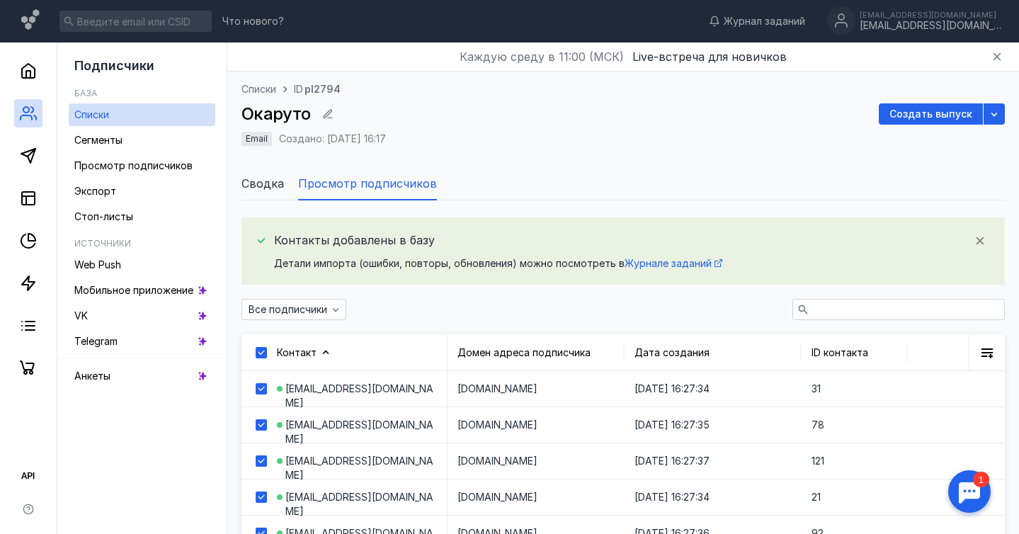
checkbox input "true"
click at [259, 356] on icon at bounding box center [261, 353] width 10 height 10
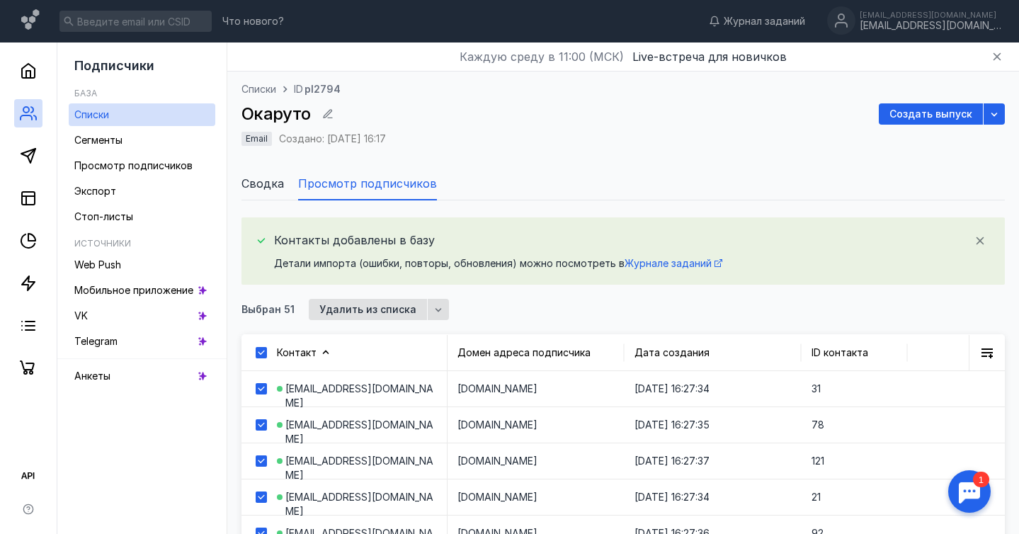
click at [259, 355] on input "checkbox" at bounding box center [260, 349] width 9 height 9
checkbox input "false"
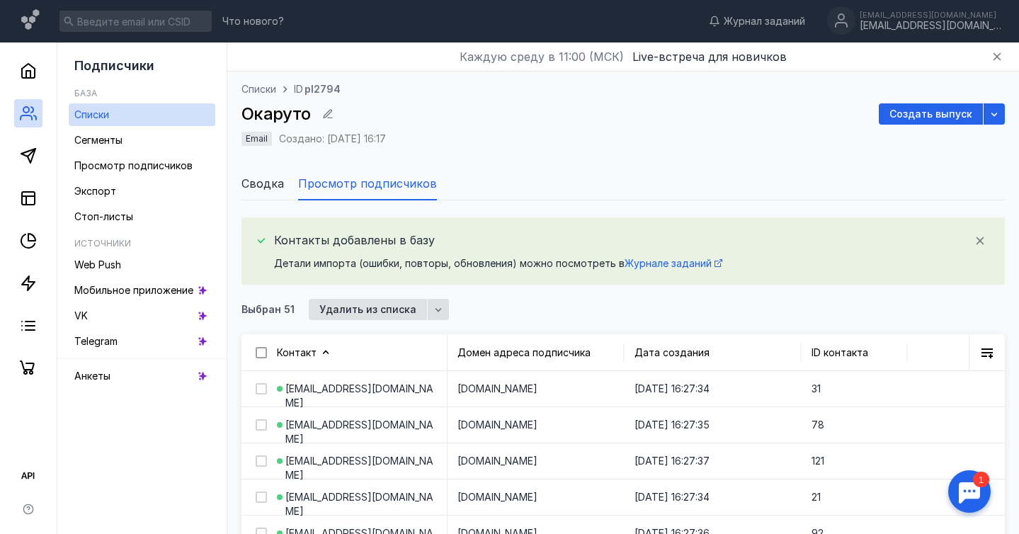
checkbox input "false"
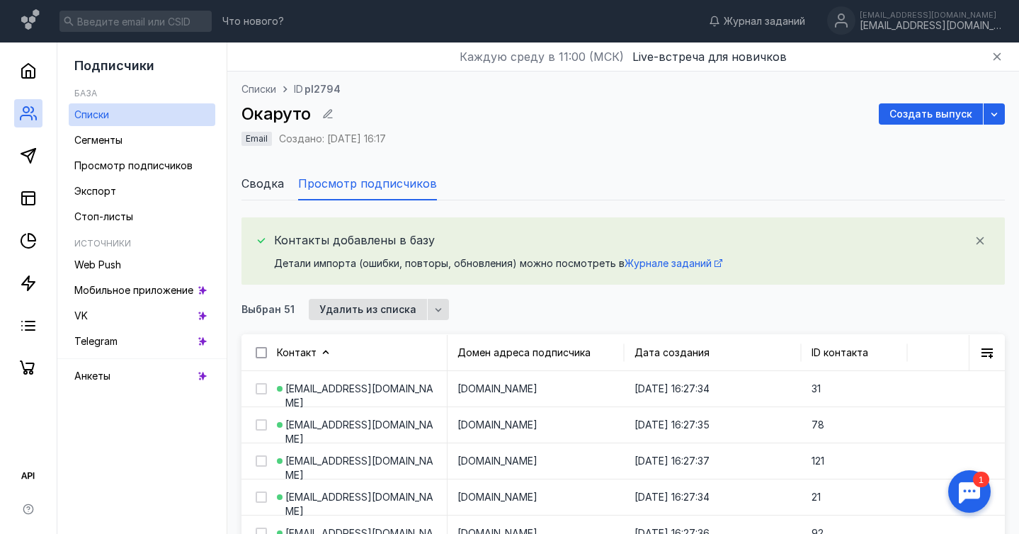
checkbox input "false"
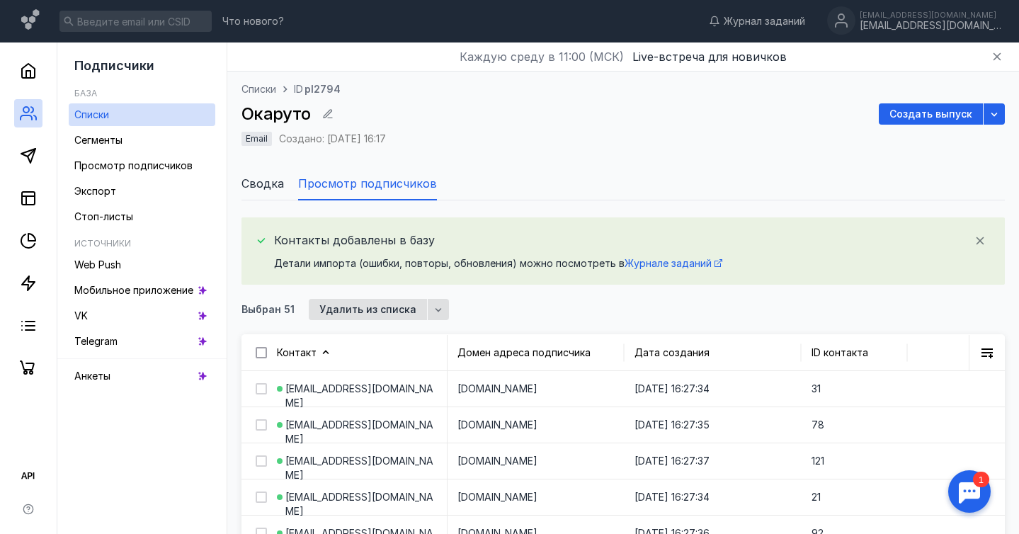
checkbox input "false"
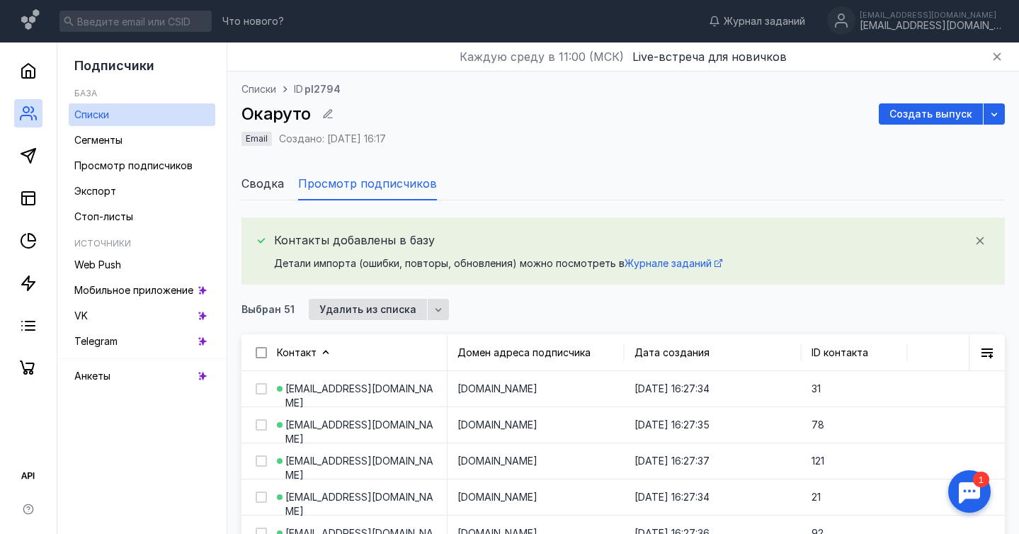
checkbox input "false"
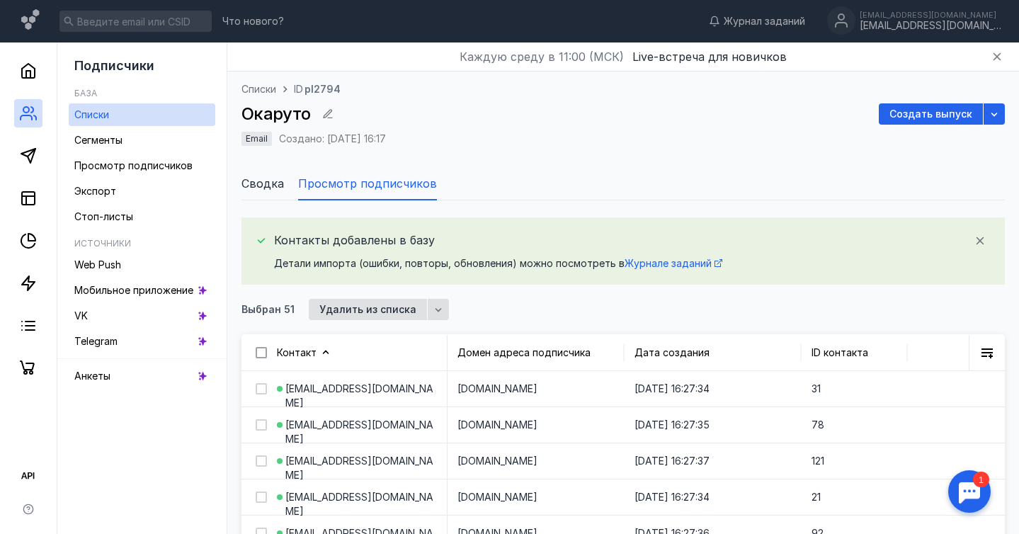
checkbox input "false"
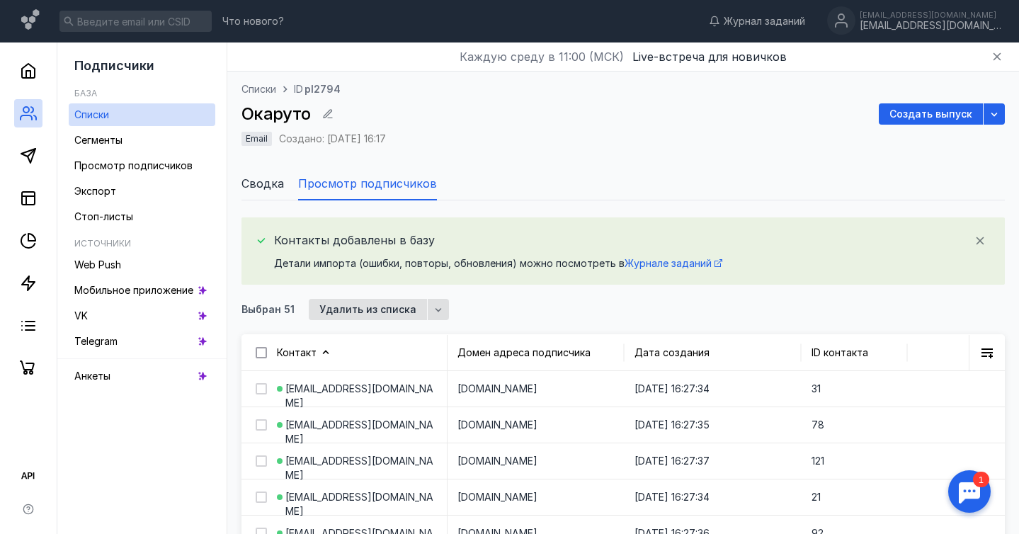
checkbox input "false"
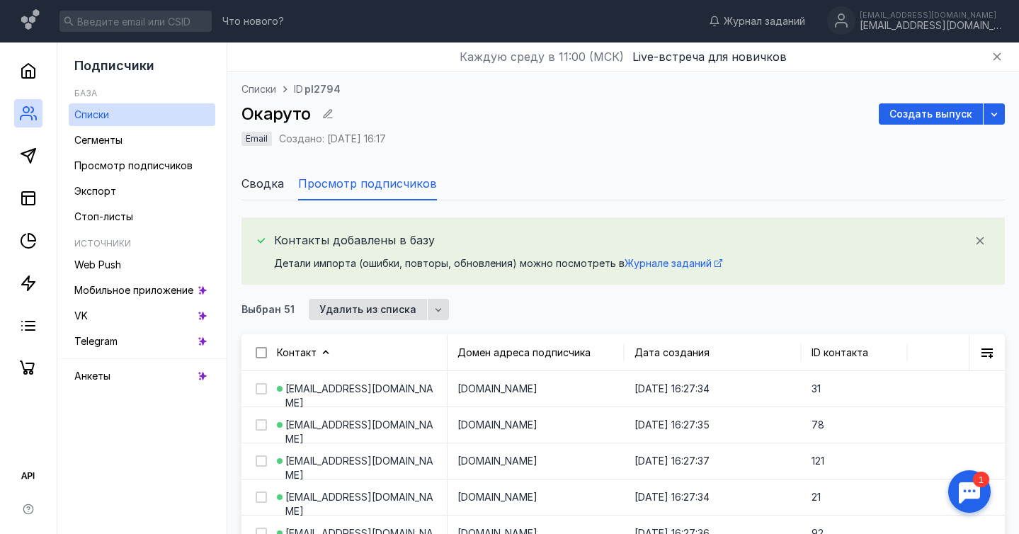
checkbox input "false"
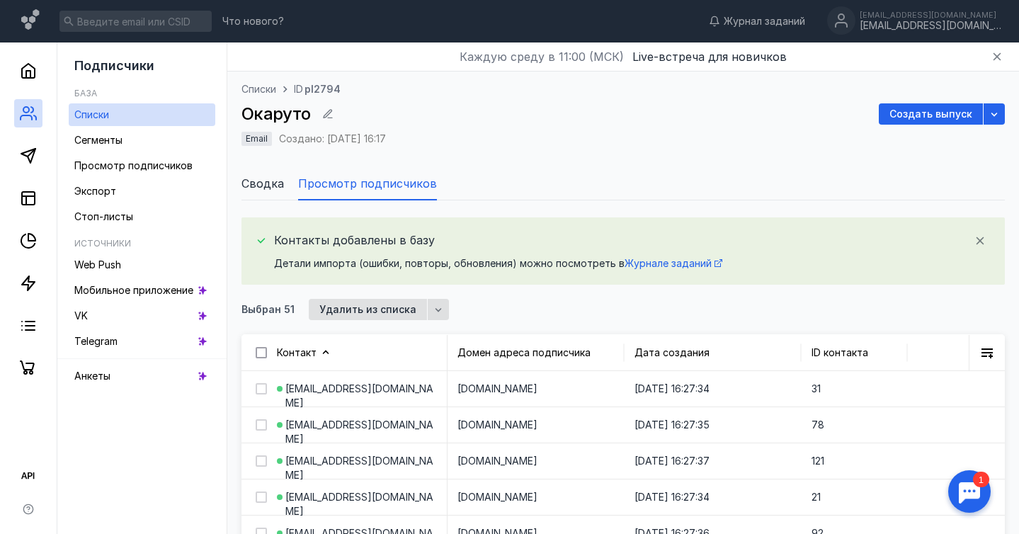
checkbox input "false"
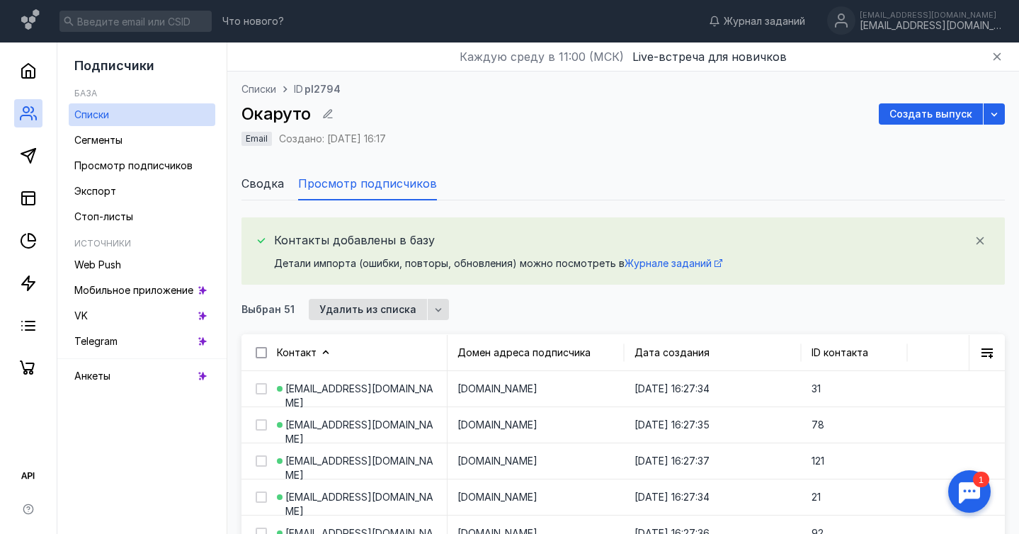
checkbox input "false"
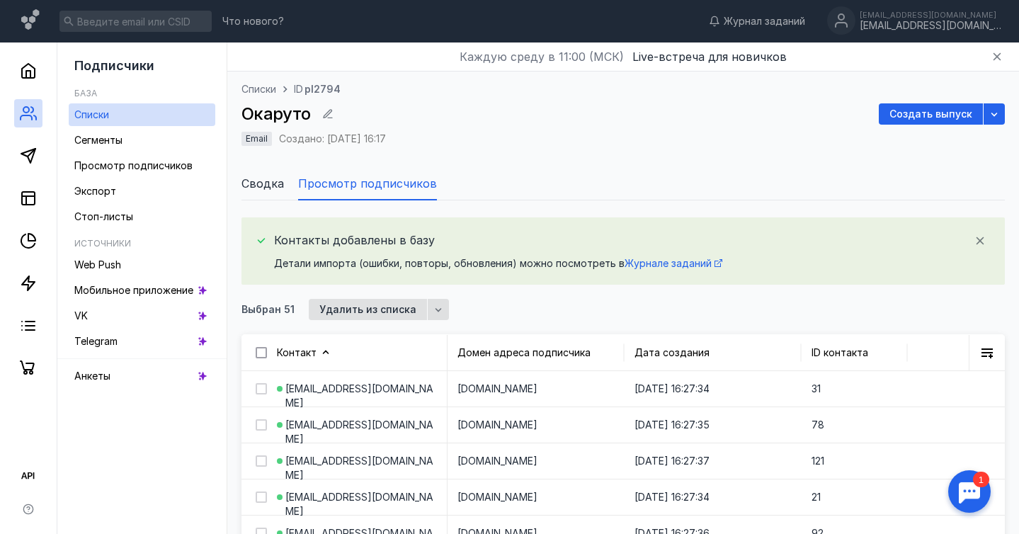
checkbox input "false"
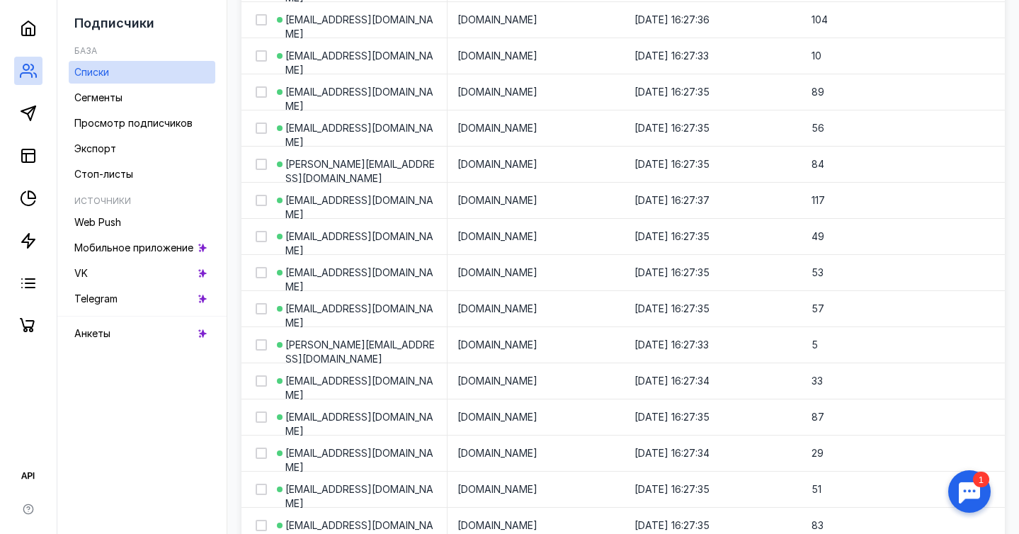
scroll to position [1815, 0]
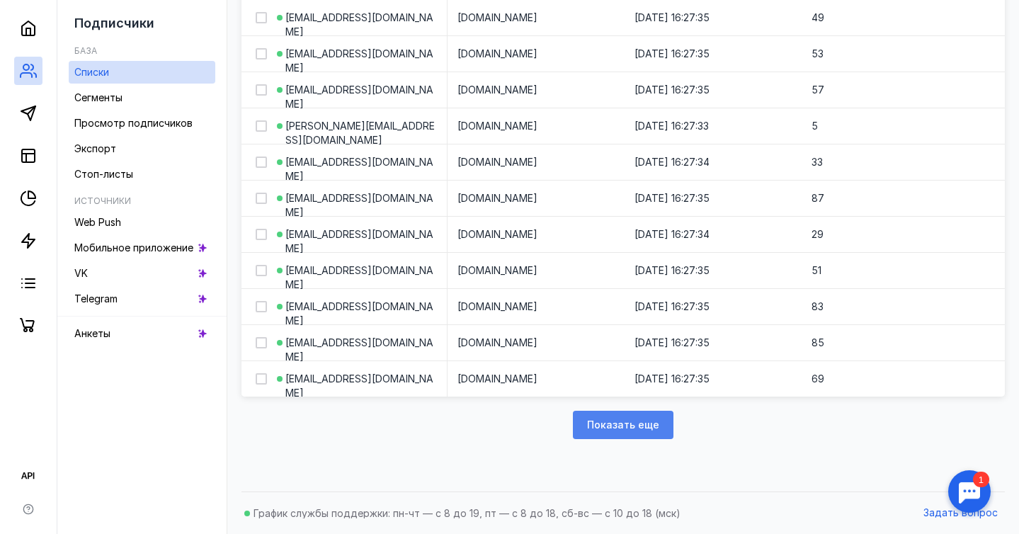
click at [629, 429] on span "Показать еще" at bounding box center [623, 425] width 72 height 12
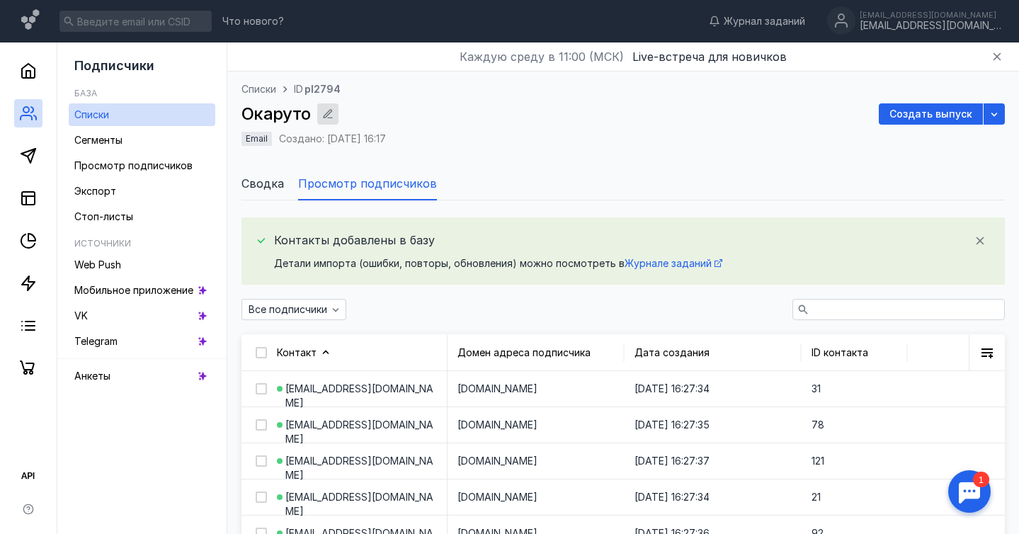
click at [328, 110] on icon "button" at bounding box center [327, 113] width 9 height 9
click at [475, 302] on div "Все подписчики" at bounding box center [622, 309] width 763 height 21
click at [261, 184] on span "Сводка" at bounding box center [262, 183] width 42 height 17
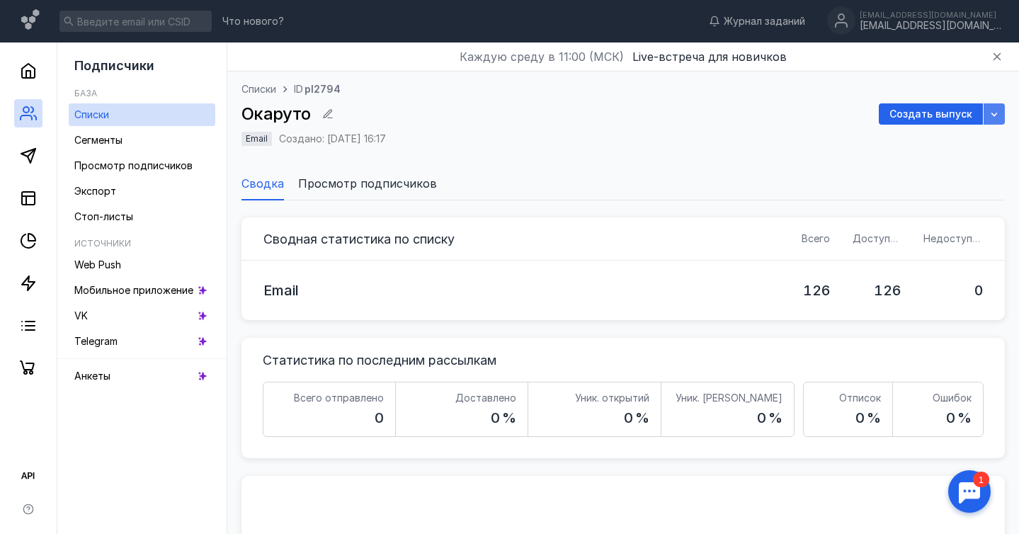
click at [994, 112] on icon "button" at bounding box center [993, 113] width 11 height 11
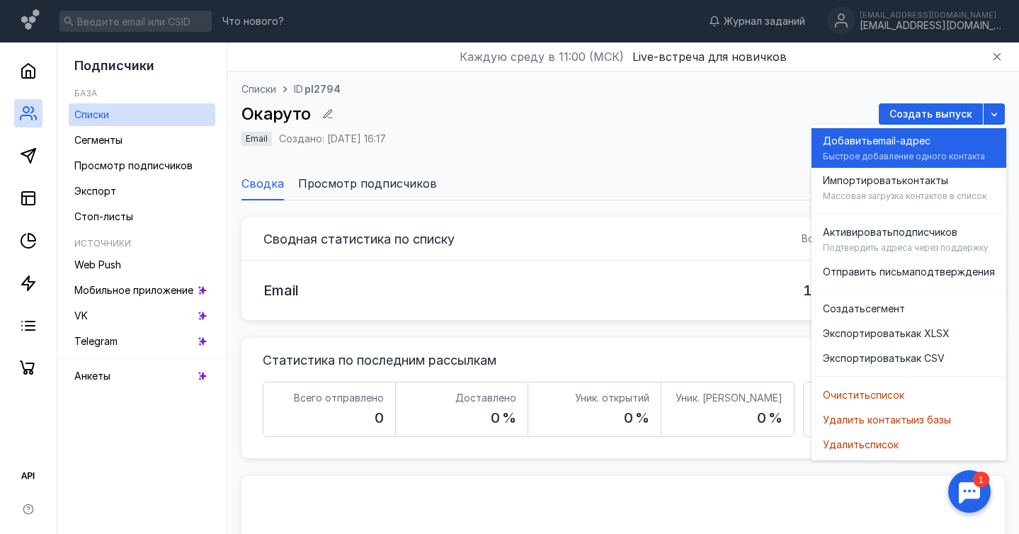
click at [919, 142] on span "email-адрес" at bounding box center [901, 141] width 58 height 14
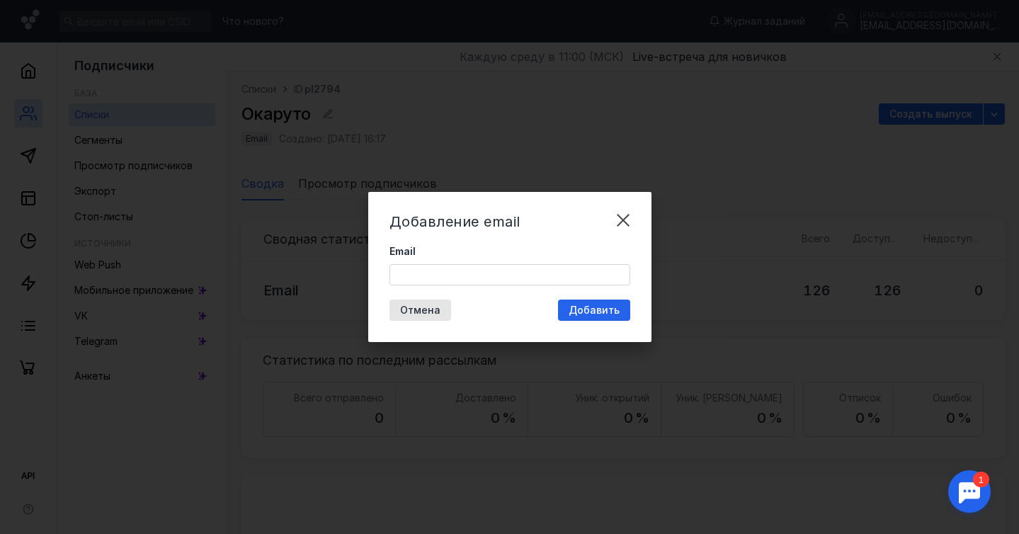
click at [476, 275] on input "Email" at bounding box center [509, 275] width 239 height 20
type input "[EMAIL_ADDRESS][DOMAIN_NAME]"
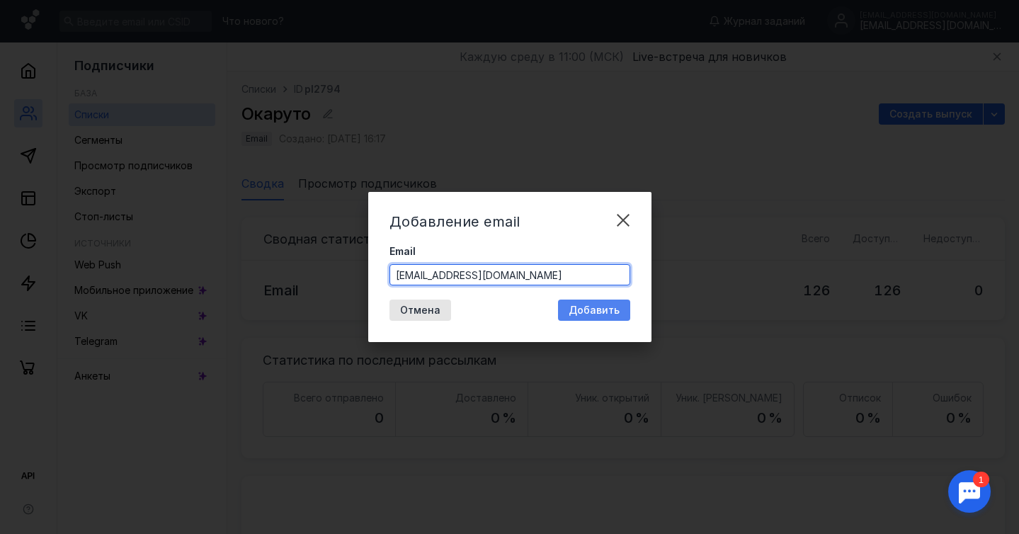
click at [595, 307] on span "Добавить" at bounding box center [593, 310] width 51 height 12
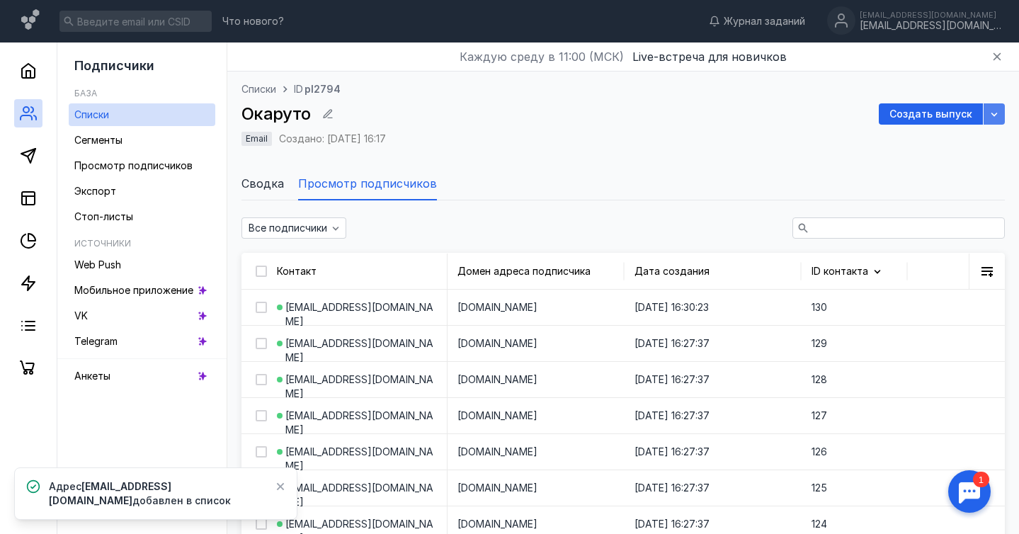
click at [995, 113] on icon "button" at bounding box center [994, 115] width 6 height 4
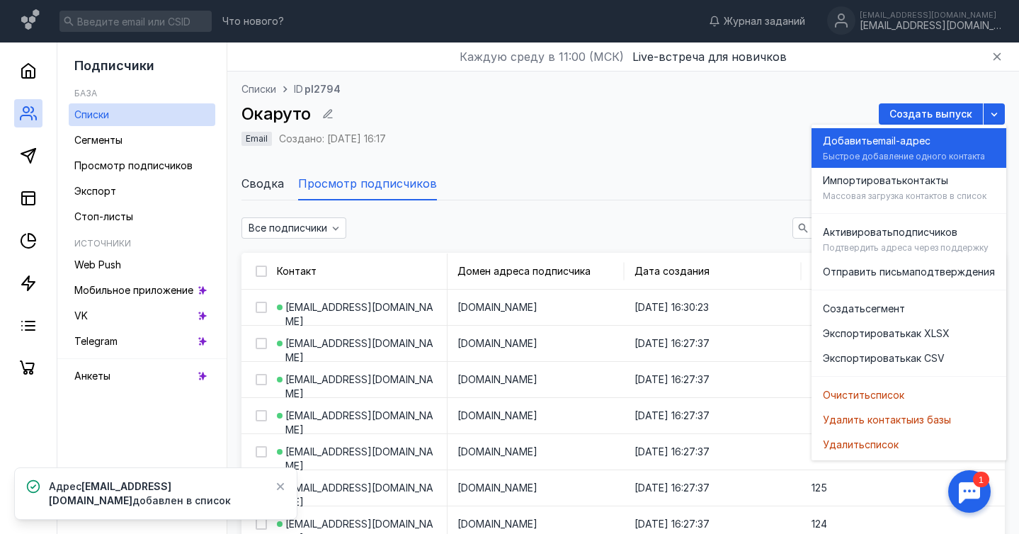
click at [925, 142] on span "email-адрес" at bounding box center [901, 141] width 58 height 14
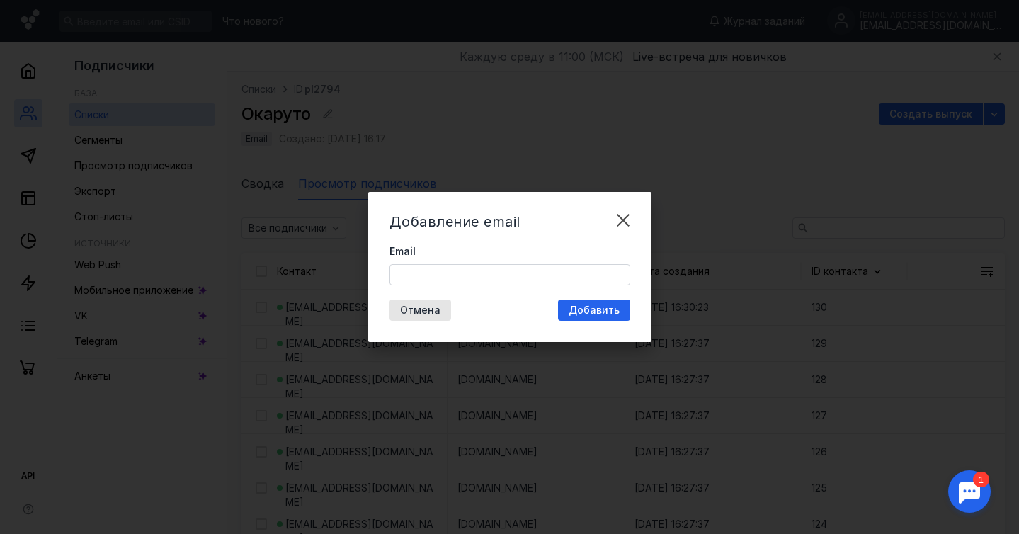
click at [500, 271] on input "Email" at bounding box center [509, 275] width 239 height 20
paste input "[EMAIL_ADDRESS][DOMAIN_NAME]"
type input "[EMAIL_ADDRESS][DOMAIN_NAME]"
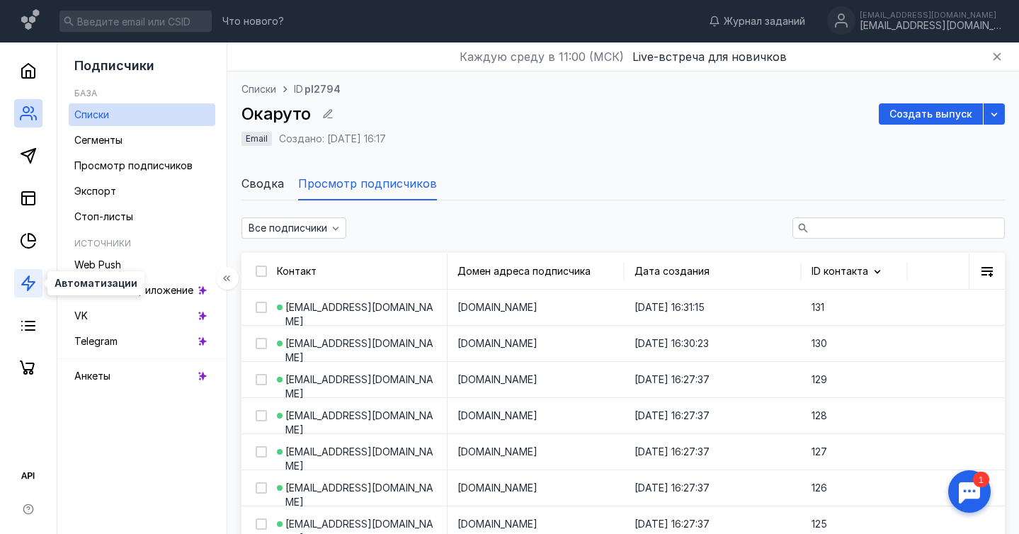
click at [22, 277] on icon at bounding box center [28, 283] width 17 height 17
click at [993, 112] on icon "button" at bounding box center [993, 113] width 11 height 11
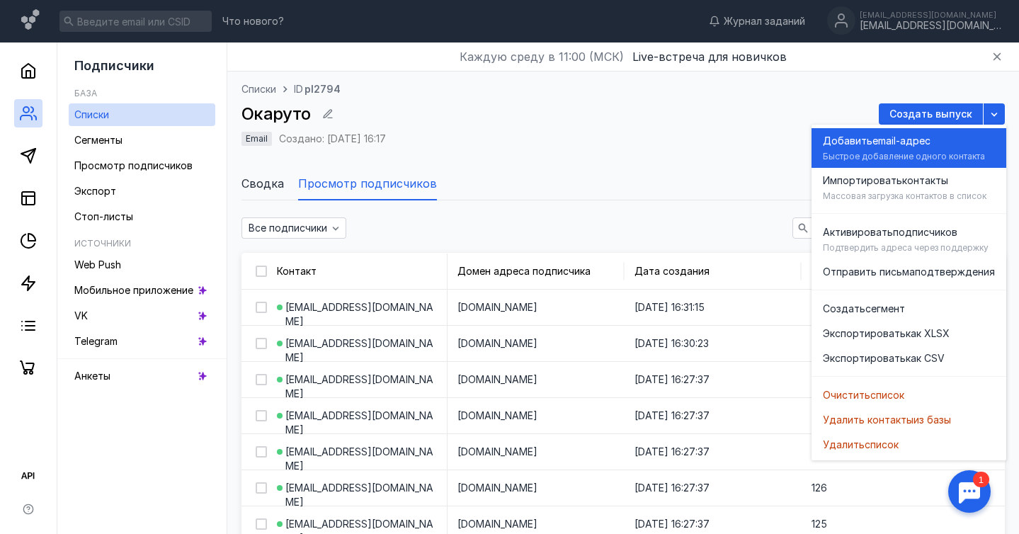
click at [912, 156] on div "Быстрое добавление одного контакта" at bounding box center [904, 156] width 162 height 11
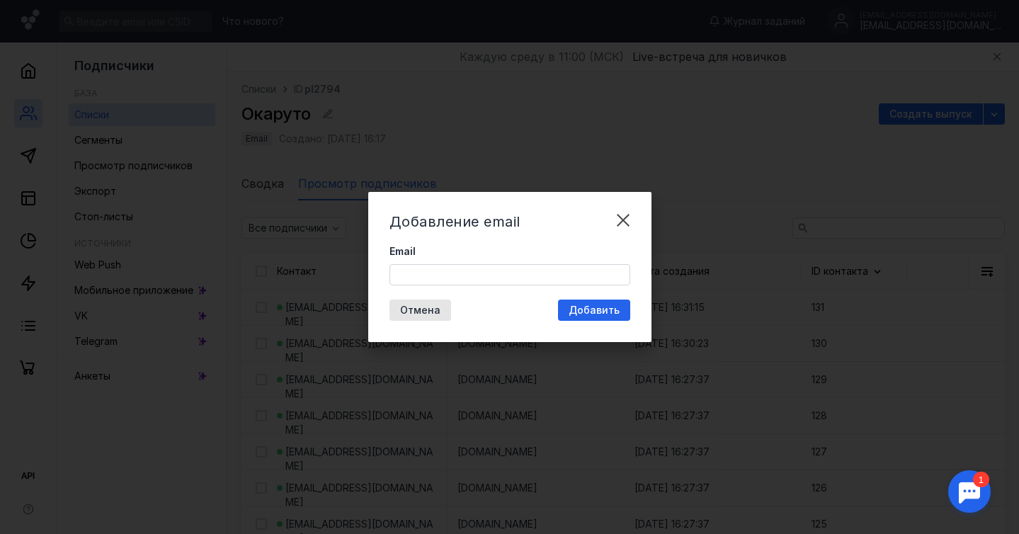
click at [484, 277] on input "Email" at bounding box center [509, 275] width 239 height 20
paste input "[EMAIL_ADDRESS][DOMAIN_NAME]"
type input "[EMAIL_ADDRESS][DOMAIN_NAME]"
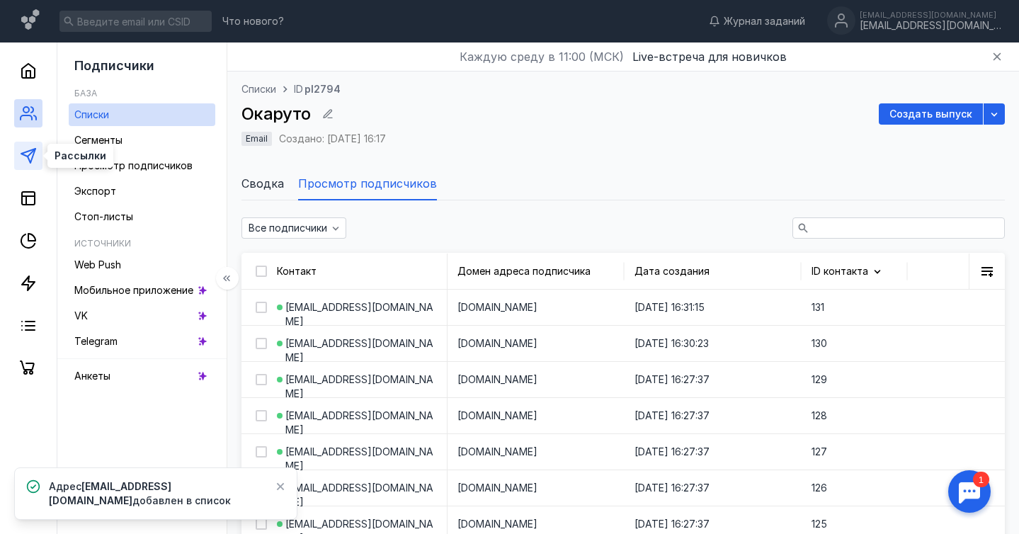
click at [28, 153] on icon at bounding box center [28, 155] width 17 height 17
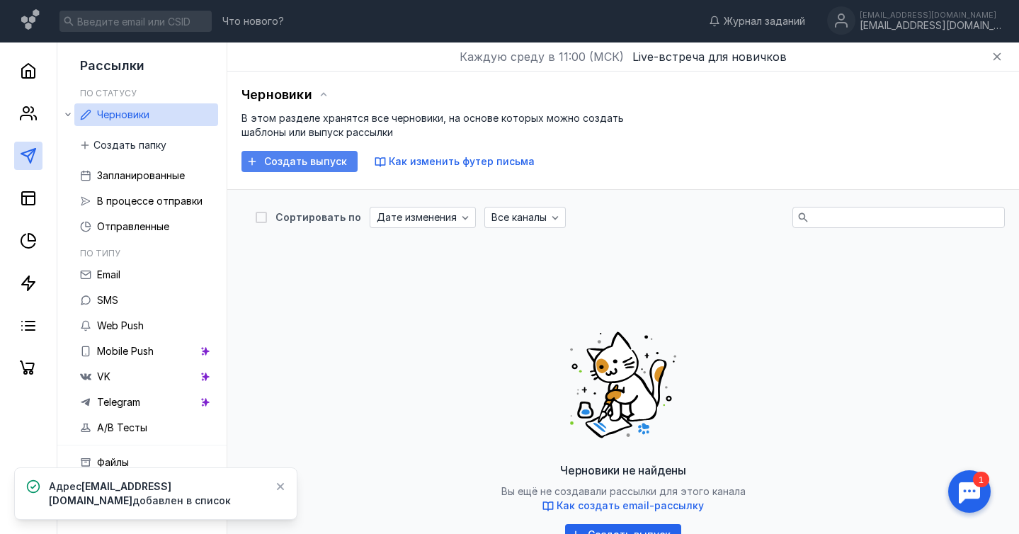
click at [283, 165] on span "Создать выпуск" at bounding box center [305, 162] width 83 height 12
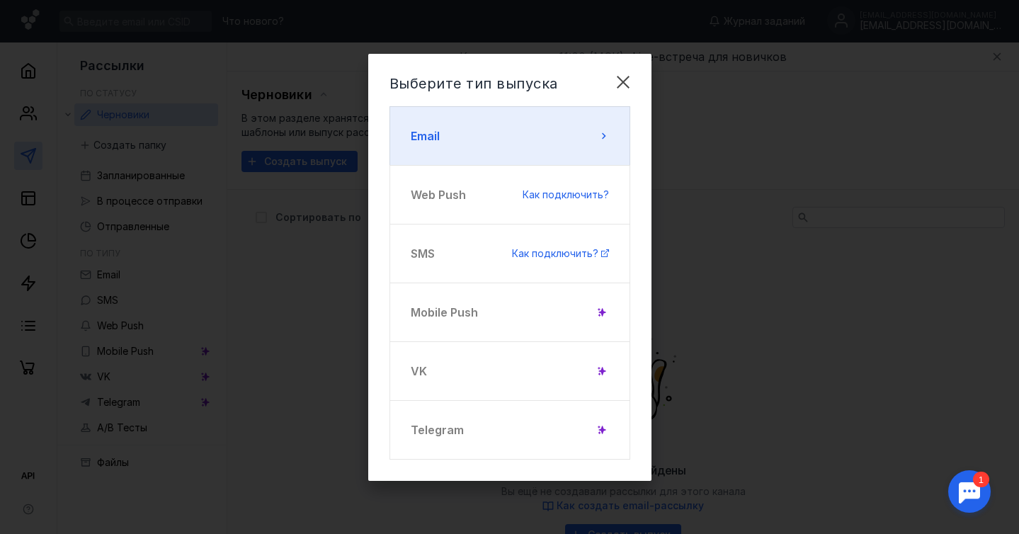
click at [523, 126] on button "Email" at bounding box center [509, 135] width 241 height 59
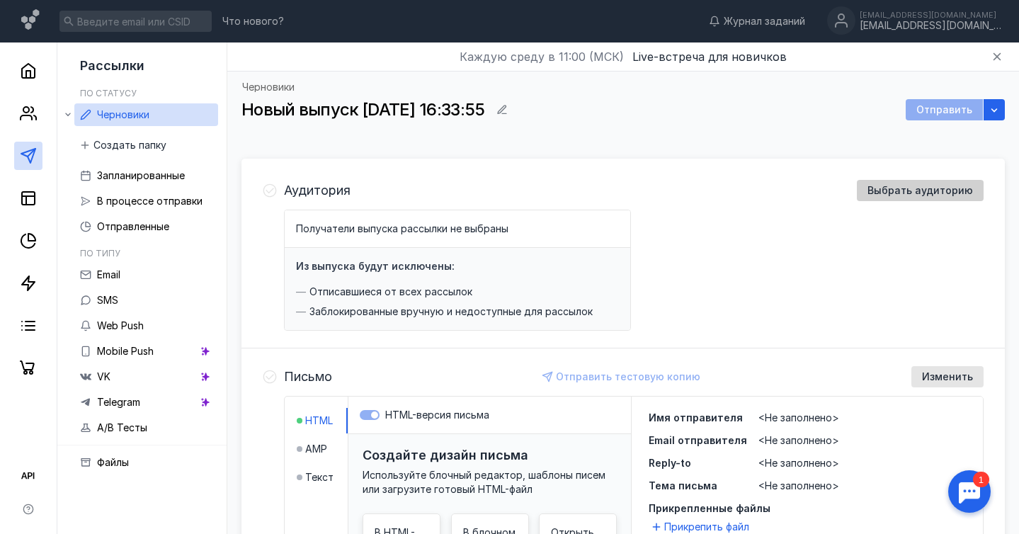
click at [902, 192] on span "Выбрать аудиторию" at bounding box center [919, 191] width 105 height 12
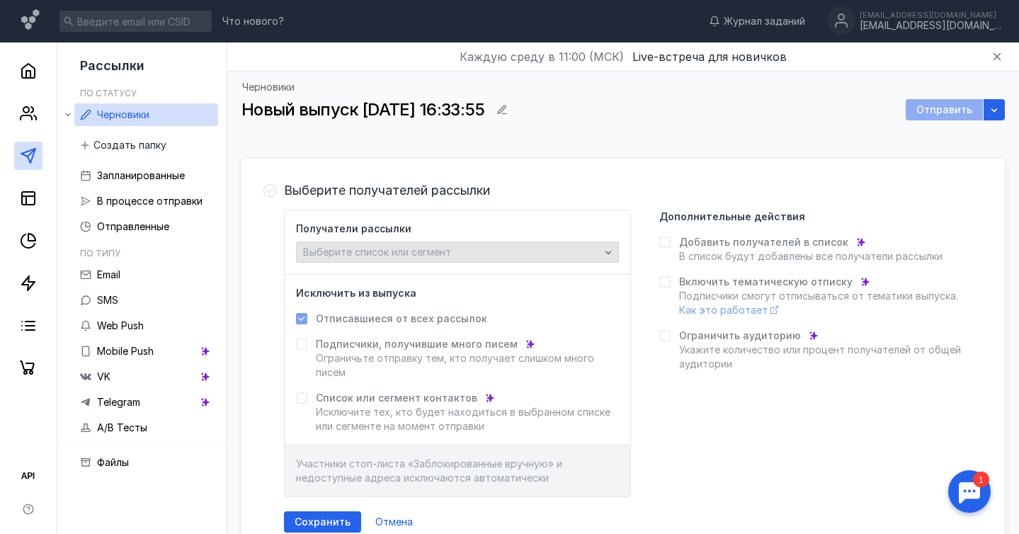
click at [374, 254] on span "Выберите список или сегмент" at bounding box center [377, 252] width 148 height 12
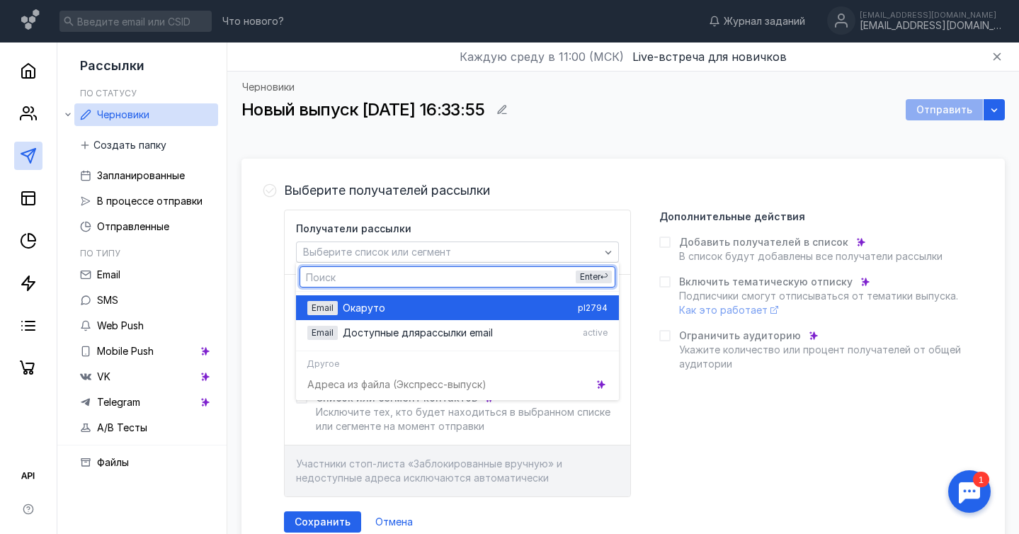
click at [373, 310] on span "уто" at bounding box center [376, 308] width 18 height 14
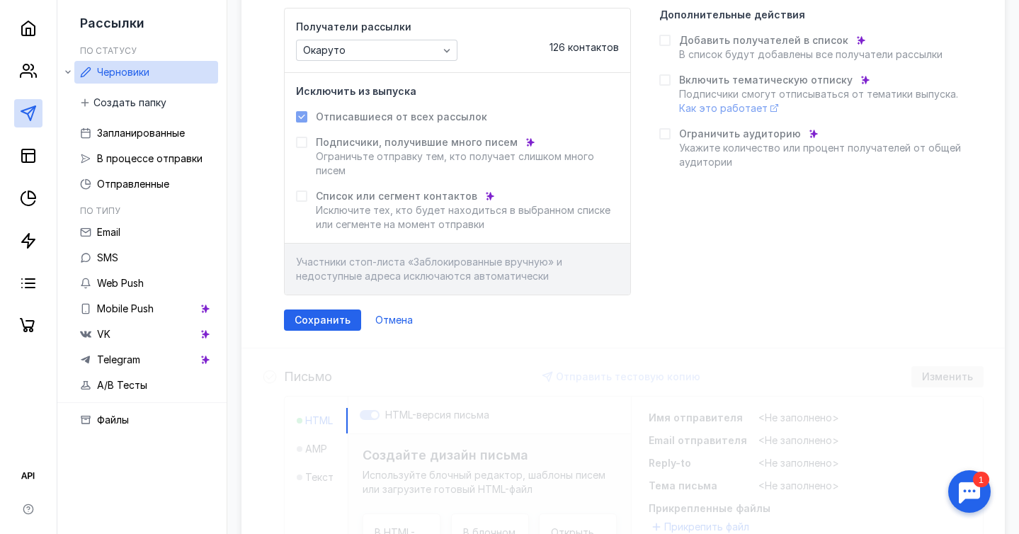
scroll to position [222, 0]
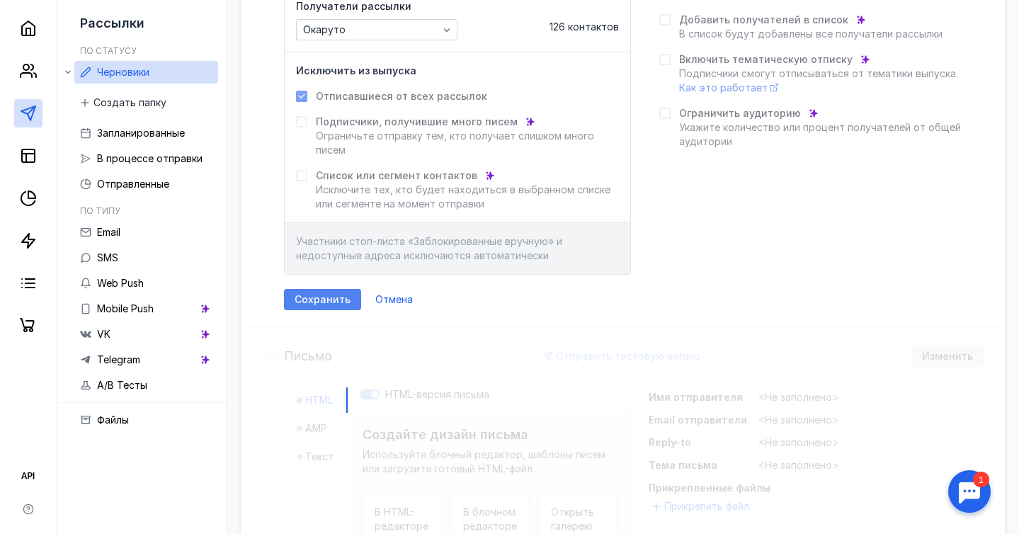
click at [321, 306] on div "Сохранить" at bounding box center [322, 299] width 77 height 21
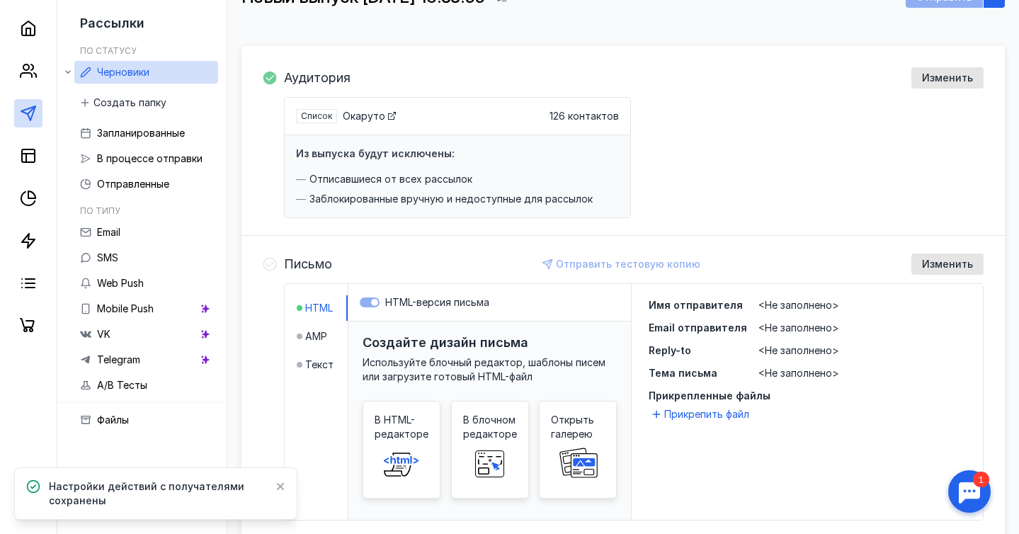
scroll to position [132, 0]
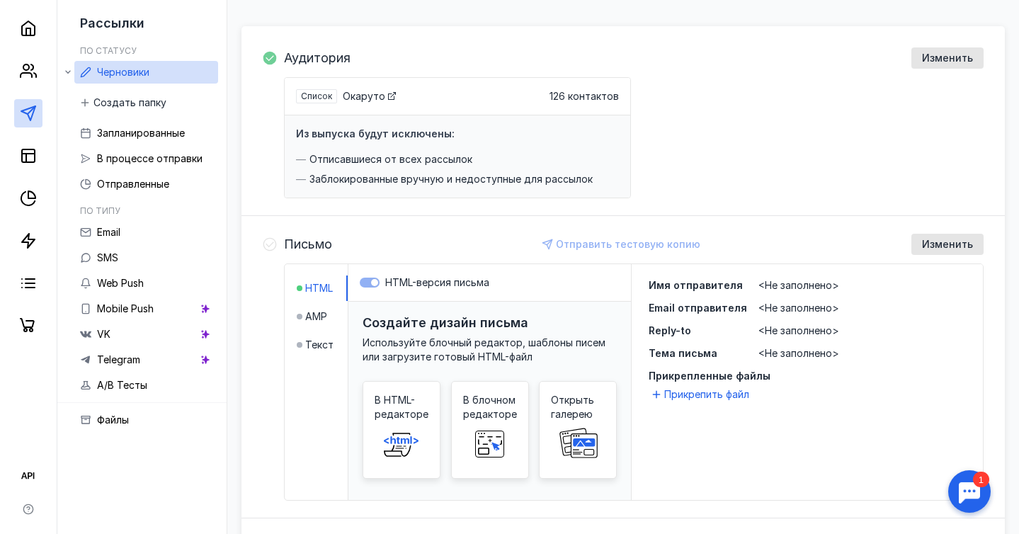
click at [781, 282] on span "<Не заполнено>" at bounding box center [798, 285] width 81 height 12
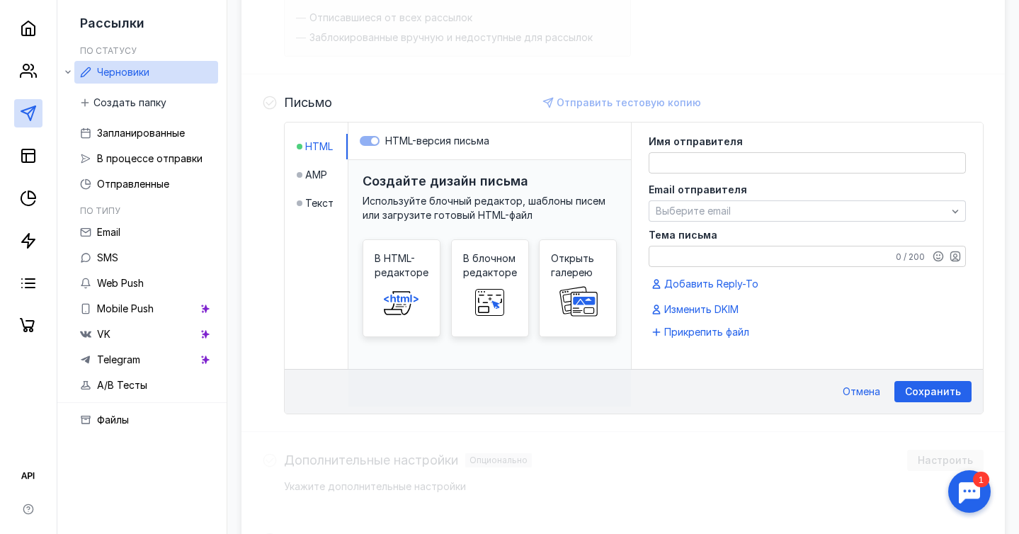
scroll to position [265, 0]
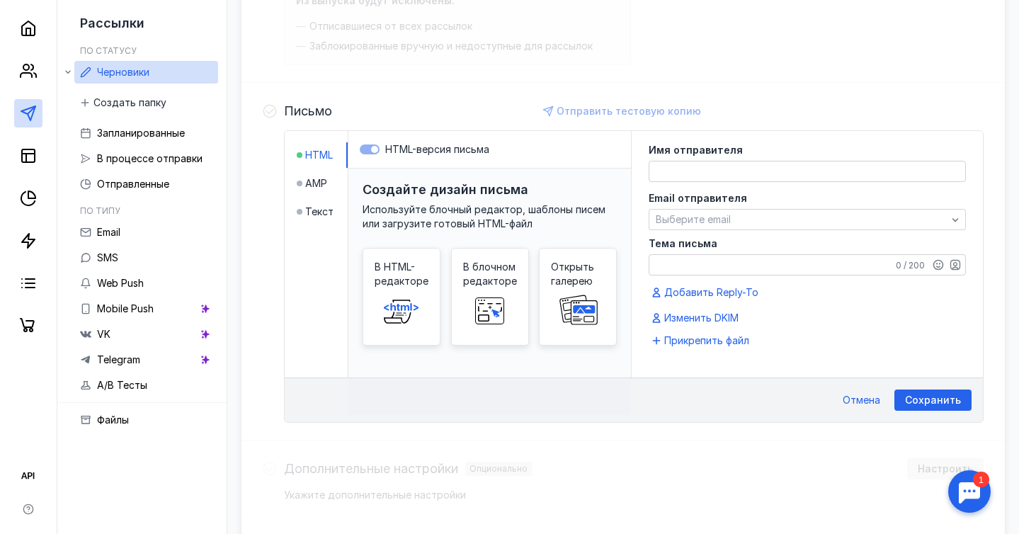
click at [716, 166] on textarea at bounding box center [807, 171] width 316 height 20
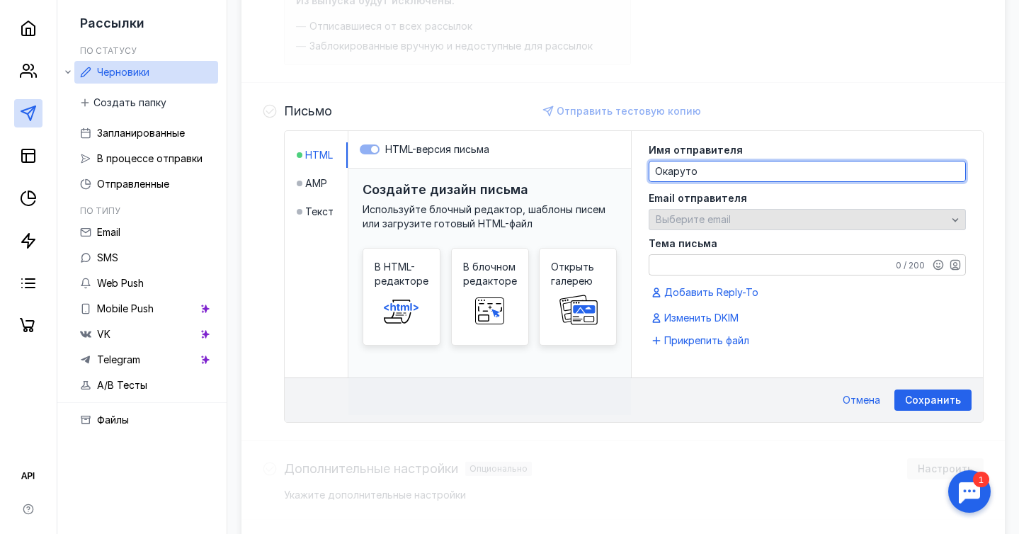
type textarea "Окаруто"
click at [716, 220] on span "Выберите email" at bounding box center [693, 219] width 75 height 12
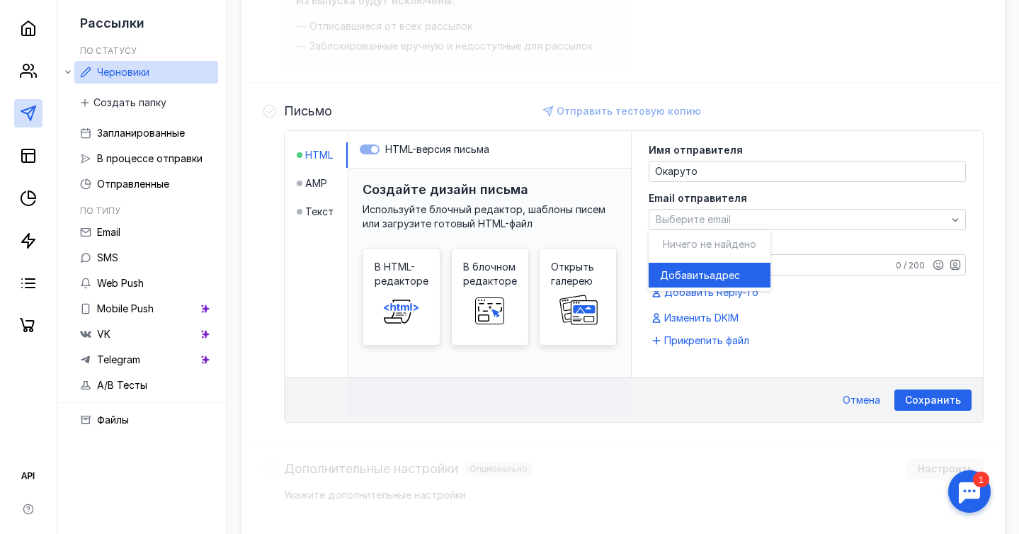
click at [705, 273] on span "Добавить" at bounding box center [685, 275] width 50 height 14
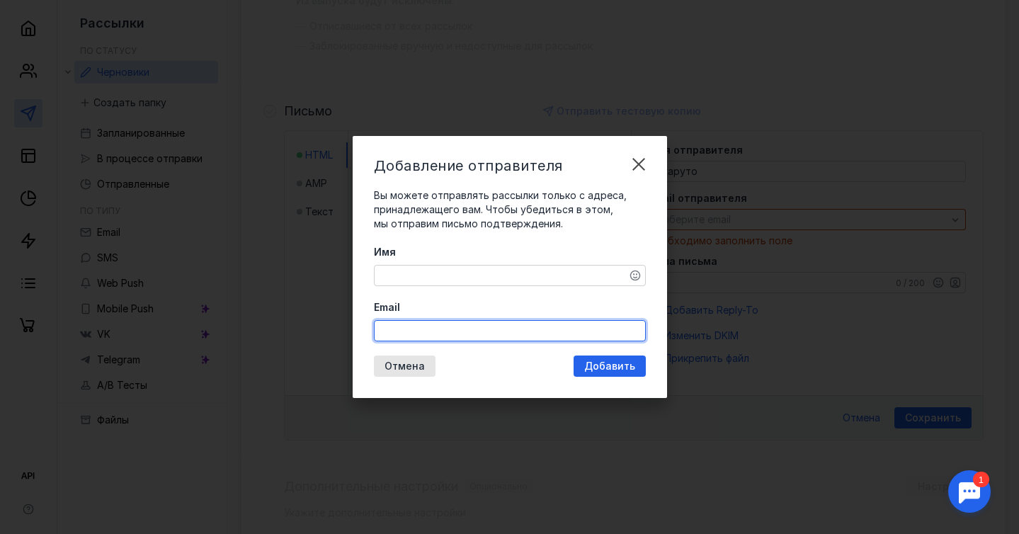
click at [442, 334] on input "Email" at bounding box center [509, 331] width 270 height 20
type input "[EMAIL_ADDRESS][DOMAIN_NAME]"
click at [622, 368] on div "Добавление отправителя Вы можете отправлять рассылки только с адреса, принадлеж…" at bounding box center [510, 267] width 314 height 262
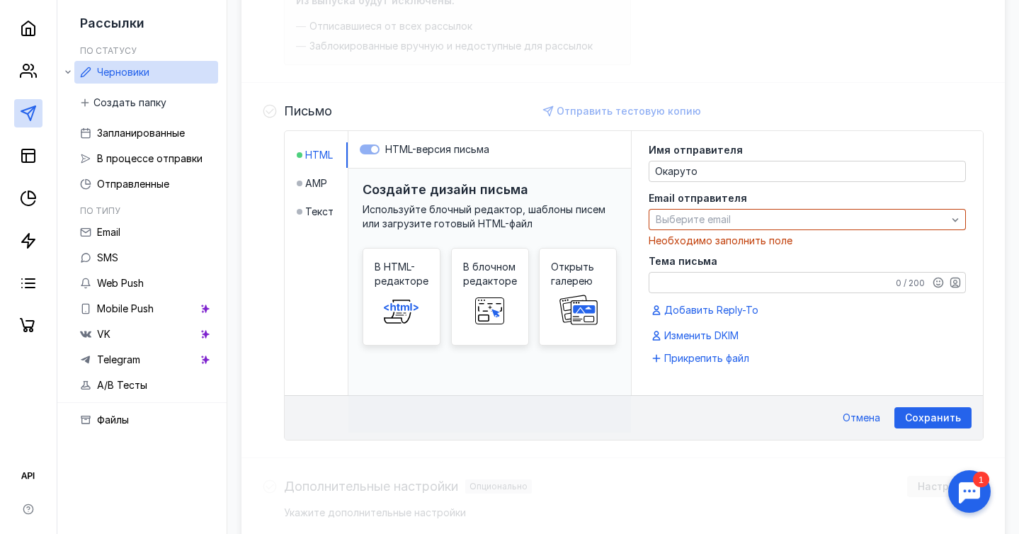
click at [859, 93] on div "Письмо Отправить тестовую копию HTML AMP Текст HTML-версия письма Создайте диза…" at bounding box center [622, 270] width 763 height 375
click at [920, 418] on span "Сохранить" at bounding box center [933, 418] width 56 height 12
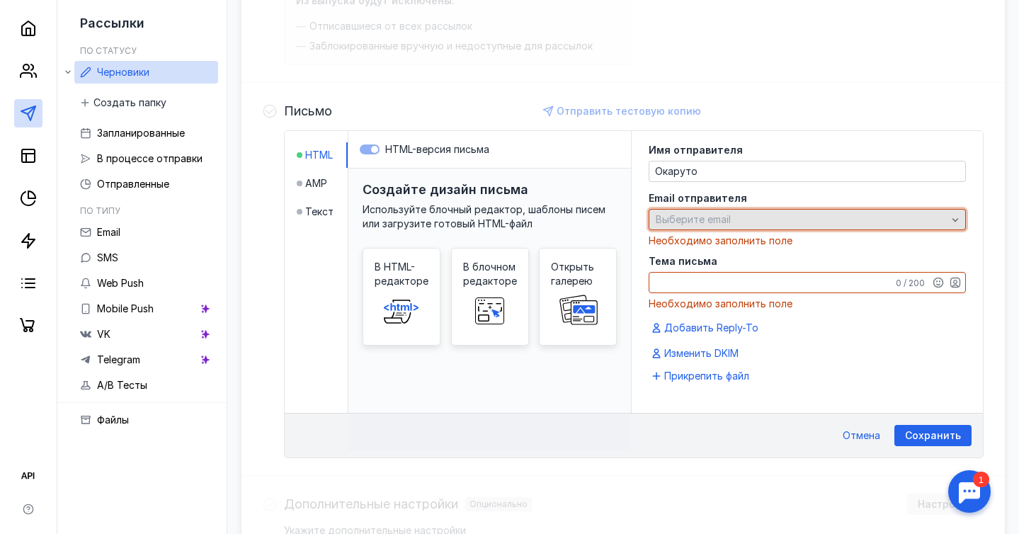
click at [746, 221] on div "Выберите email" at bounding box center [801, 220] width 298 height 12
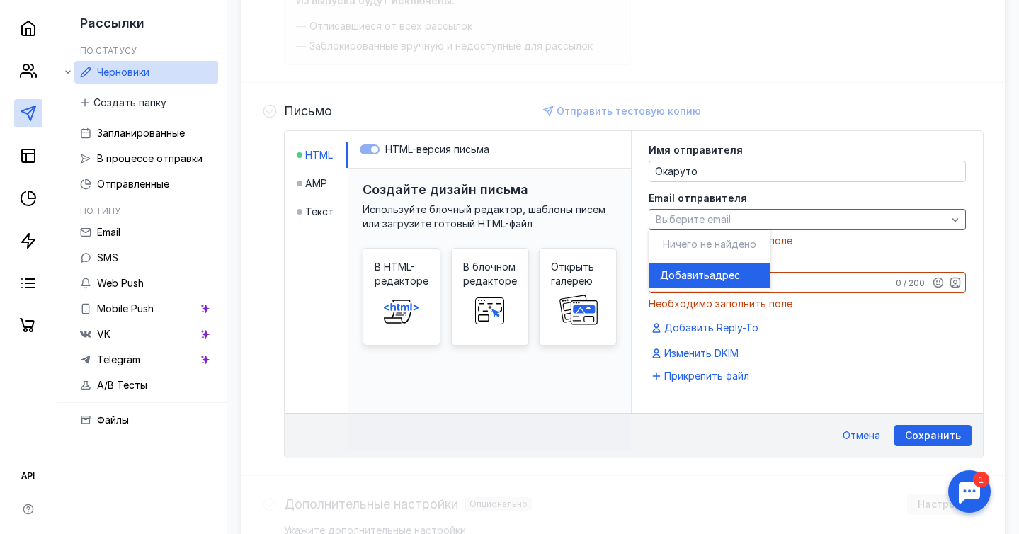
click at [728, 273] on span "адрес" at bounding box center [724, 275] width 30 height 14
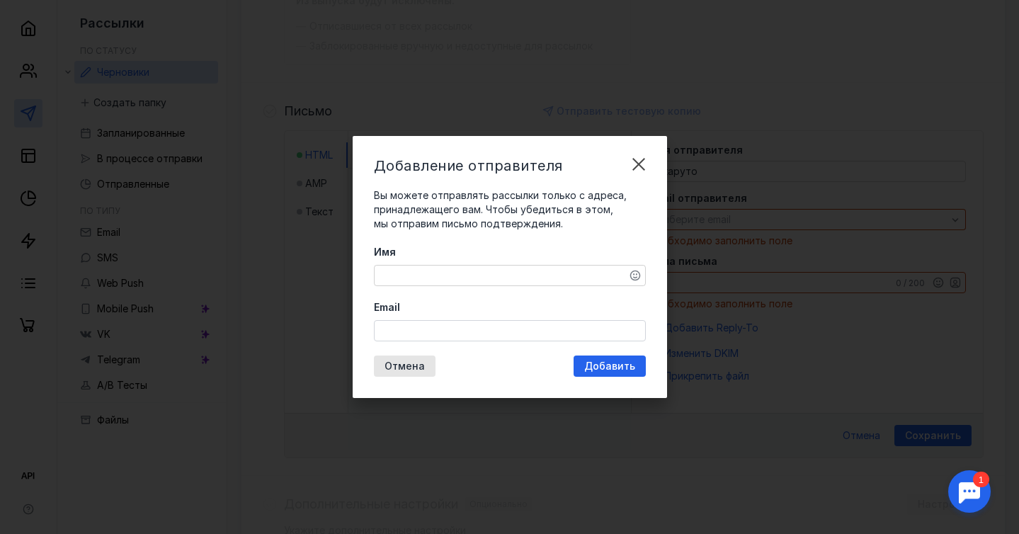
click at [529, 279] on textarea "Имя" at bounding box center [509, 275] width 270 height 20
type textarea "Окаруто"
click at [501, 337] on input "Email" at bounding box center [509, 331] width 270 height 20
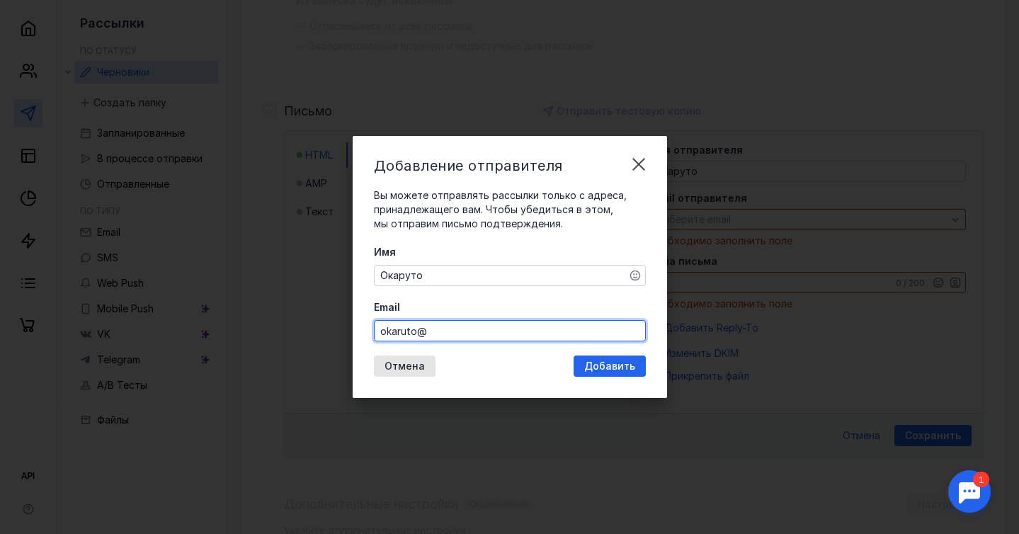
paste input "[DOMAIN_NAME]"
type input "[EMAIL_ADDRESS][DOMAIN_NAME]"
click at [602, 365] on span "Добавить" at bounding box center [609, 366] width 51 height 12
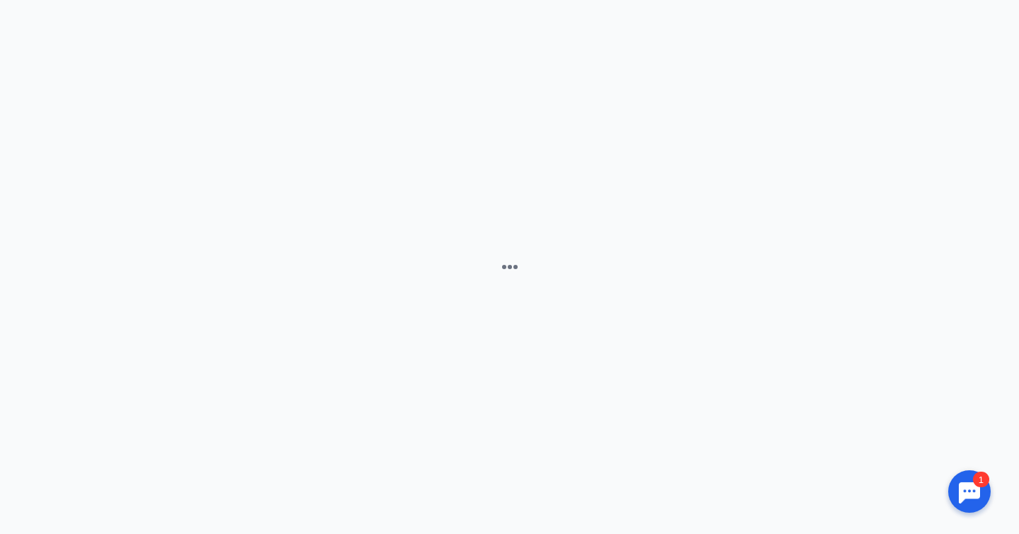
scroll to position [0, 0]
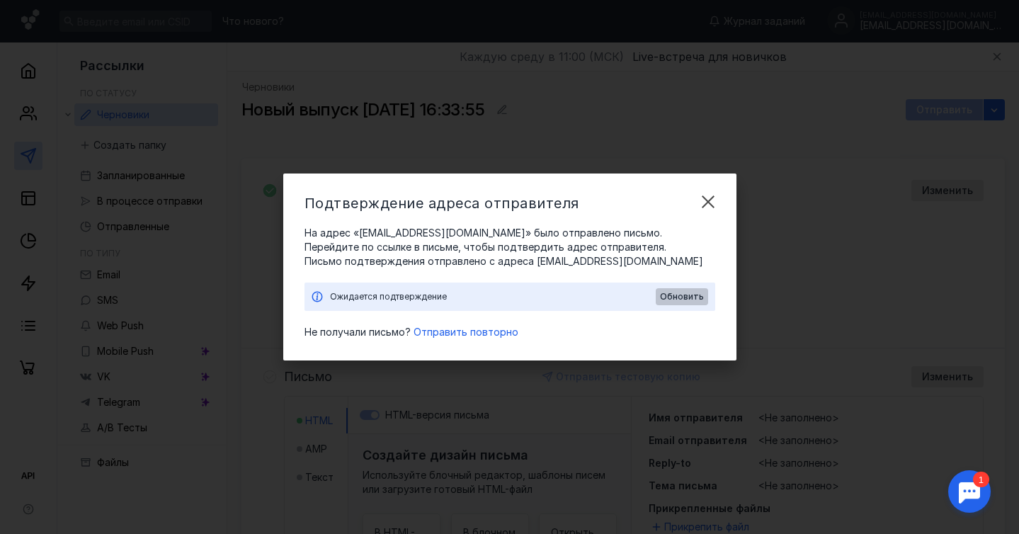
click at [679, 298] on span "Обновить" at bounding box center [682, 297] width 44 height 10
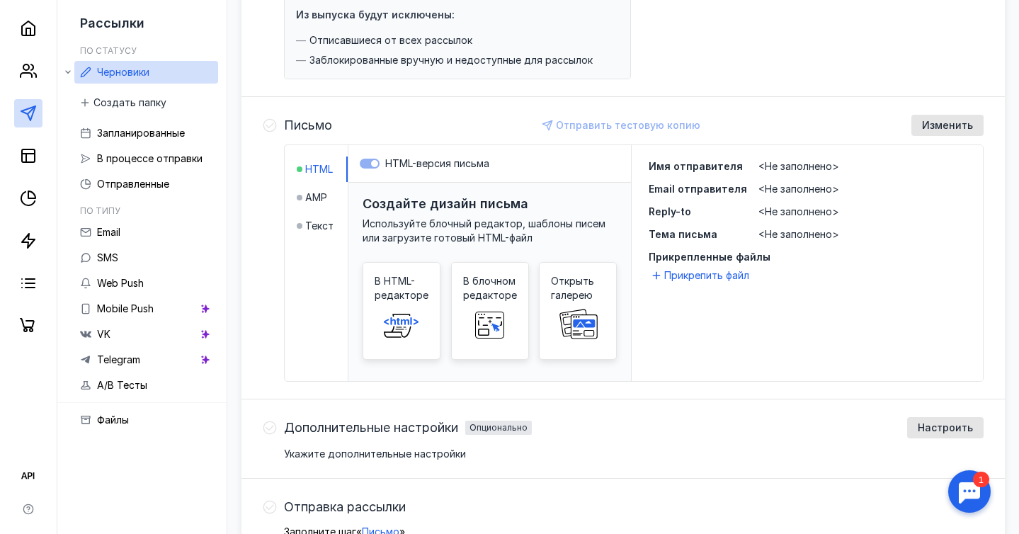
scroll to position [245, 0]
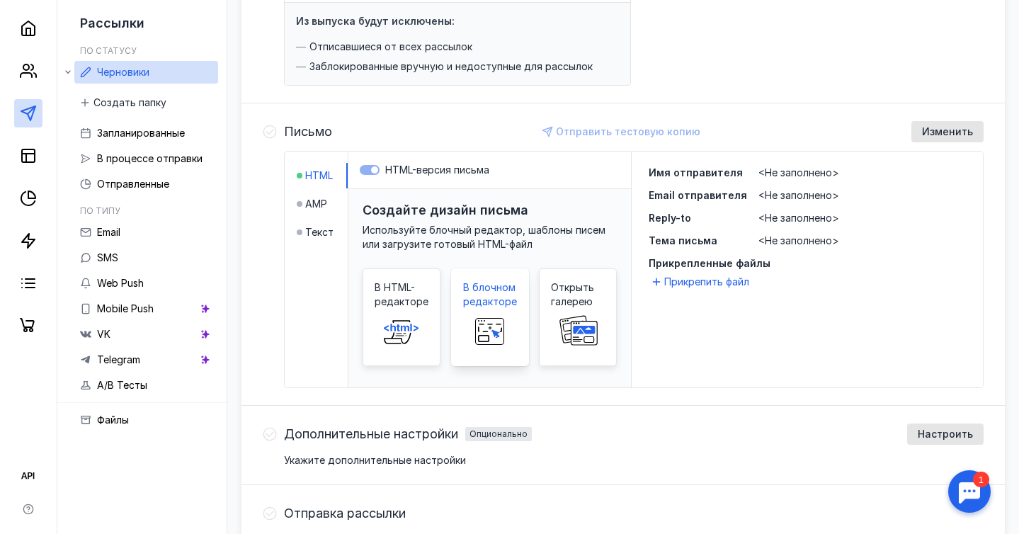
click at [498, 314] on span at bounding box center [489, 331] width 45 height 45
